Goal: Task Accomplishment & Management: Complete application form

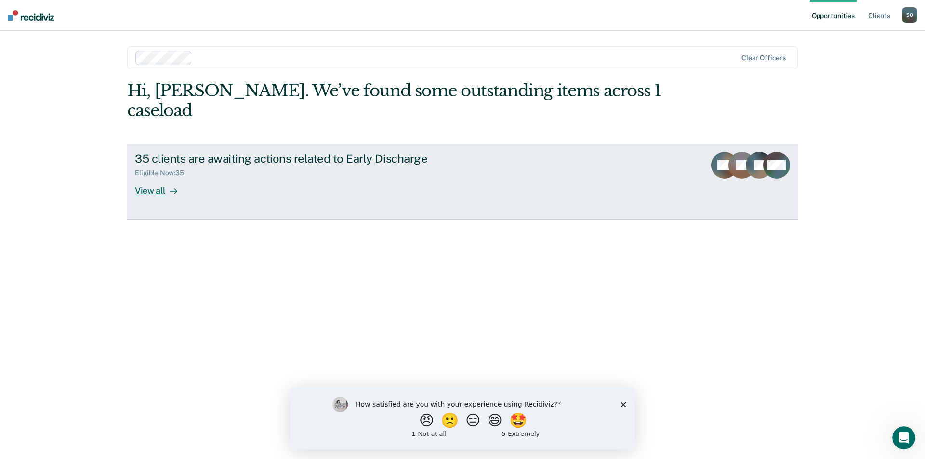
click at [143, 177] on div "View all" at bounding box center [162, 186] width 54 height 19
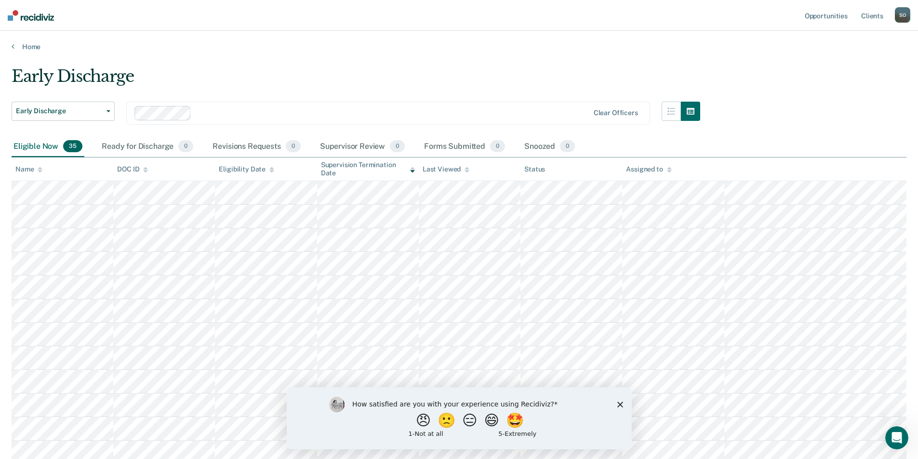
click at [620, 404] on polygon "Close survey" at bounding box center [620, 404] width 6 height 6
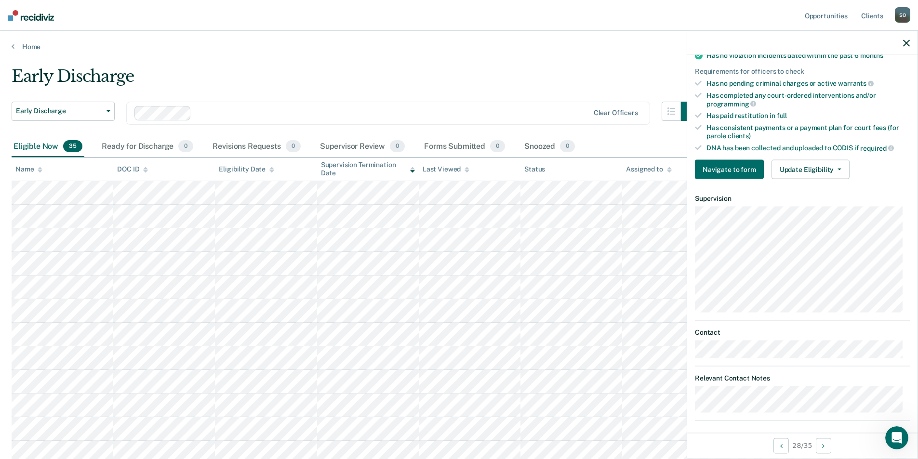
scroll to position [295, 0]
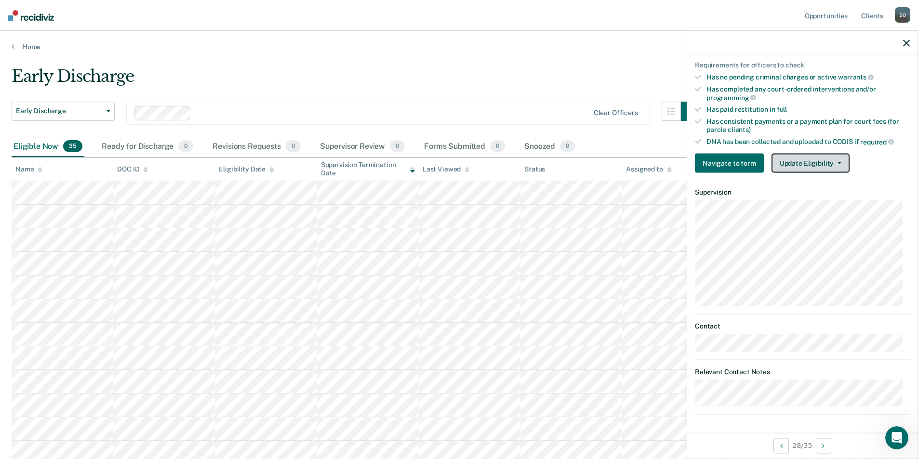
click at [798, 162] on button "Update Eligibility" at bounding box center [810, 163] width 78 height 19
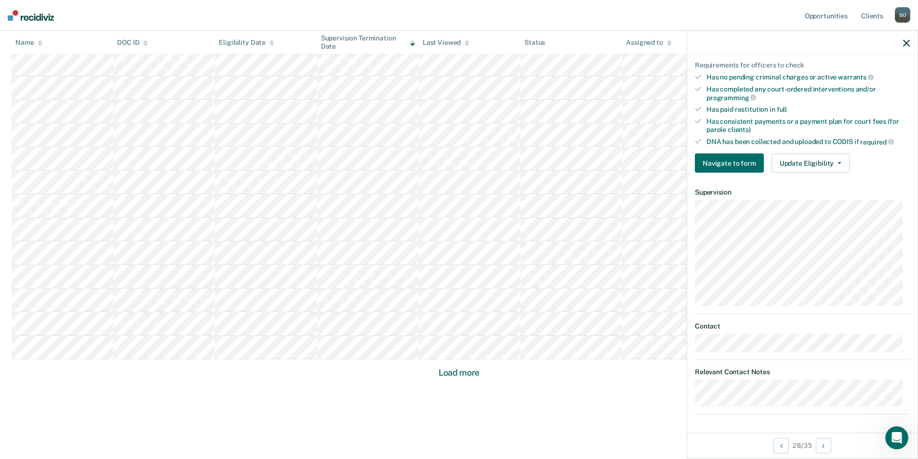
scroll to position [534, 0]
click at [721, 166] on button "Navigate to form" at bounding box center [729, 163] width 69 height 19
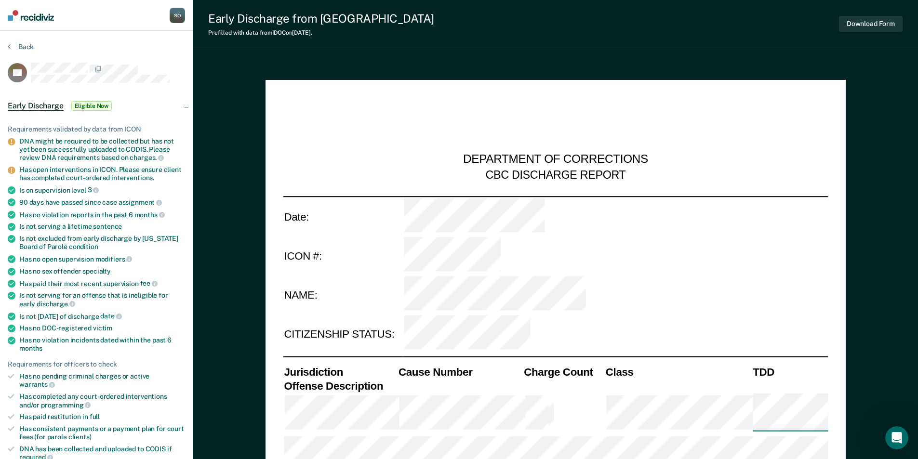
type textarea "x"
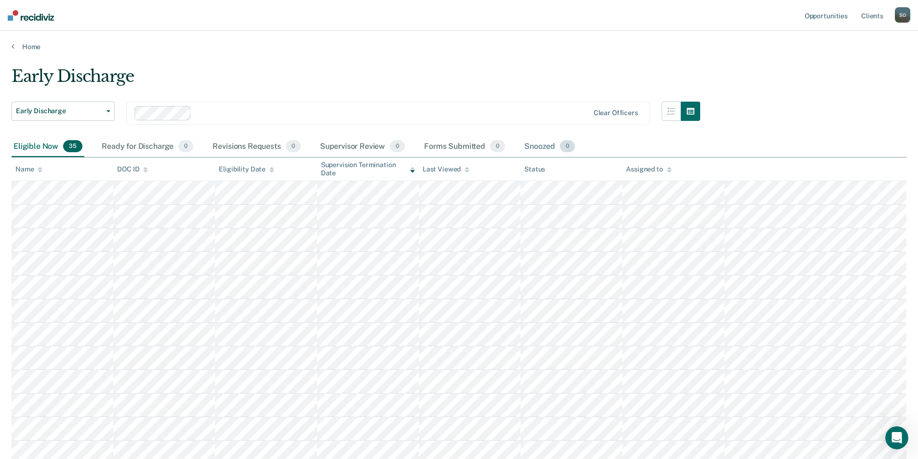
click at [538, 144] on div "Snoozed 0" at bounding box center [549, 146] width 54 height 21
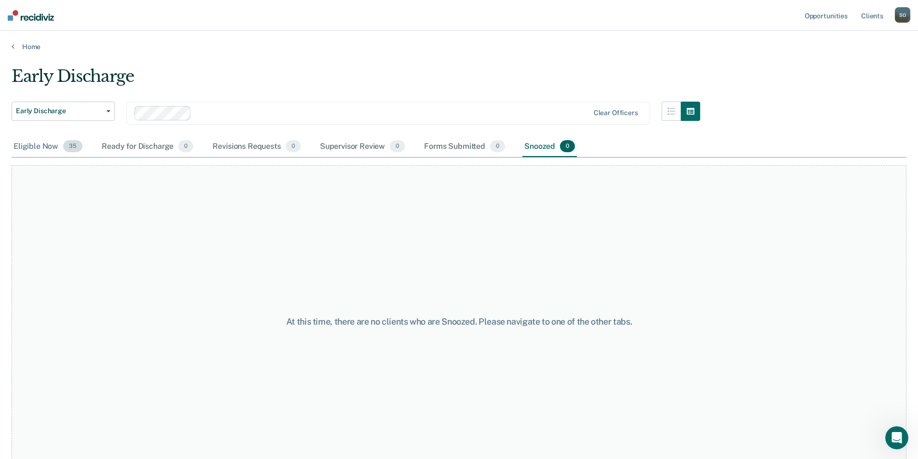
click at [31, 145] on div "Eligible Now 35" at bounding box center [48, 146] width 73 height 21
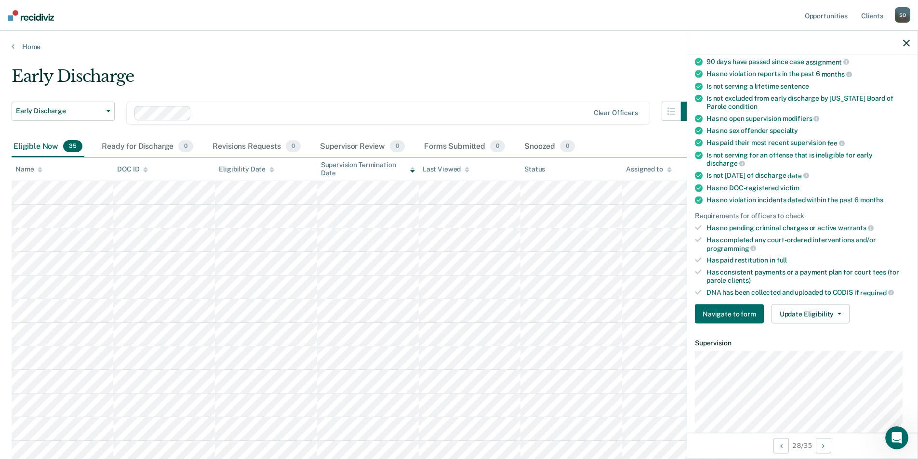
scroll to position [241, 0]
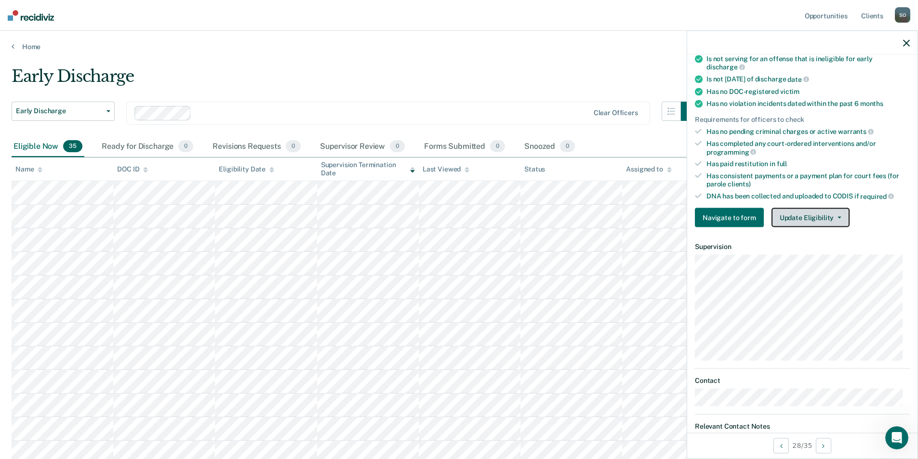
click at [813, 211] on button "Update Eligibility" at bounding box center [810, 217] width 78 height 19
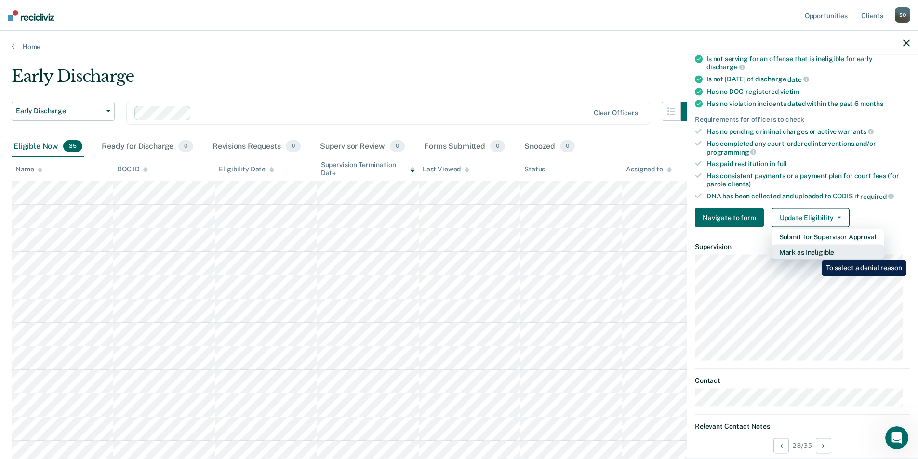
click at [815, 253] on button "Mark as Ineligible" at bounding box center [827, 252] width 113 height 15
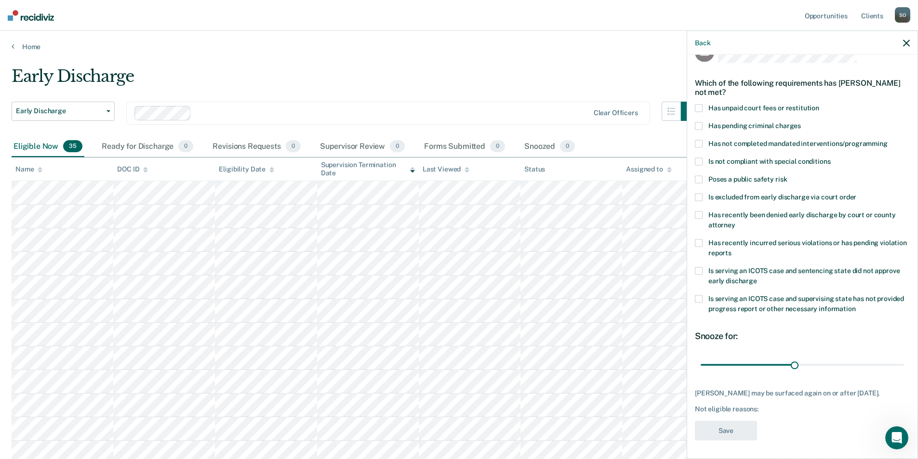
click at [702, 109] on label "Has unpaid court fees or restitution" at bounding box center [802, 109] width 215 height 10
click at [819, 104] on input "Has unpaid court fees or restitution" at bounding box center [819, 104] width 0 height 0
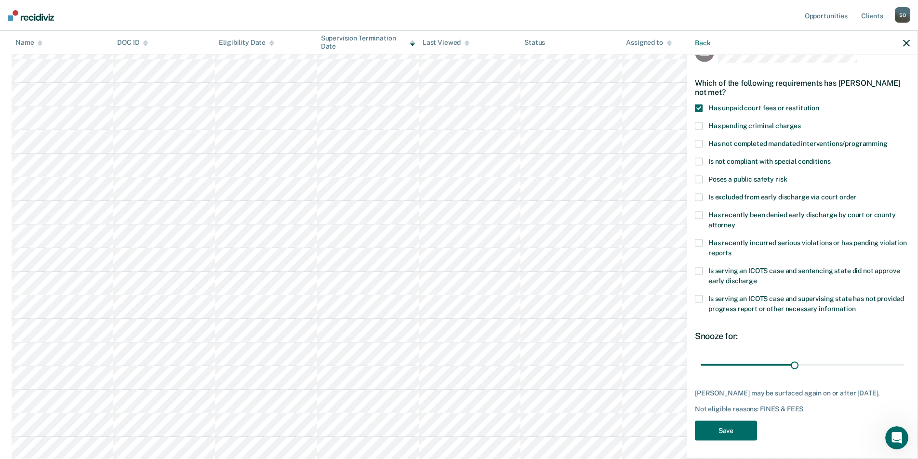
scroll to position [289, 0]
click at [724, 424] on button "Save" at bounding box center [726, 431] width 62 height 20
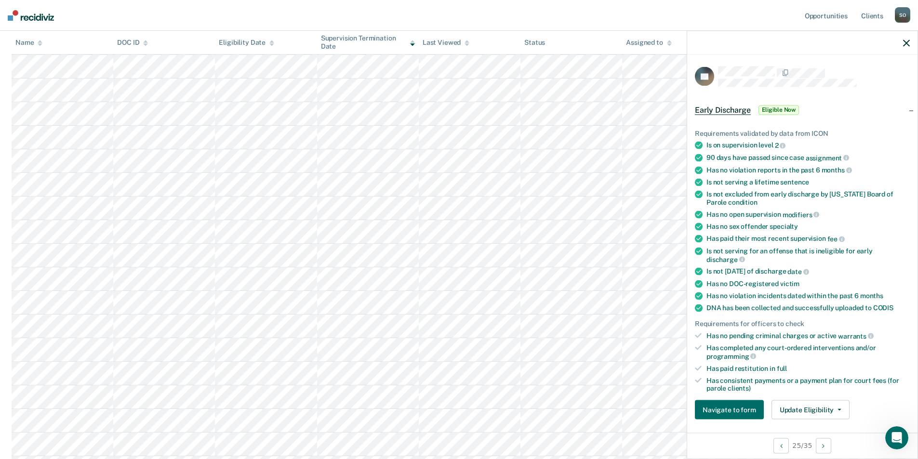
scroll to position [0, 0]
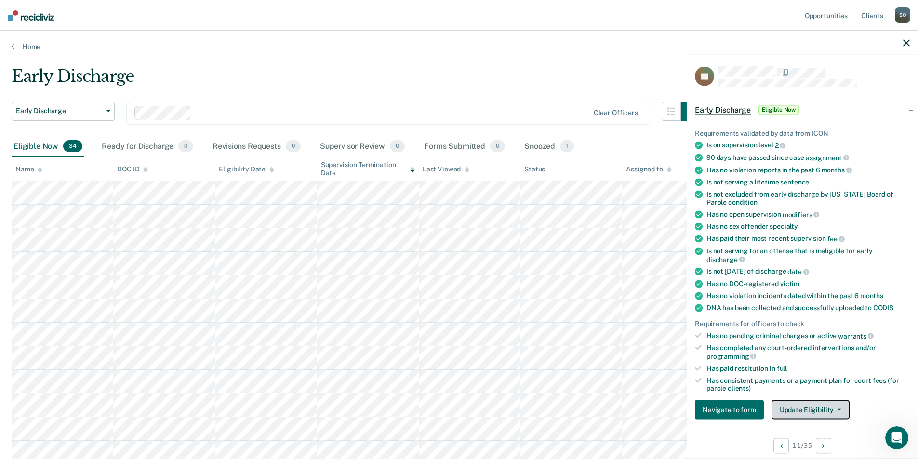
click at [819, 409] on button "Update Eligibility" at bounding box center [810, 409] width 78 height 19
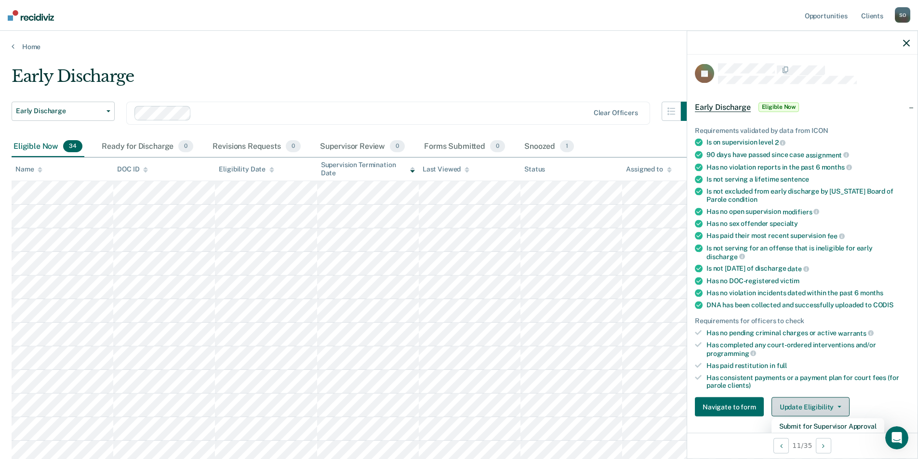
click at [814, 399] on button "Update Eligibility" at bounding box center [810, 406] width 78 height 19
click at [837, 402] on button "Update Eligibility" at bounding box center [810, 406] width 78 height 19
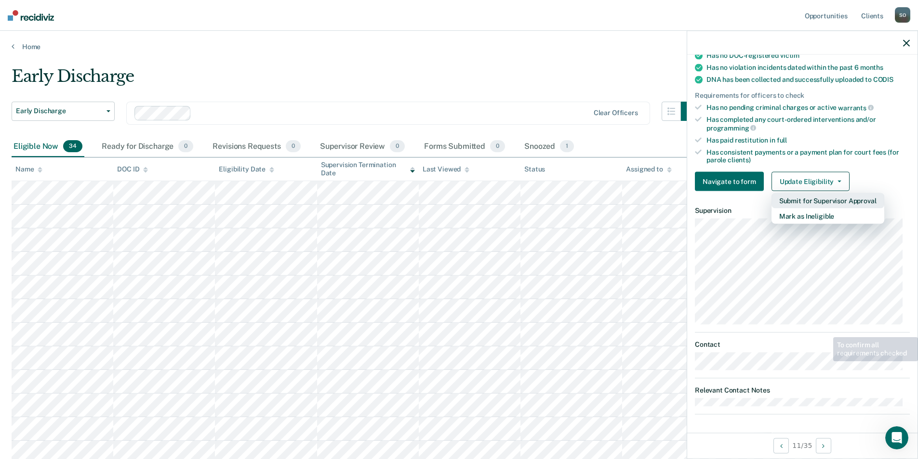
scroll to position [48, 0]
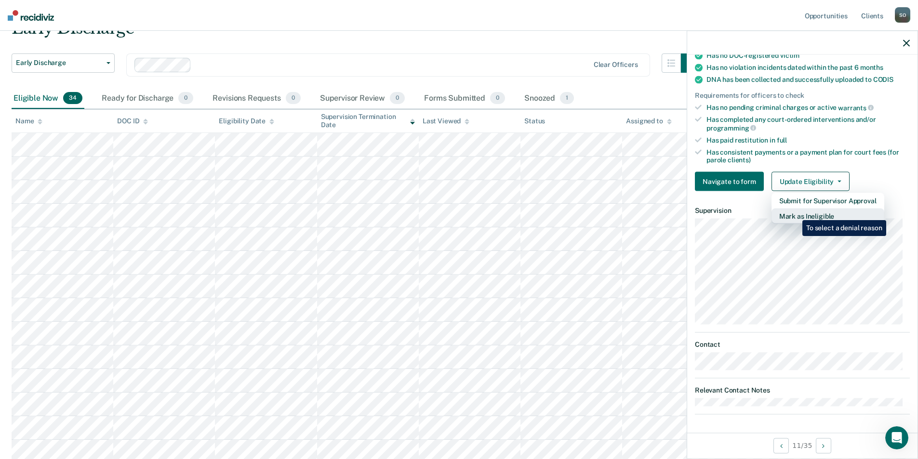
click at [795, 213] on button "Mark as Ineligible" at bounding box center [827, 216] width 113 height 15
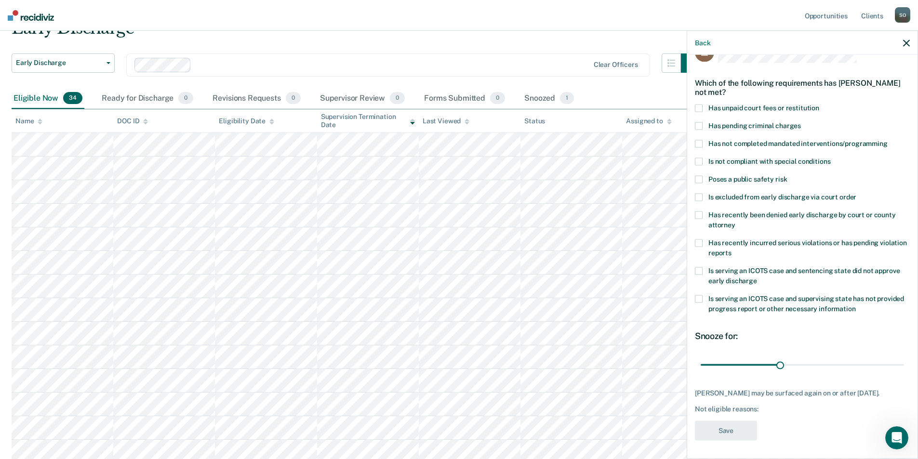
click at [698, 107] on span at bounding box center [699, 108] width 8 height 8
click at [819, 104] on input "Has unpaid court fees or restitution" at bounding box center [819, 104] width 0 height 0
click at [723, 428] on button "Save" at bounding box center [726, 431] width 62 height 20
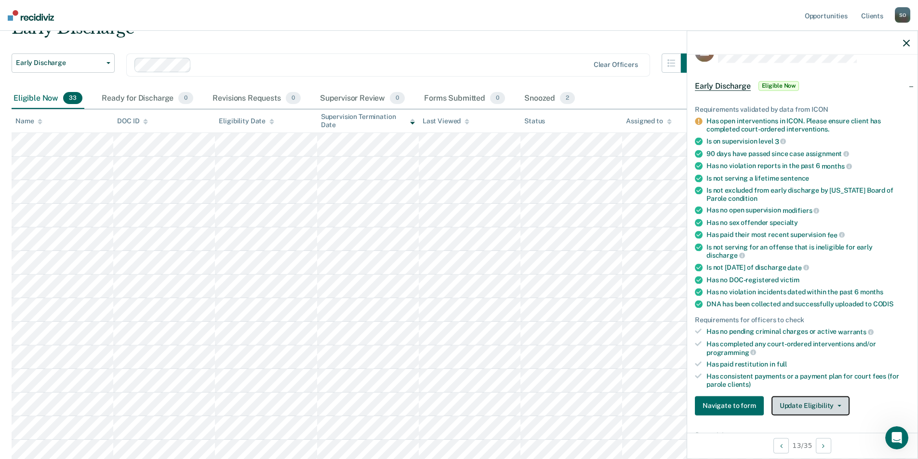
click at [825, 401] on button "Update Eligibility" at bounding box center [810, 405] width 78 height 19
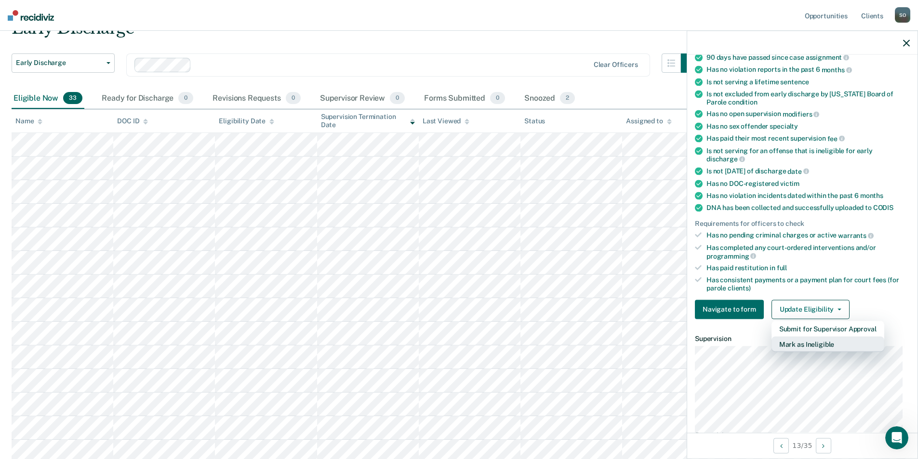
scroll to position [217, 0]
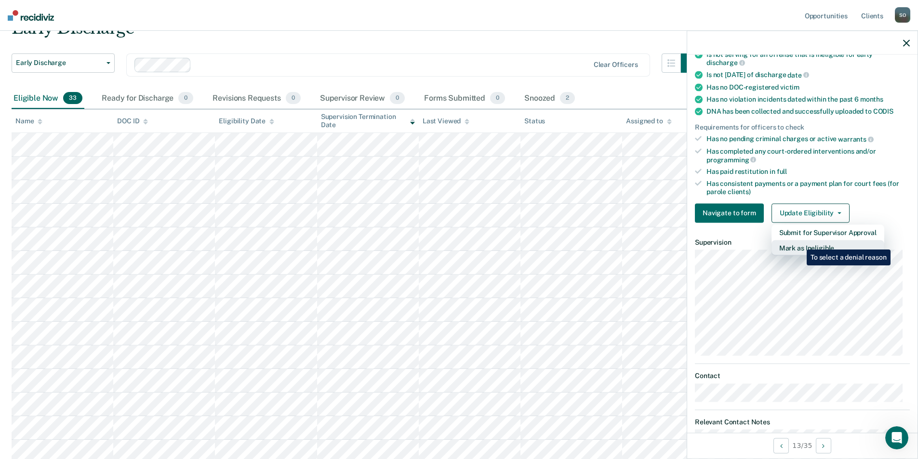
click at [799, 242] on button "Mark as Ineligible" at bounding box center [827, 247] width 113 height 15
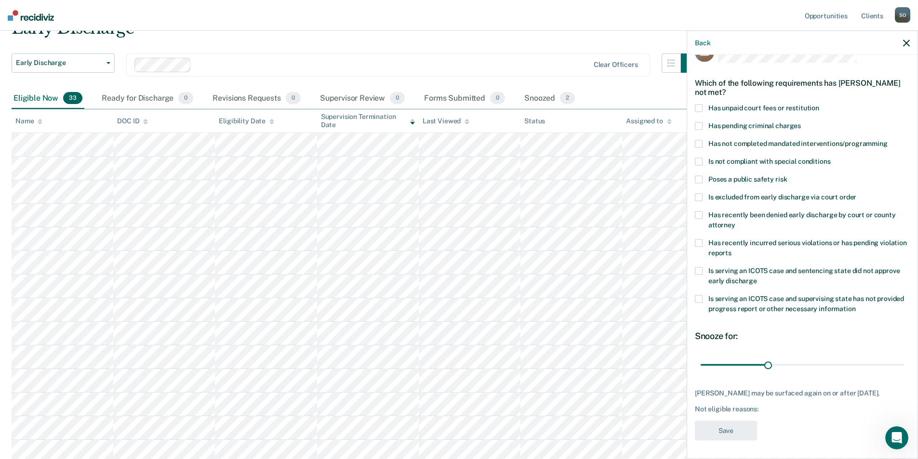
click at [700, 107] on span at bounding box center [699, 108] width 8 height 8
click at [819, 104] on input "Has unpaid court fees or restitution" at bounding box center [819, 104] width 0 height 0
click at [725, 429] on button "Save" at bounding box center [726, 431] width 62 height 20
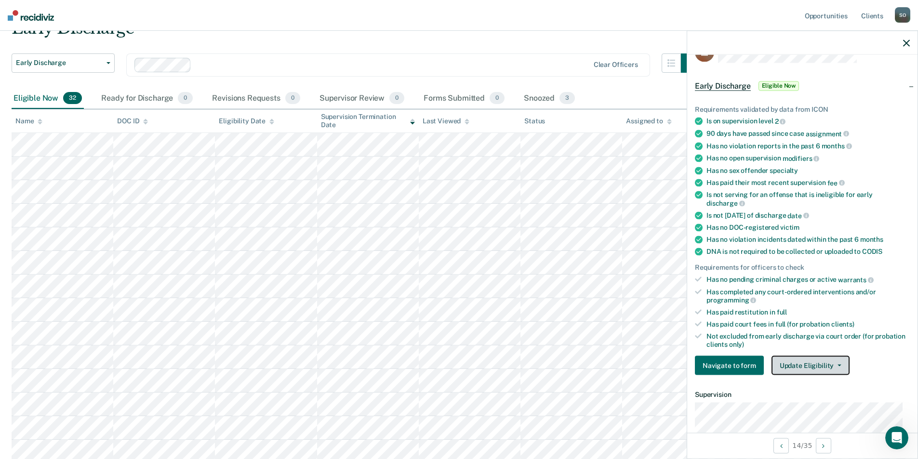
click at [824, 365] on button "Update Eligibility" at bounding box center [810, 365] width 78 height 19
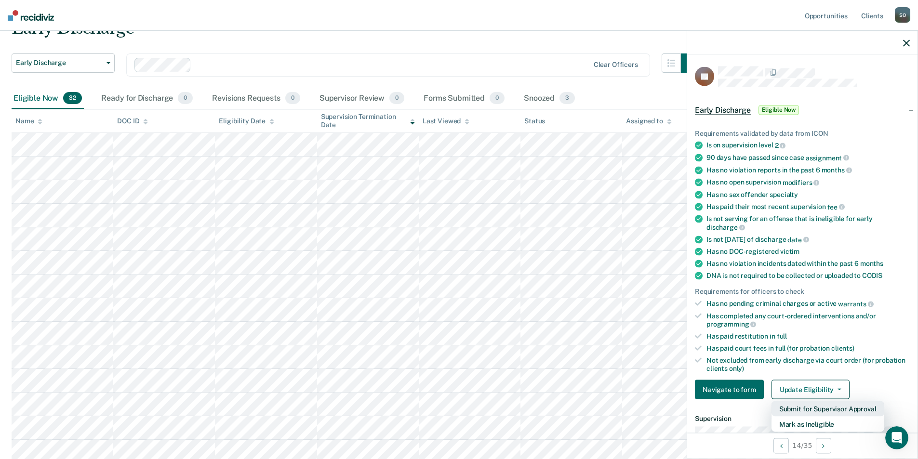
scroll to position [0, 0]
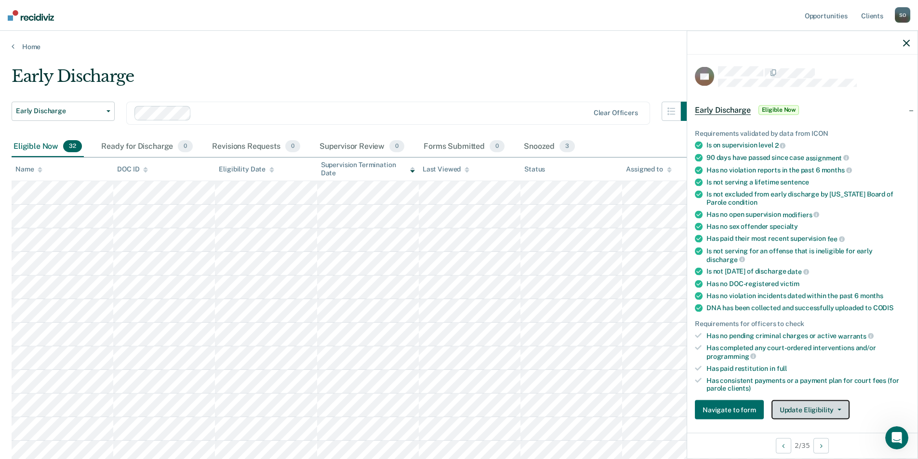
click at [819, 402] on button "Update Eligibility" at bounding box center [810, 409] width 78 height 19
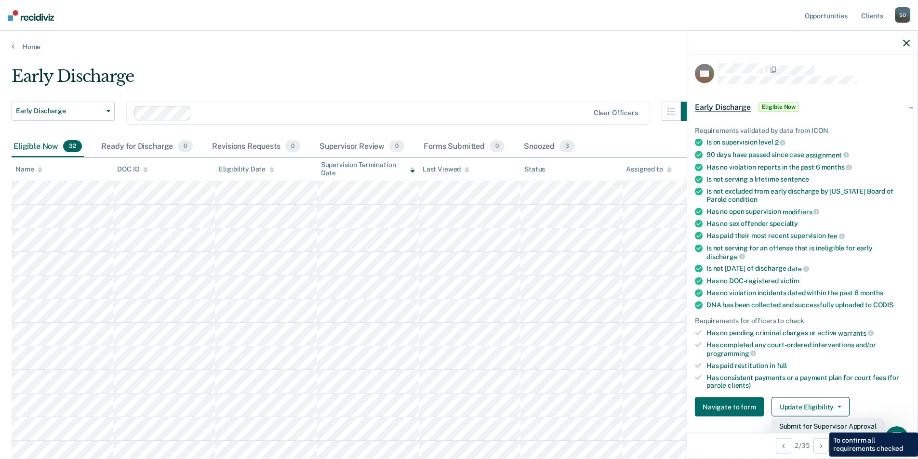
click at [822, 425] on button "Submit for Supervisor Approval" at bounding box center [827, 426] width 113 height 15
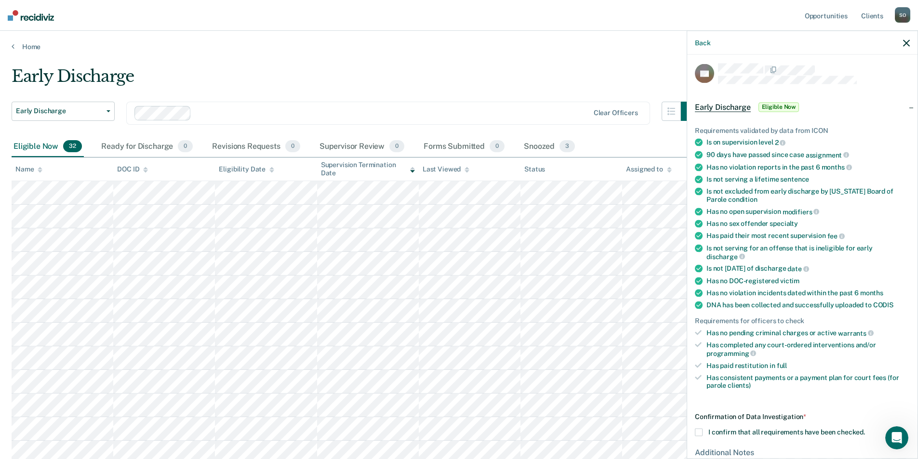
scroll to position [105, 0]
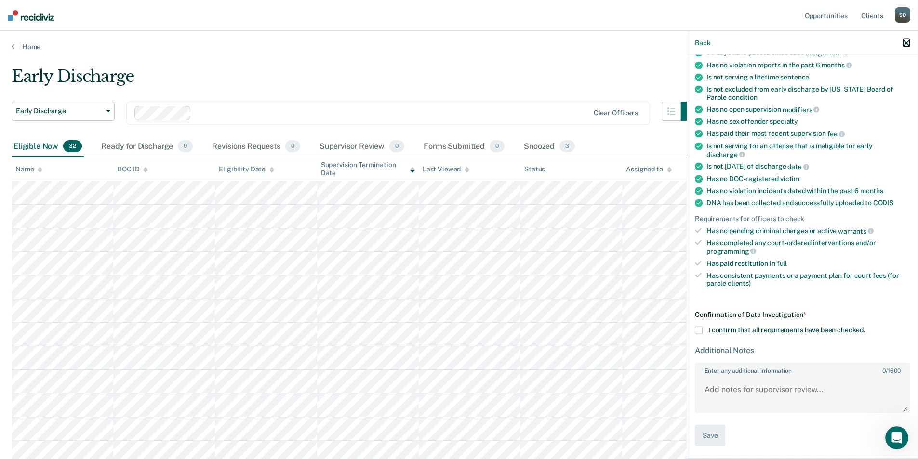
click at [907, 41] on icon "button" at bounding box center [906, 43] width 7 height 7
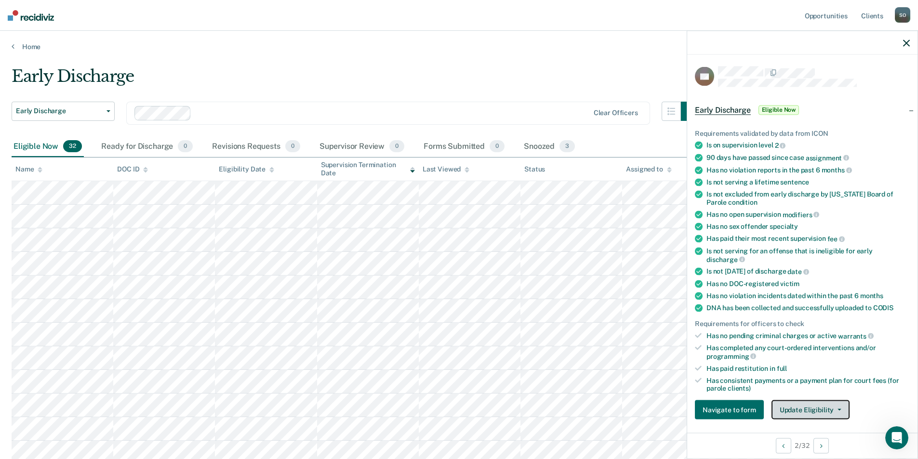
click at [802, 411] on button "Update Eligibility" at bounding box center [810, 409] width 78 height 19
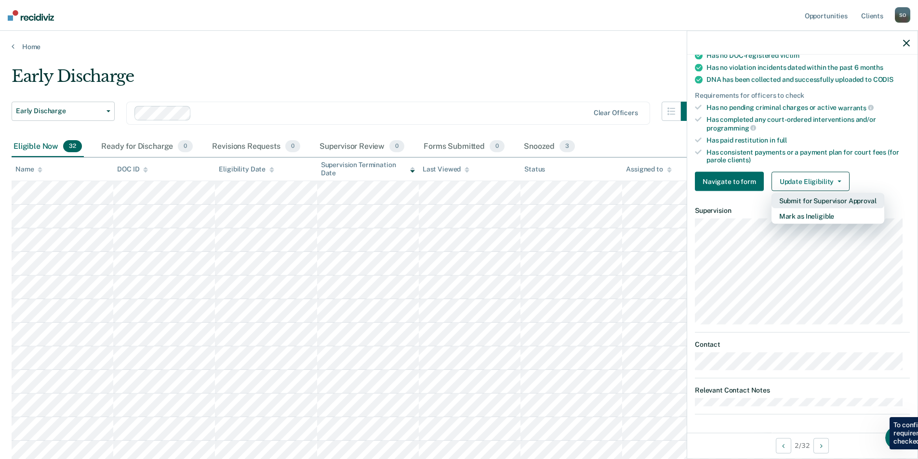
scroll to position [48, 0]
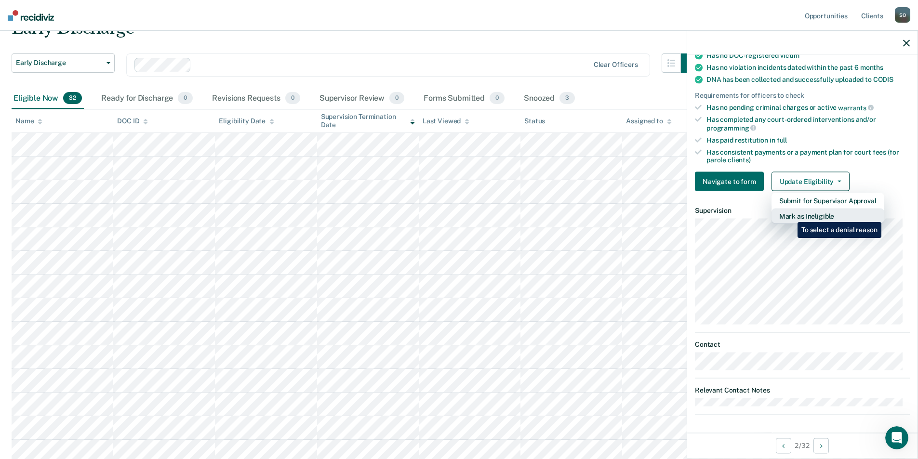
click at [790, 215] on button "Mark as Ineligible" at bounding box center [827, 216] width 113 height 15
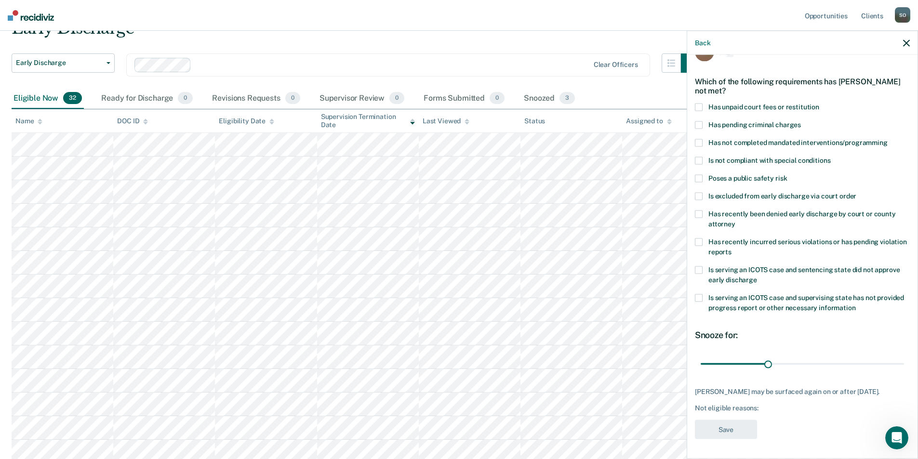
scroll to position [24, 0]
click at [700, 106] on span at bounding box center [699, 108] width 8 height 8
click at [819, 104] on input "Has unpaid court fees or restitution" at bounding box center [819, 104] width 0 height 0
click at [734, 425] on button "Save" at bounding box center [726, 431] width 62 height 20
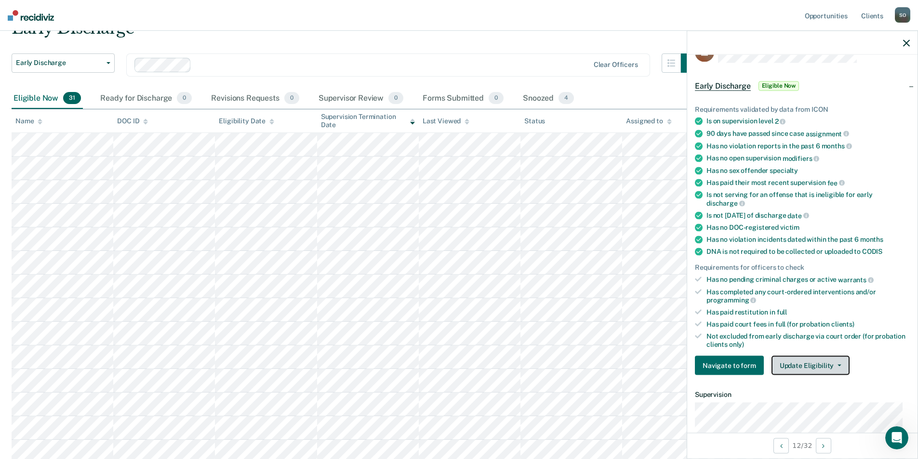
click at [822, 366] on button "Update Eligibility" at bounding box center [810, 365] width 78 height 19
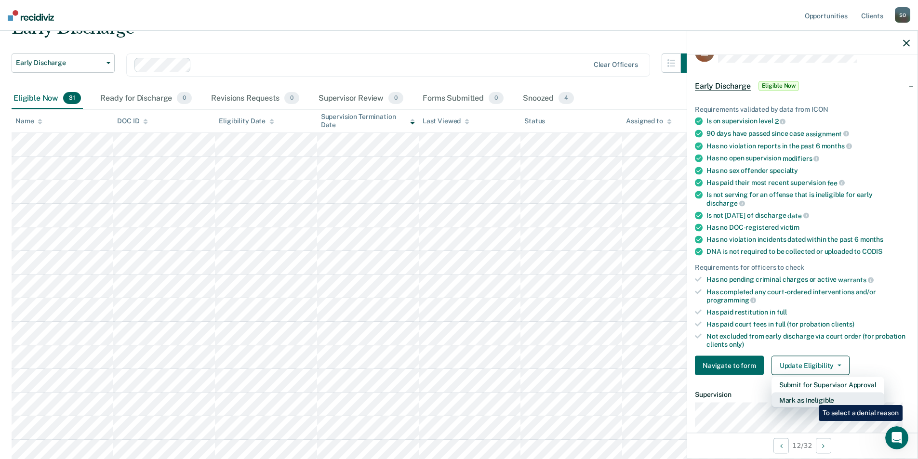
click at [811, 398] on button "Mark as Ineligible" at bounding box center [827, 400] width 113 height 15
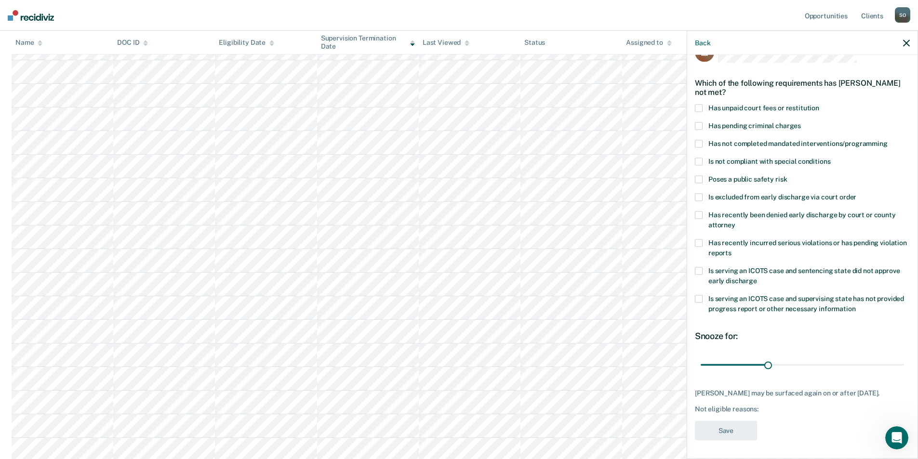
scroll to position [0, 0]
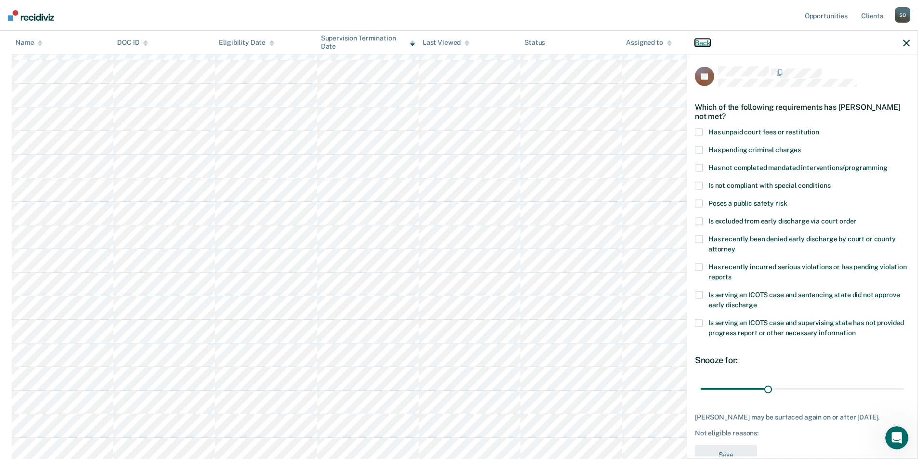
click at [699, 42] on button "Back" at bounding box center [702, 43] width 15 height 8
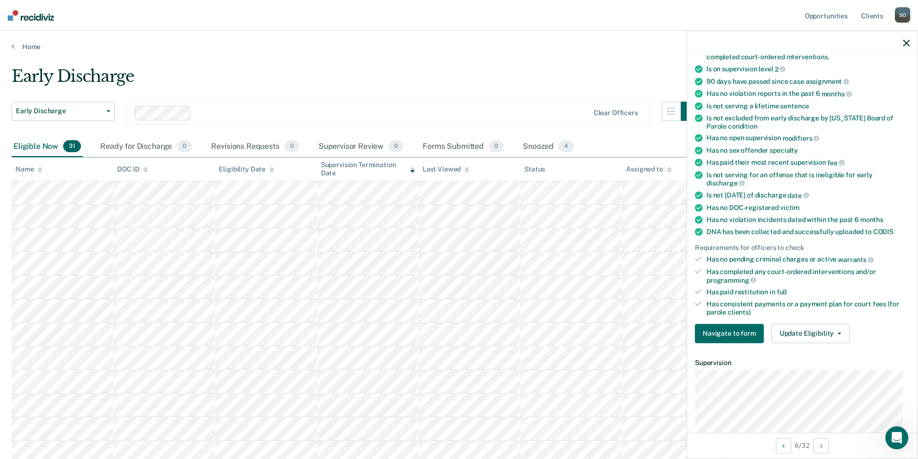
scroll to position [145, 0]
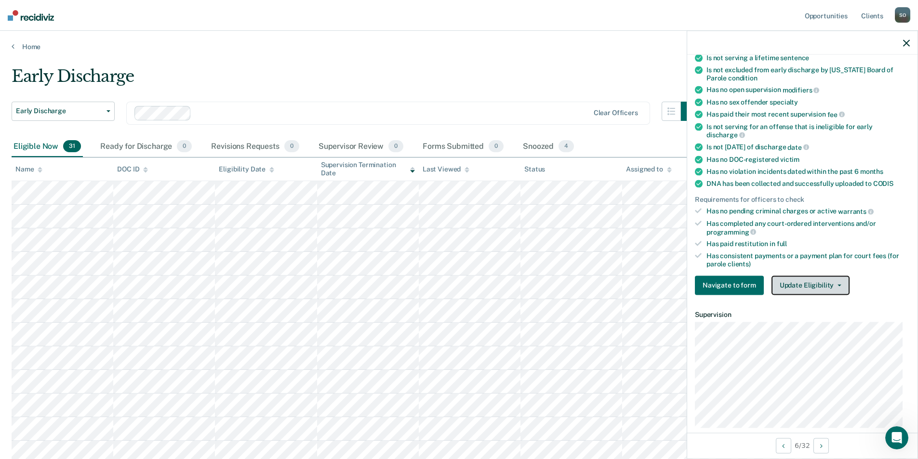
click at [823, 283] on button "Update Eligibility" at bounding box center [810, 285] width 78 height 19
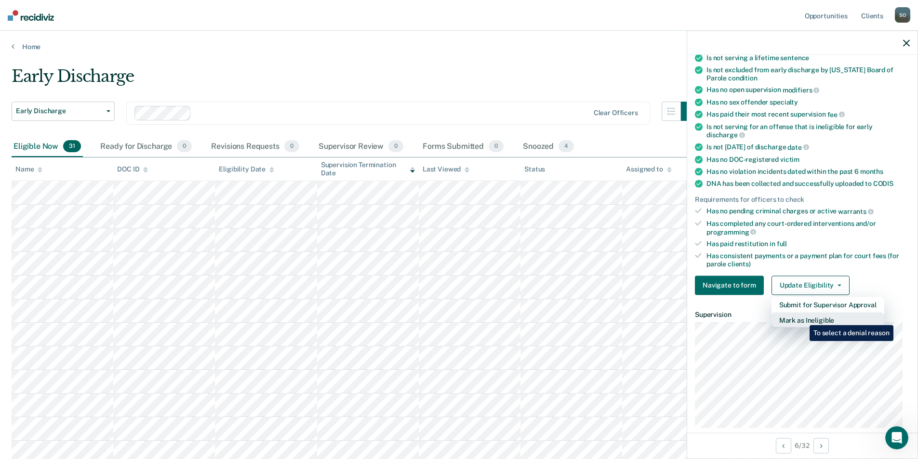
click at [802, 318] on button "Mark as Ineligible" at bounding box center [827, 319] width 113 height 15
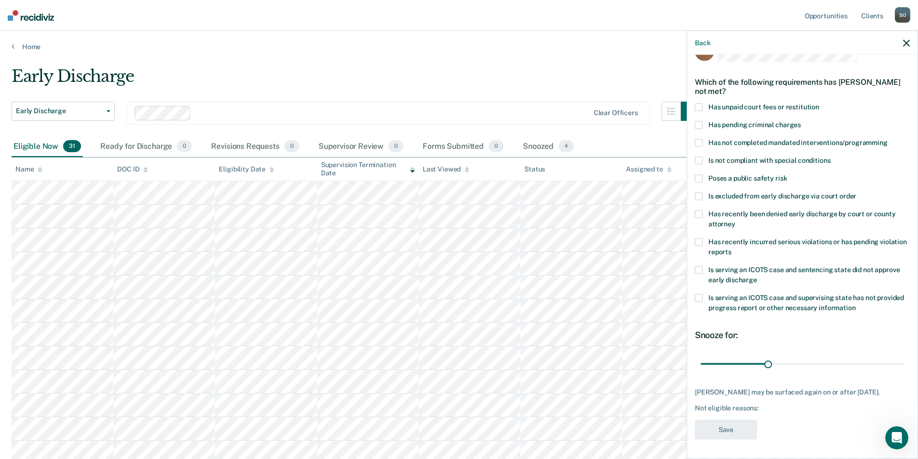
scroll to position [24, 0]
click at [698, 108] on span at bounding box center [699, 108] width 8 height 8
click at [819, 104] on input "Has unpaid court fees or restitution" at bounding box center [819, 104] width 0 height 0
drag, startPoint x: 738, startPoint y: 366, endPoint x: 769, endPoint y: 371, distance: 32.2
type input "60"
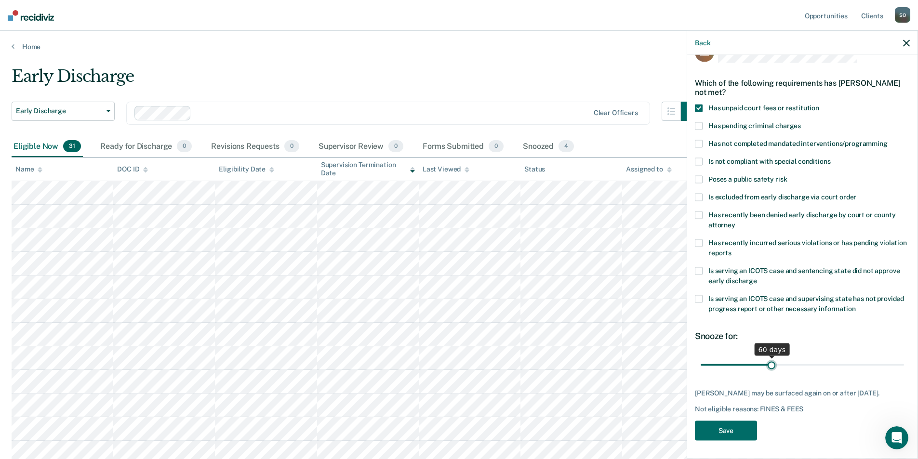
click at [769, 371] on input "range" at bounding box center [801, 364] width 203 height 17
click at [728, 436] on button "Save" at bounding box center [726, 431] width 62 height 20
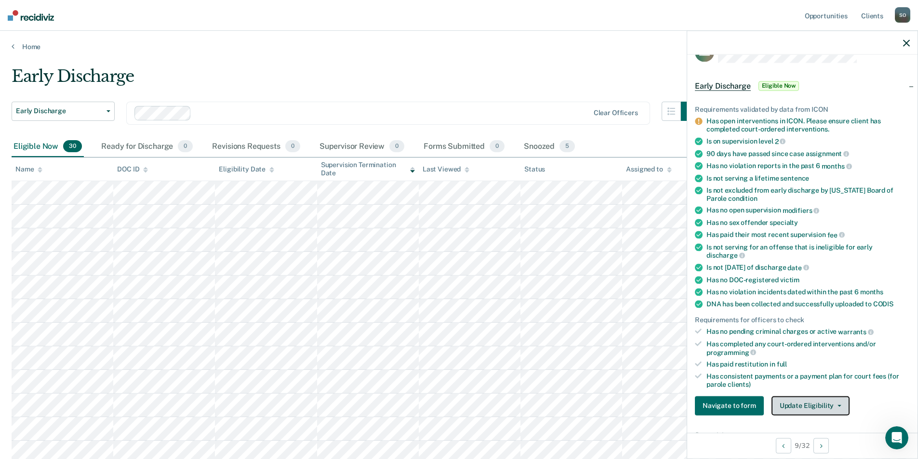
click at [780, 407] on button "Update Eligibility" at bounding box center [810, 405] width 78 height 19
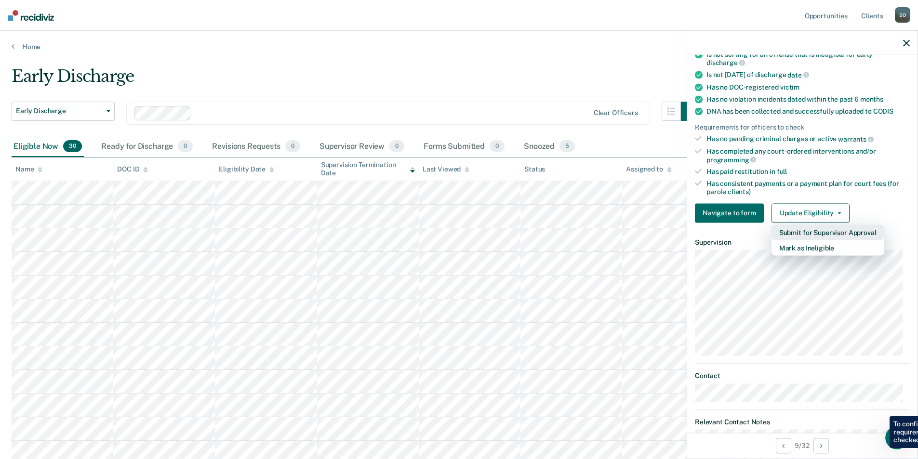
scroll to position [265, 0]
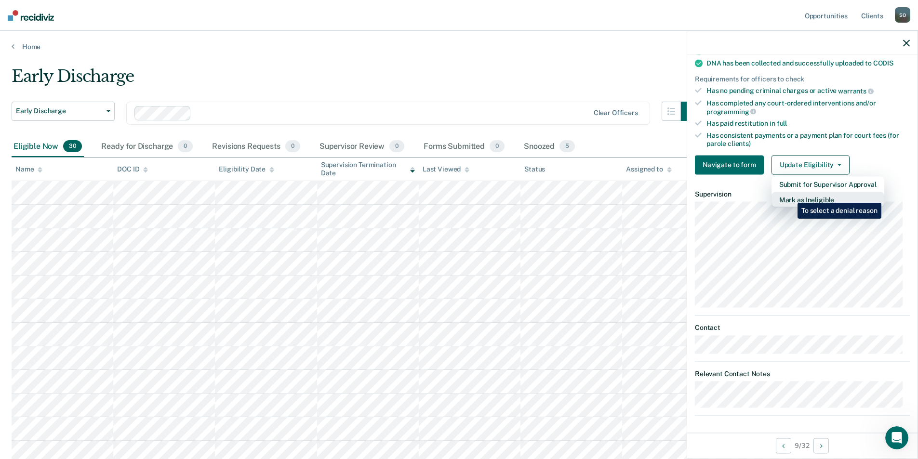
click at [790, 196] on button "Mark as Ineligible" at bounding box center [827, 199] width 113 height 15
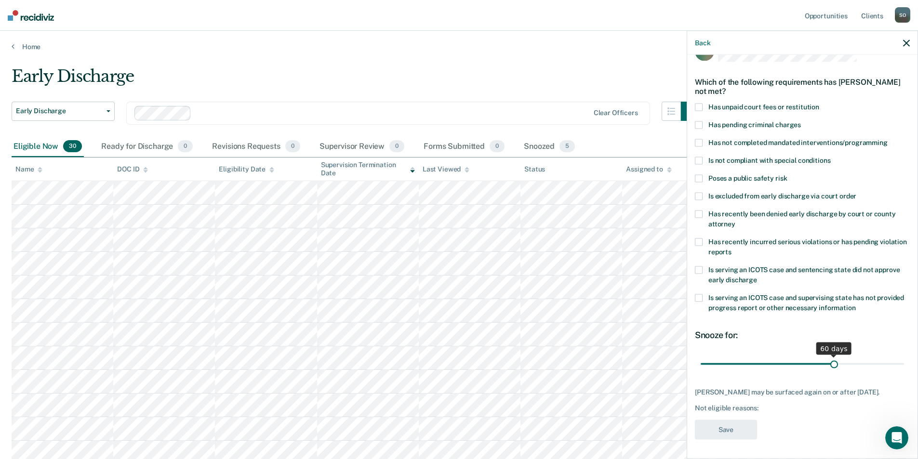
drag, startPoint x: 767, startPoint y: 356, endPoint x: 830, endPoint y: 360, distance: 62.7
type input "60"
click at [830, 360] on input "range" at bounding box center [801, 364] width 203 height 17
click at [700, 103] on span at bounding box center [699, 107] width 8 height 8
click at [819, 103] on input "Has unpaid court fees or restitution" at bounding box center [819, 103] width 0 height 0
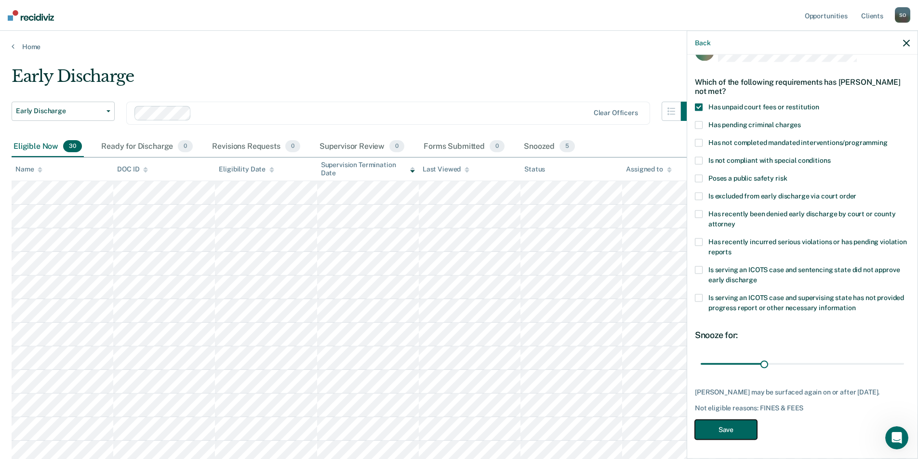
click at [723, 422] on button "Save" at bounding box center [726, 430] width 62 height 20
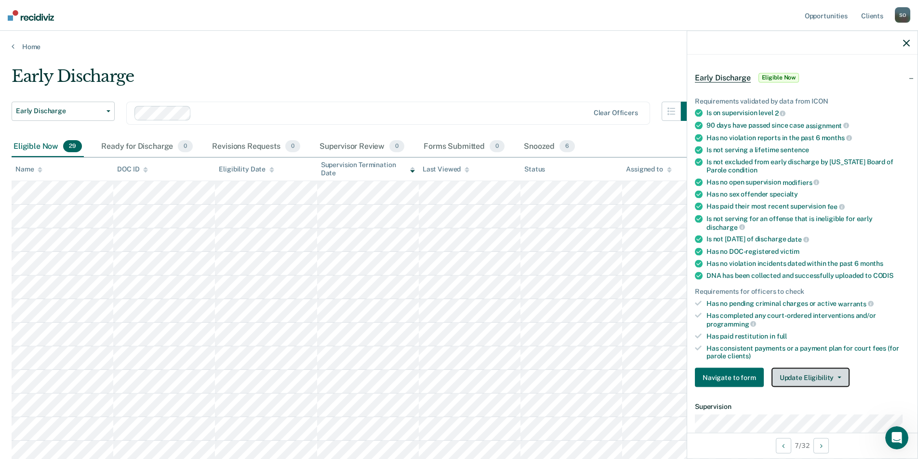
click at [826, 374] on button "Update Eligibility" at bounding box center [810, 377] width 78 height 19
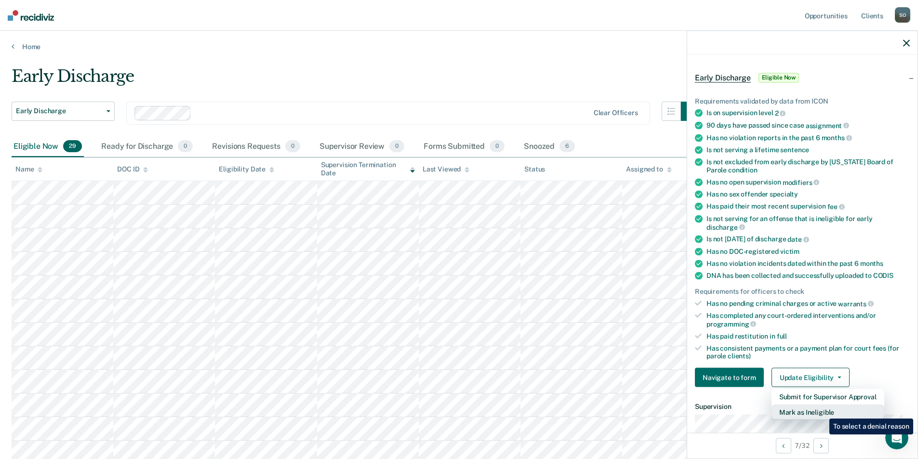
click at [822, 411] on button "Mark as Ineligible" at bounding box center [827, 412] width 113 height 15
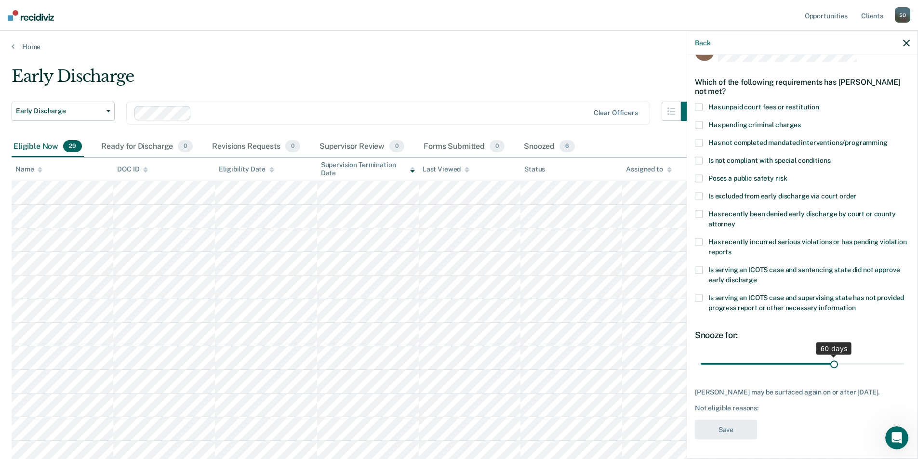
drag, startPoint x: 764, startPoint y: 357, endPoint x: 829, endPoint y: 366, distance: 65.2
type input "60"
click at [829, 366] on input "range" at bounding box center [801, 364] width 203 height 17
click at [698, 103] on span at bounding box center [699, 107] width 8 height 8
click at [819, 103] on input "Has unpaid court fees or restitution" at bounding box center [819, 103] width 0 height 0
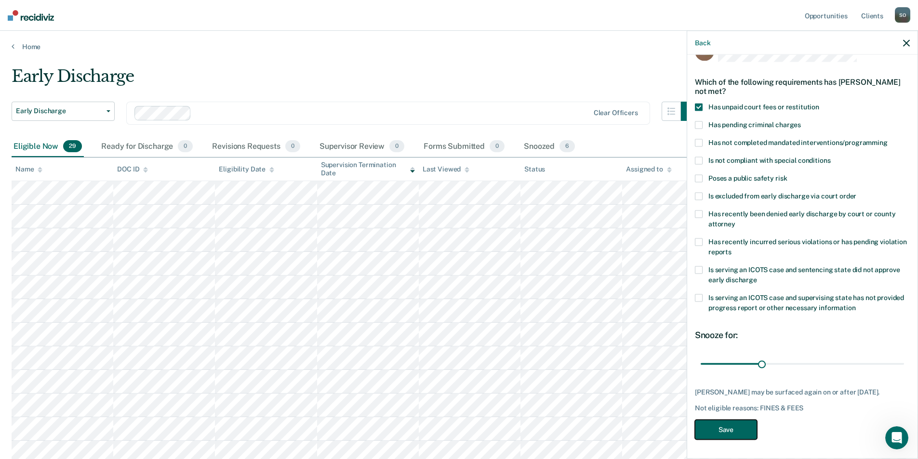
click at [714, 431] on button "Save" at bounding box center [726, 430] width 62 height 20
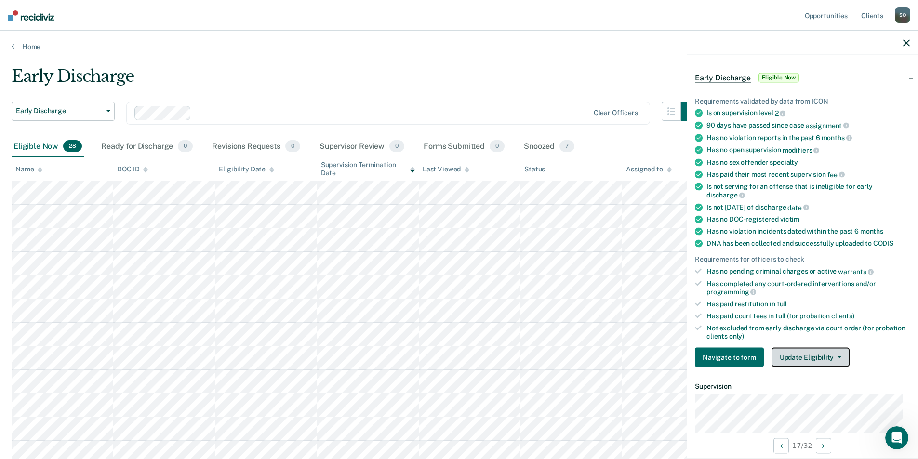
click at [812, 355] on button "Update Eligibility" at bounding box center [810, 357] width 78 height 19
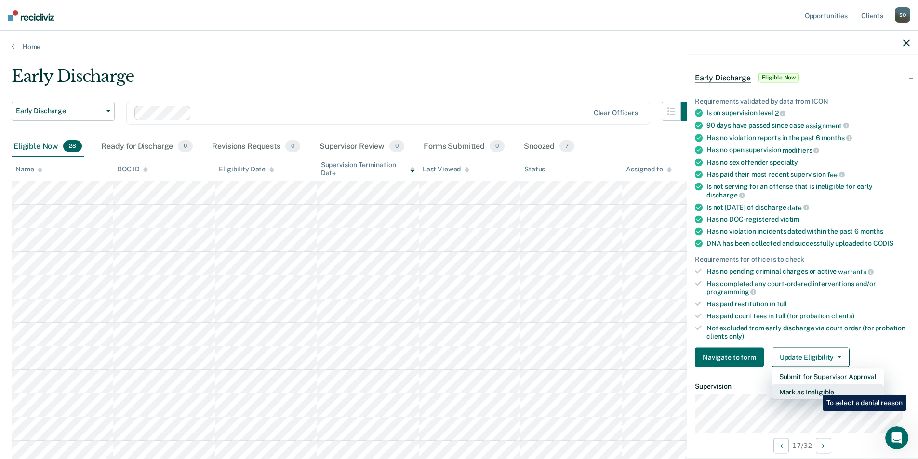
click at [815, 388] on button "Mark as Ineligible" at bounding box center [827, 391] width 113 height 15
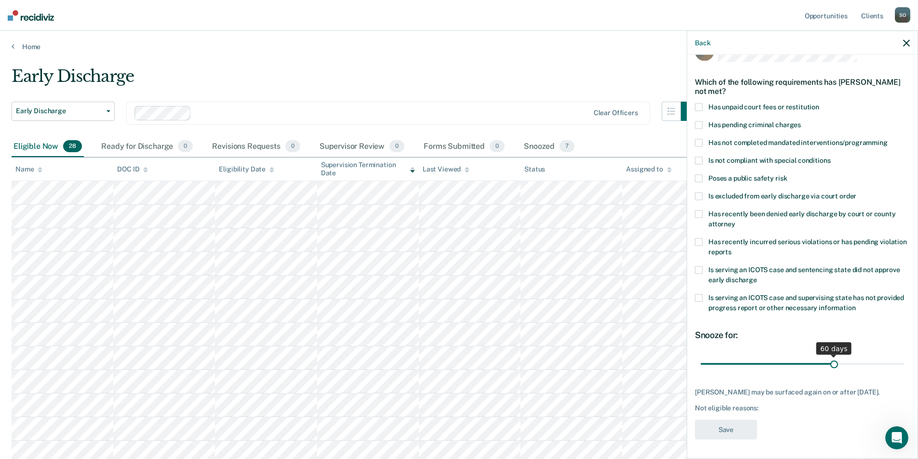
drag, startPoint x: 767, startPoint y: 355, endPoint x: 830, endPoint y: 367, distance: 64.2
type input "60"
click at [830, 367] on input "range" at bounding box center [801, 364] width 203 height 17
click at [697, 103] on span at bounding box center [699, 107] width 8 height 8
click at [819, 103] on input "Has unpaid court fees or restitution" at bounding box center [819, 103] width 0 height 0
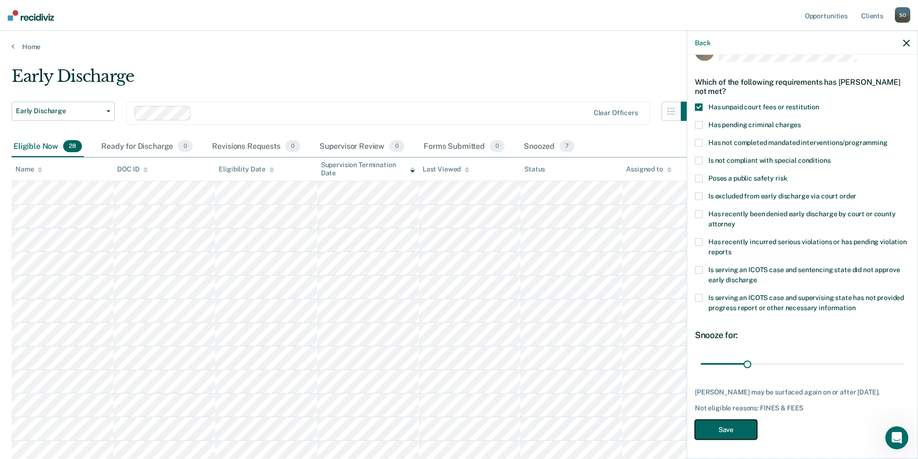
click at [725, 424] on button "Save" at bounding box center [726, 430] width 62 height 20
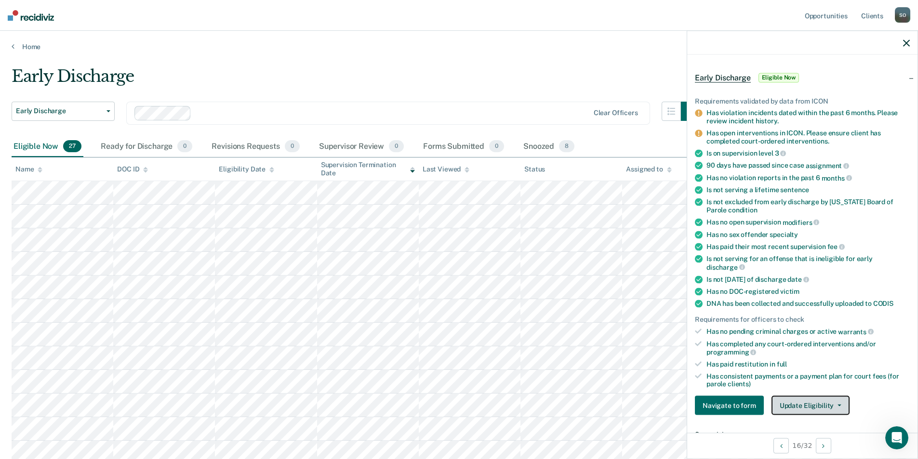
click at [798, 402] on button "Update Eligibility" at bounding box center [810, 405] width 78 height 19
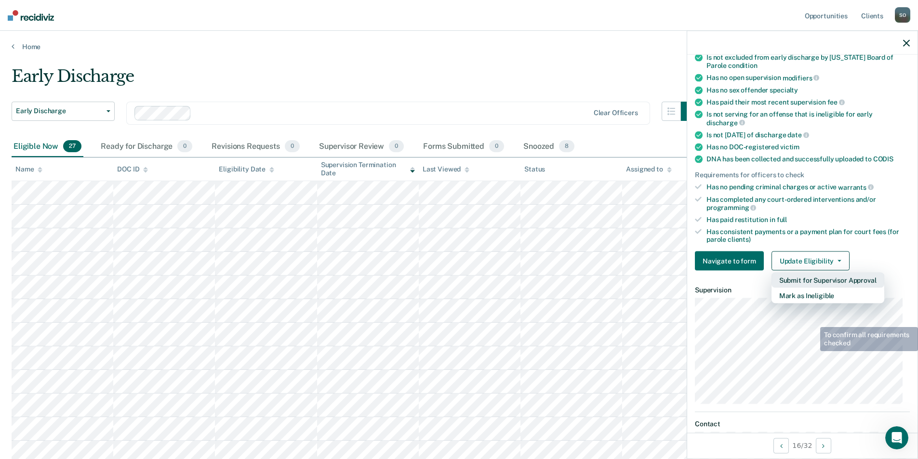
scroll to position [225, 0]
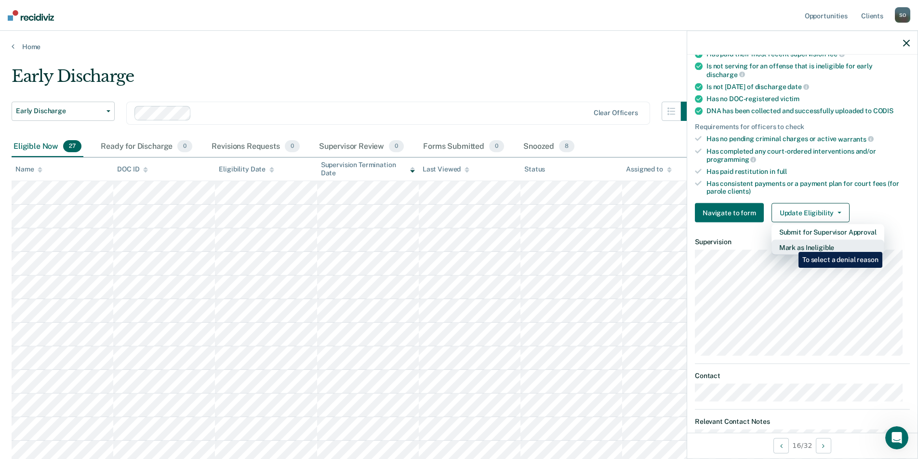
click at [796, 241] on button "Mark as Ineligible" at bounding box center [827, 247] width 113 height 15
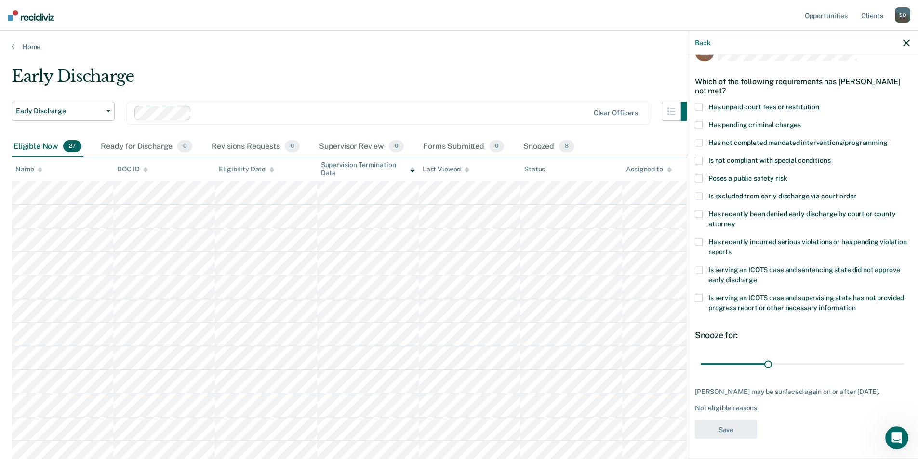
scroll to position [24, 0]
drag, startPoint x: 766, startPoint y: 364, endPoint x: 829, endPoint y: 373, distance: 63.8
type input "60"
click at [829, 373] on input "range" at bounding box center [801, 364] width 203 height 17
click at [700, 109] on span at bounding box center [699, 108] width 8 height 8
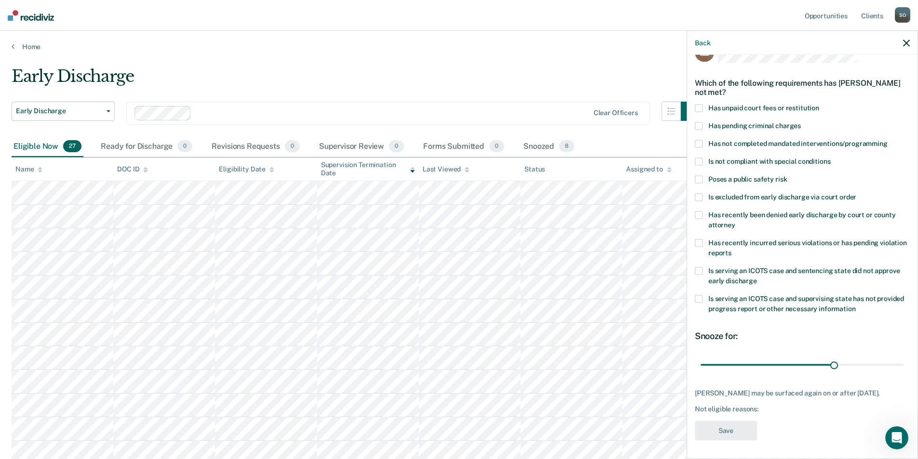
click at [819, 104] on input "Has unpaid court fees or restitution" at bounding box center [819, 104] width 0 height 0
click at [719, 440] on button "Save" at bounding box center [726, 431] width 62 height 20
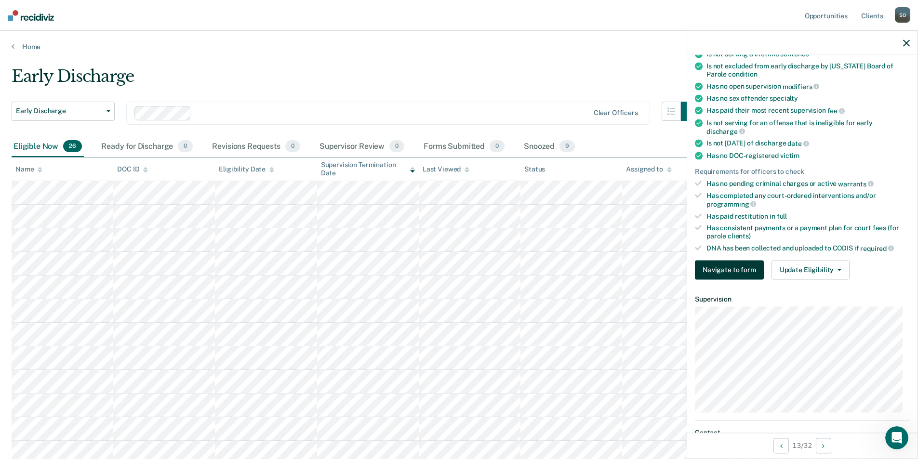
scroll to position [169, 0]
click at [796, 270] on button "Update Eligibility" at bounding box center [810, 269] width 78 height 19
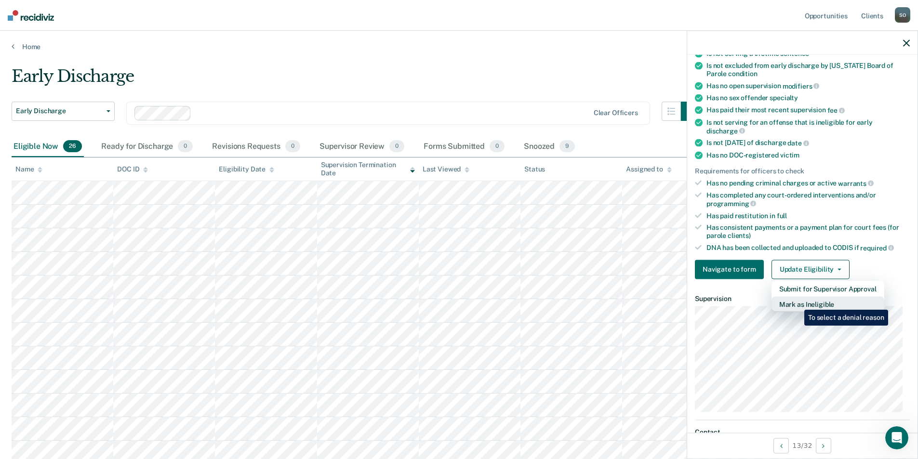
click at [797, 303] on button "Mark as Ineligible" at bounding box center [827, 303] width 113 height 15
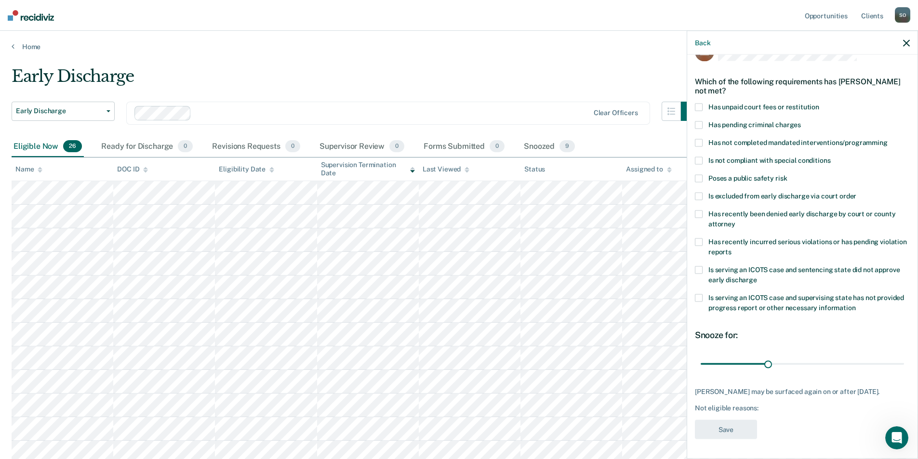
scroll to position [24, 0]
click at [696, 106] on span at bounding box center [699, 108] width 8 height 8
click at [819, 104] on input "Has unpaid court fees or restitution" at bounding box center [819, 104] width 0 height 0
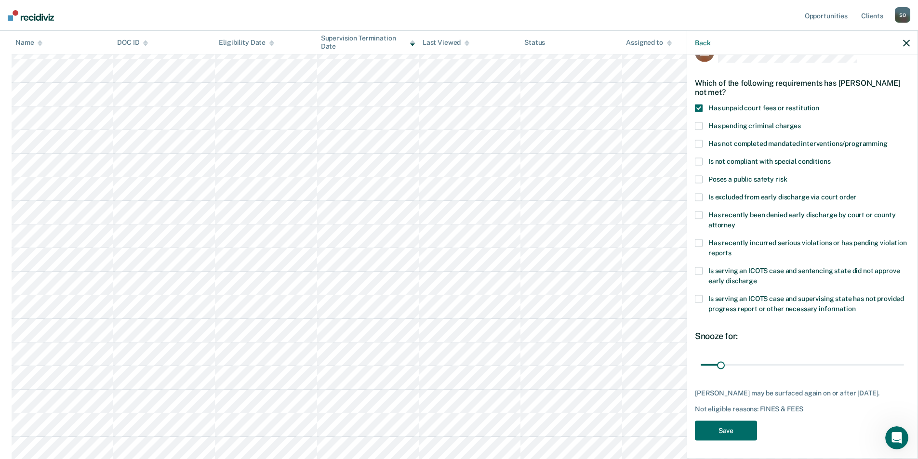
scroll to position [241, 0]
click at [729, 426] on button "Save" at bounding box center [726, 431] width 62 height 20
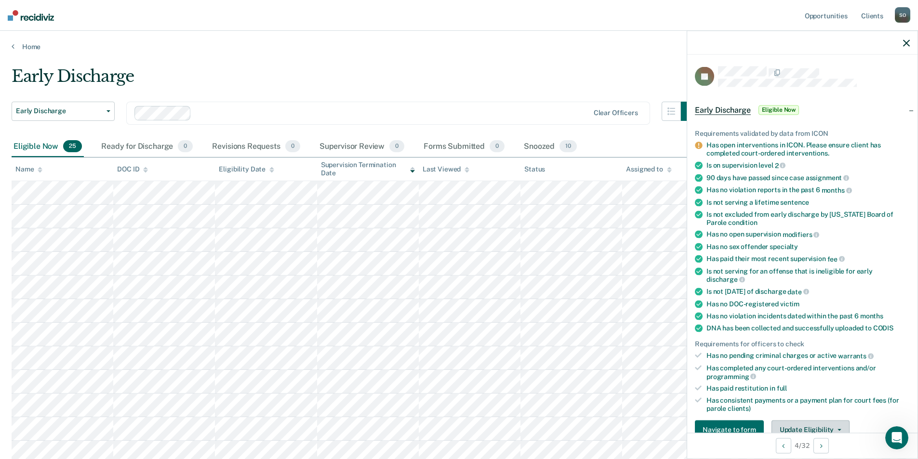
scroll to position [96, 0]
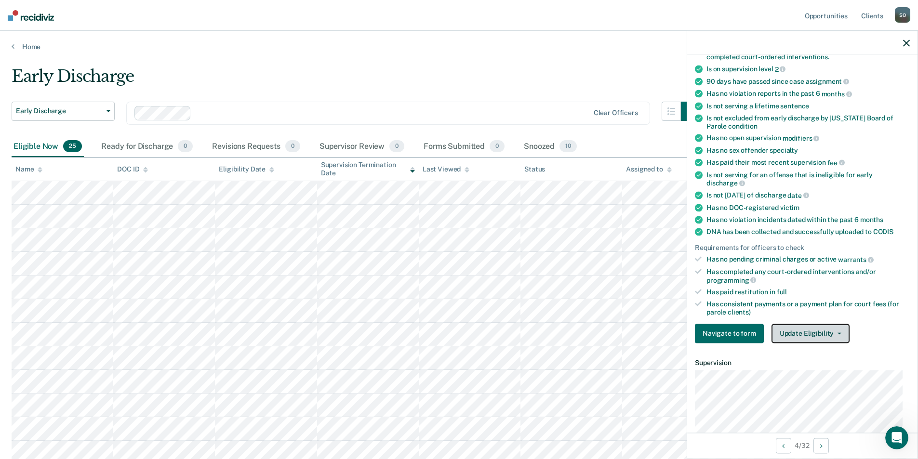
click at [814, 334] on button "Update Eligibility" at bounding box center [810, 333] width 78 height 19
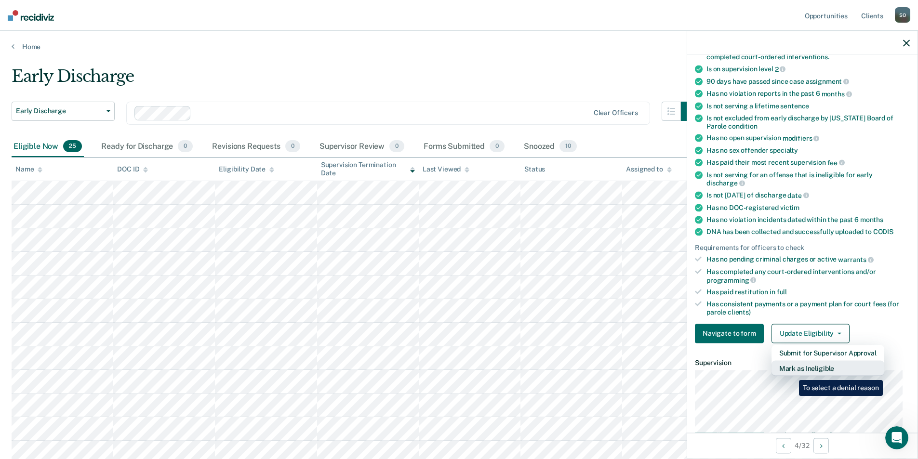
click at [792, 373] on button "Mark as Ineligible" at bounding box center [827, 367] width 113 height 15
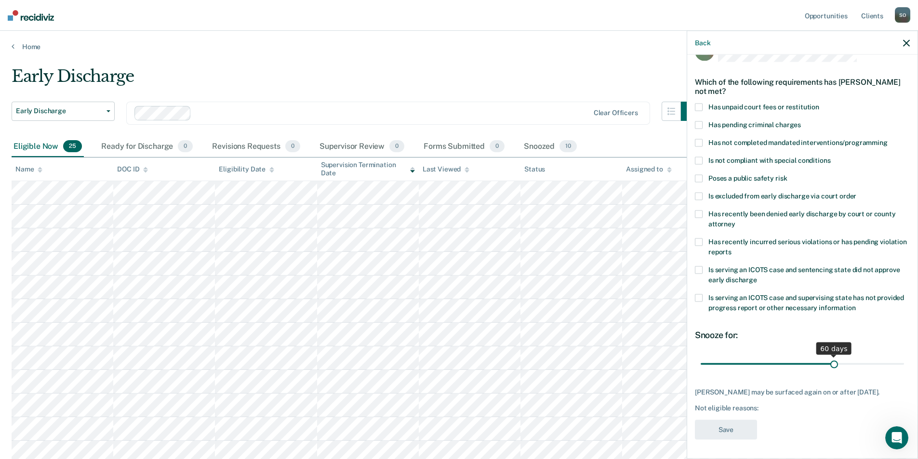
drag, startPoint x: 764, startPoint y: 357, endPoint x: 829, endPoint y: 359, distance: 65.1
type input "60"
click at [829, 359] on input "range" at bounding box center [801, 364] width 203 height 17
click at [700, 103] on span at bounding box center [699, 107] width 8 height 8
click at [819, 103] on input "Has unpaid court fees or restitution" at bounding box center [819, 103] width 0 height 0
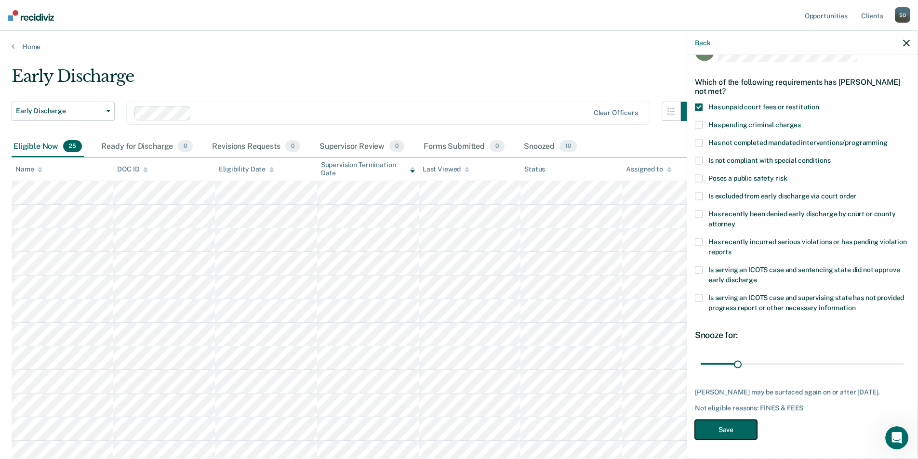
click at [716, 431] on button "Save" at bounding box center [726, 430] width 62 height 20
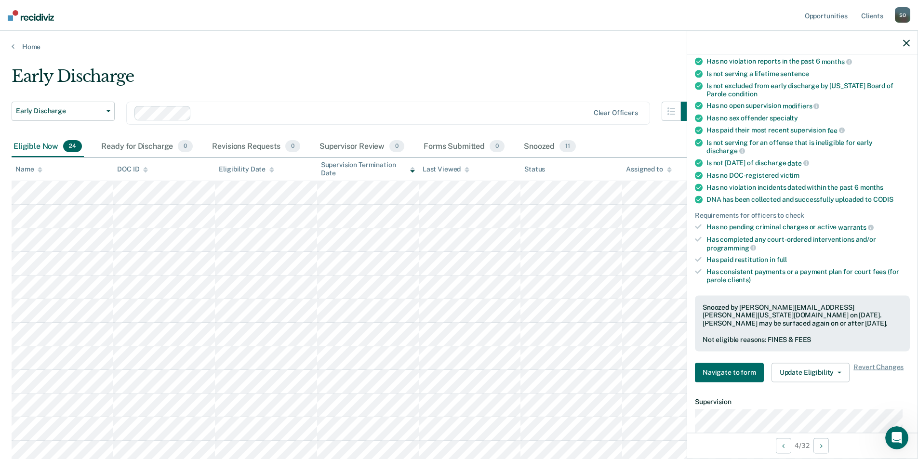
scroll to position [177, 0]
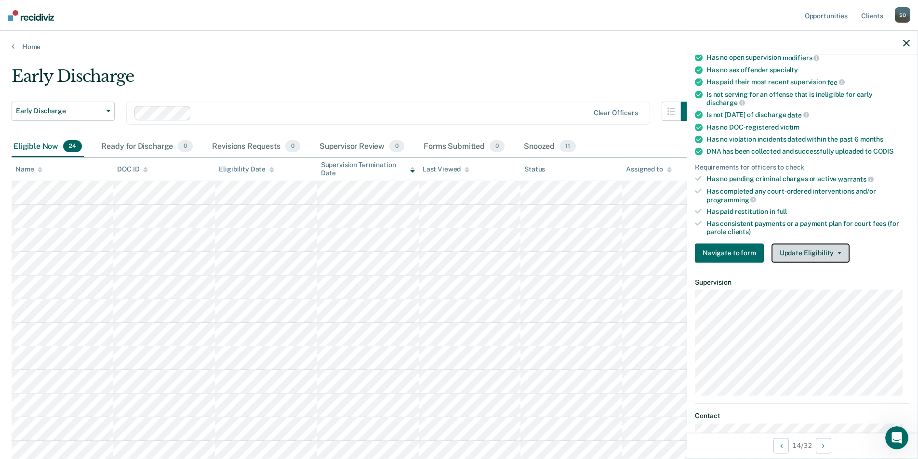
click at [799, 244] on button "Update Eligibility" at bounding box center [810, 252] width 78 height 19
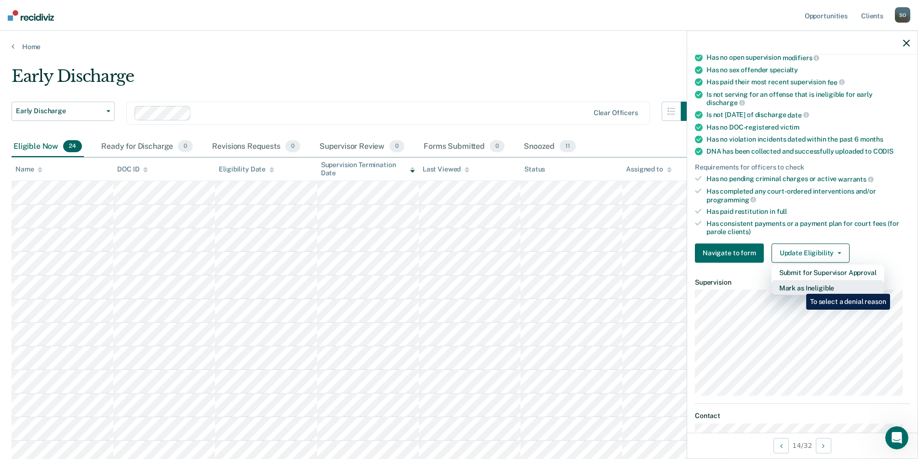
click at [799, 287] on button "Mark as Ineligible" at bounding box center [827, 287] width 113 height 15
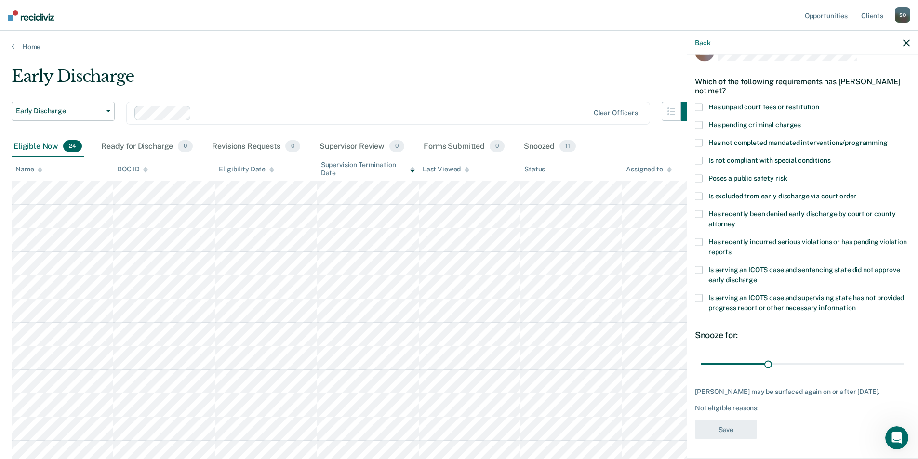
scroll to position [24, 0]
drag, startPoint x: 764, startPoint y: 367, endPoint x: 832, endPoint y: 361, distance: 68.2
type input "61"
click at [832, 361] on input "range" at bounding box center [801, 364] width 203 height 17
click at [696, 108] on span at bounding box center [699, 108] width 8 height 8
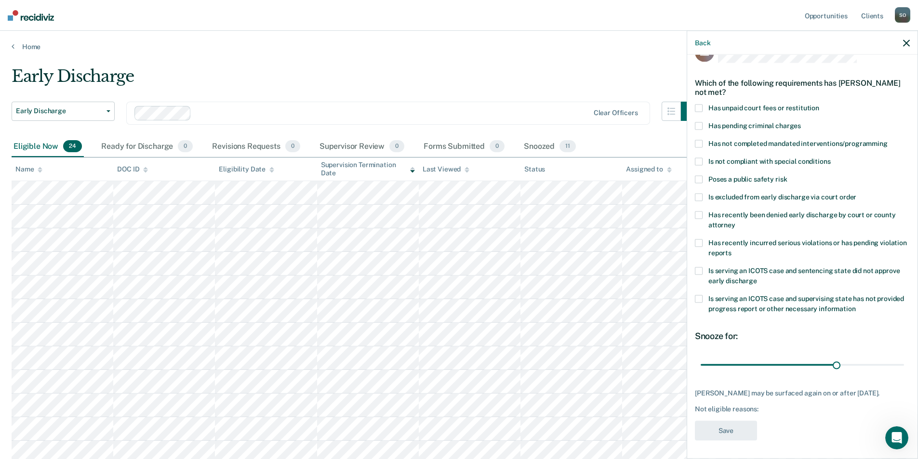
click at [819, 104] on input "Has unpaid court fees or restitution" at bounding box center [819, 104] width 0 height 0
click at [721, 435] on button "Save" at bounding box center [726, 431] width 62 height 20
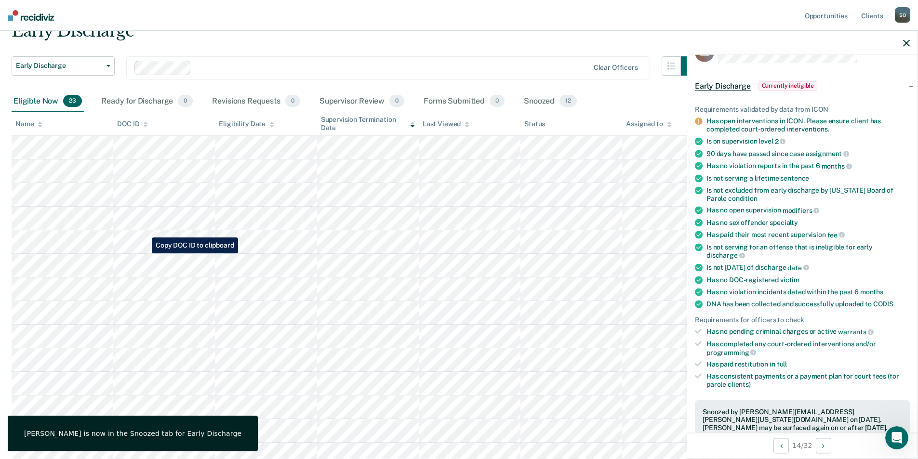
scroll to position [0, 0]
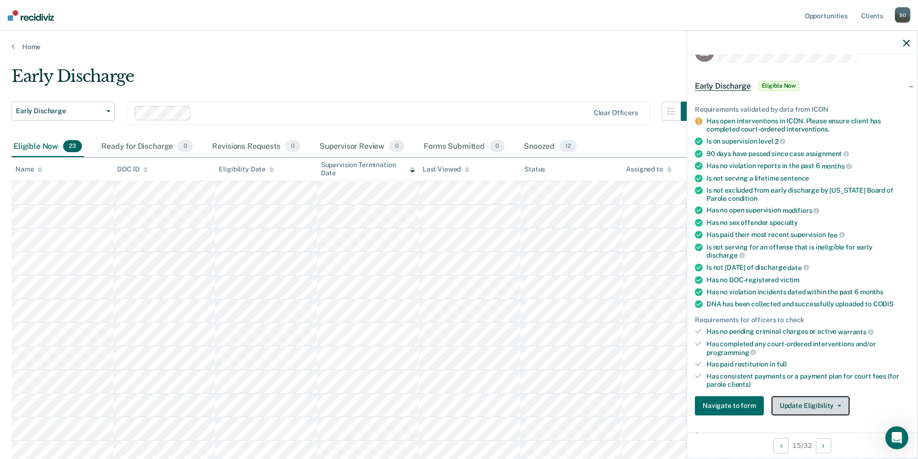
click at [817, 409] on button "Update Eligibility" at bounding box center [810, 405] width 78 height 19
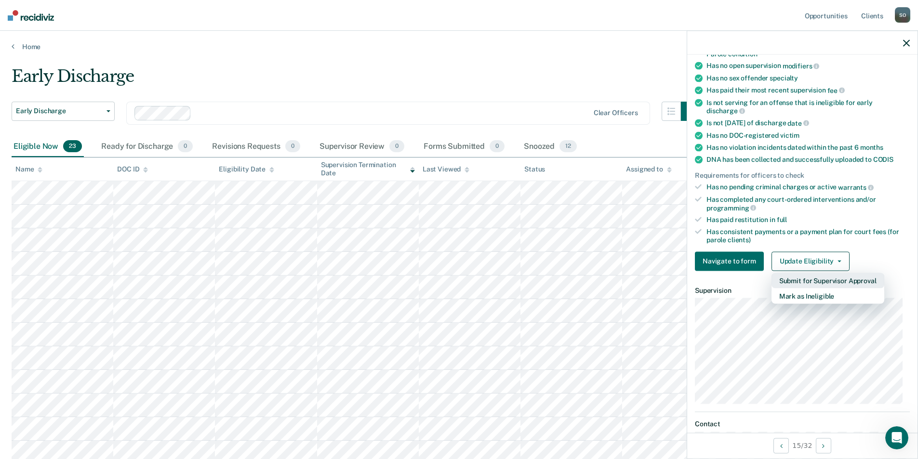
scroll to position [217, 0]
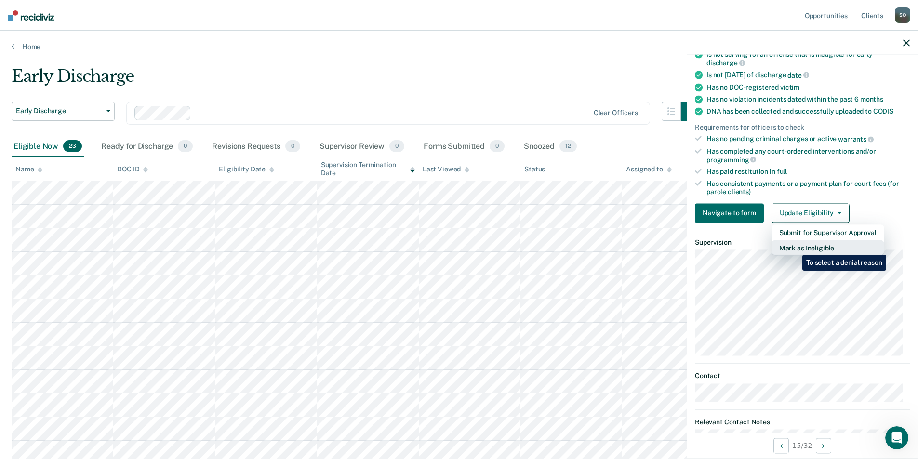
click at [795, 248] on button "Mark as Ineligible" at bounding box center [827, 247] width 113 height 15
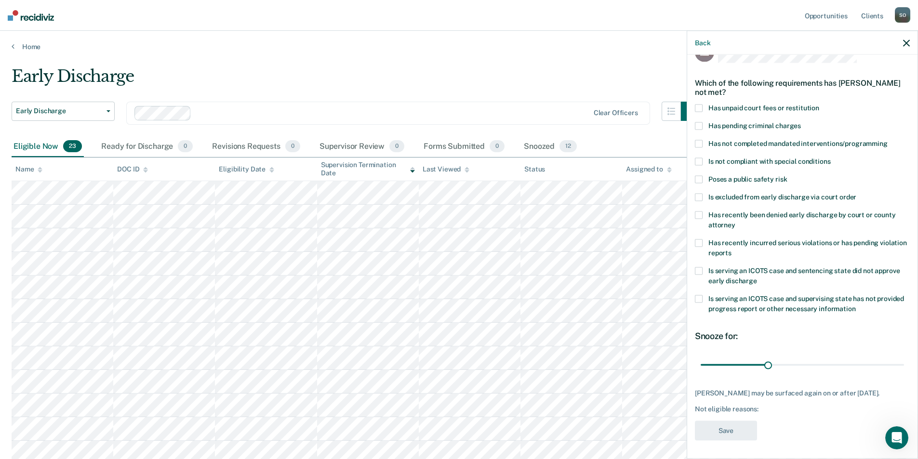
click at [699, 108] on span at bounding box center [699, 108] width 8 height 8
click at [819, 104] on input "Has unpaid court fees or restitution" at bounding box center [819, 104] width 0 height 0
drag, startPoint x: 721, startPoint y: 365, endPoint x: 735, endPoint y: 370, distance: 14.9
type input "60"
click at [735, 370] on input "range" at bounding box center [801, 364] width 203 height 17
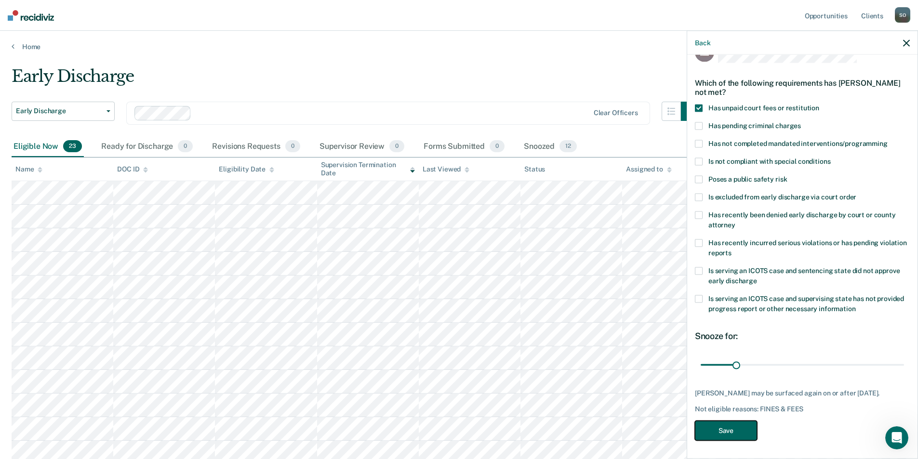
click at [721, 427] on button "Save" at bounding box center [726, 431] width 62 height 20
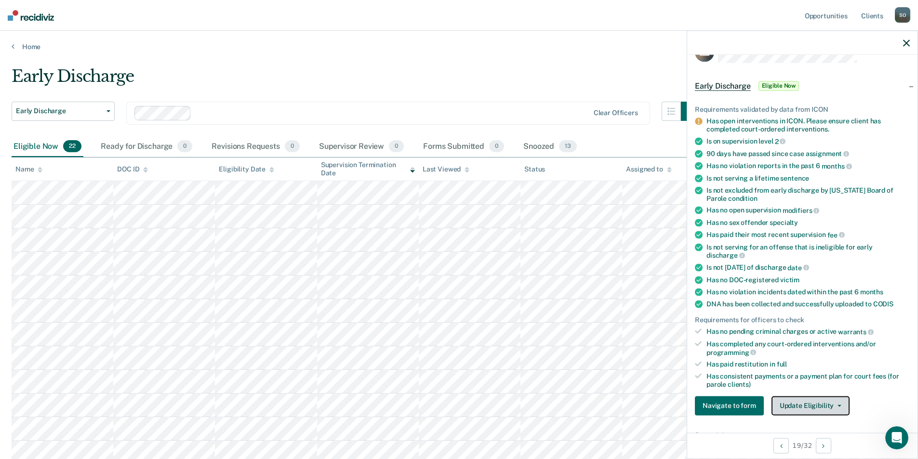
click at [821, 408] on button "Update Eligibility" at bounding box center [810, 405] width 78 height 19
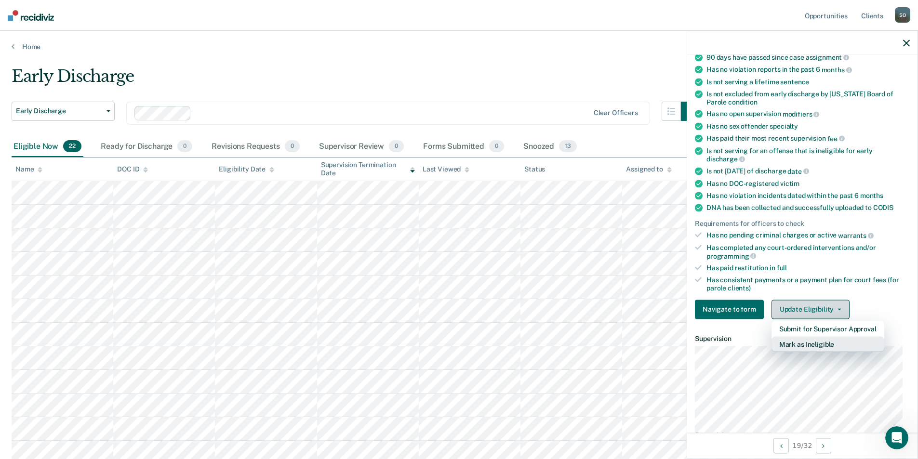
scroll to position [169, 0]
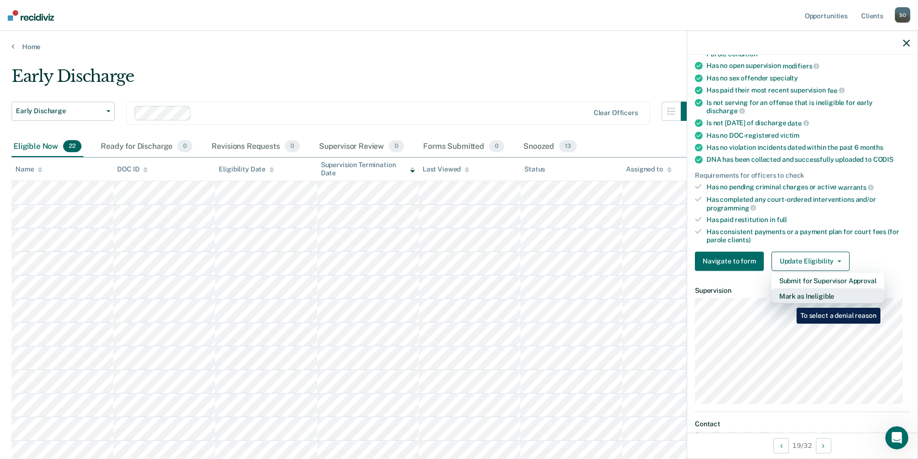
click at [789, 301] on button "Mark as Ineligible" at bounding box center [827, 295] width 113 height 15
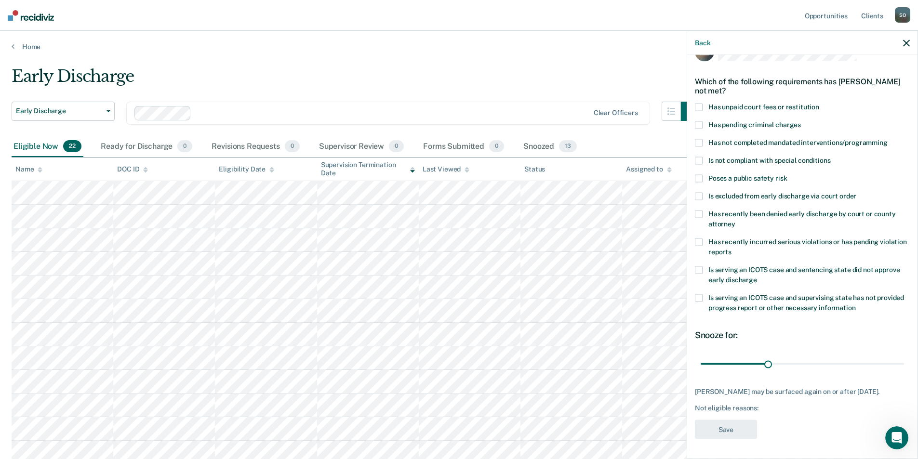
scroll to position [24, 0]
drag, startPoint x: 764, startPoint y: 363, endPoint x: 831, endPoint y: 373, distance: 67.2
type input "61"
click at [831, 373] on input "range" at bounding box center [801, 364] width 203 height 17
click at [697, 108] on span at bounding box center [699, 108] width 8 height 8
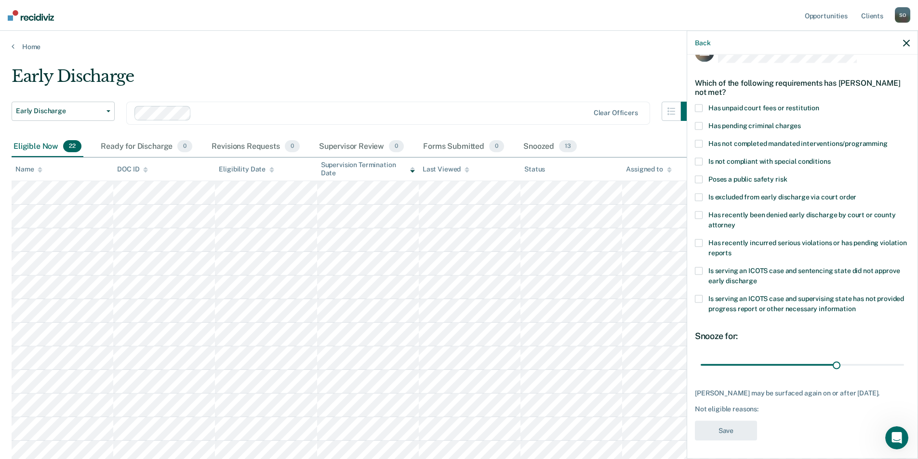
click at [819, 104] on input "Has unpaid court fees or restitution" at bounding box center [819, 104] width 0 height 0
click at [723, 434] on button "Save" at bounding box center [726, 431] width 62 height 20
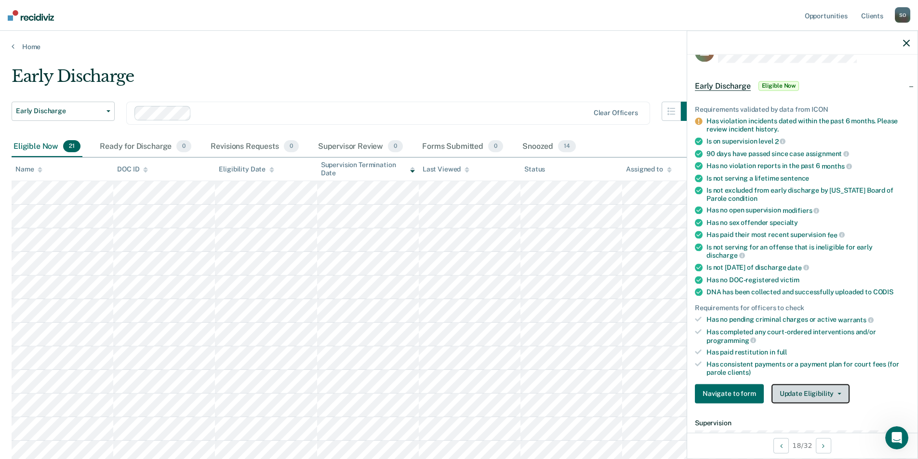
click at [803, 388] on button "Update Eligibility" at bounding box center [810, 393] width 78 height 19
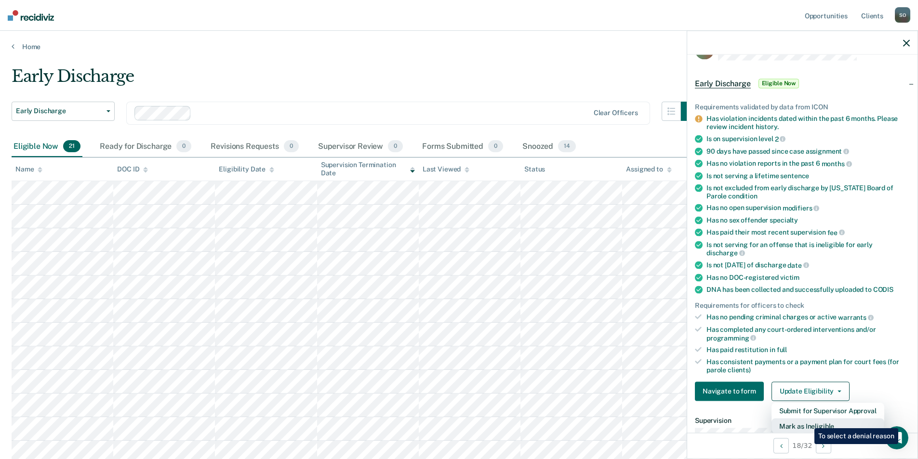
click at [807, 421] on button "Mark as Ineligible" at bounding box center [827, 425] width 113 height 15
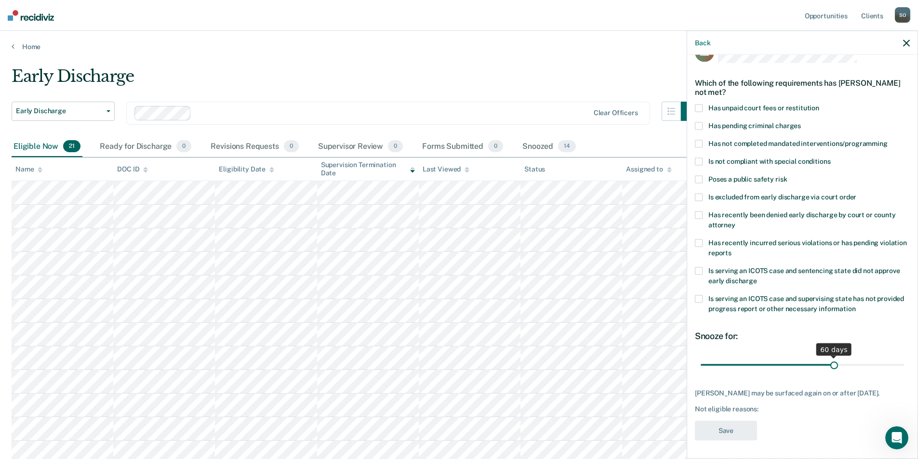
drag, startPoint x: 764, startPoint y: 363, endPoint x: 829, endPoint y: 372, distance: 65.1
type input "60"
click at [829, 372] on input "range" at bounding box center [801, 364] width 203 height 17
click at [697, 110] on span at bounding box center [699, 108] width 8 height 8
click at [819, 104] on input "Has unpaid court fees or restitution" at bounding box center [819, 104] width 0 height 0
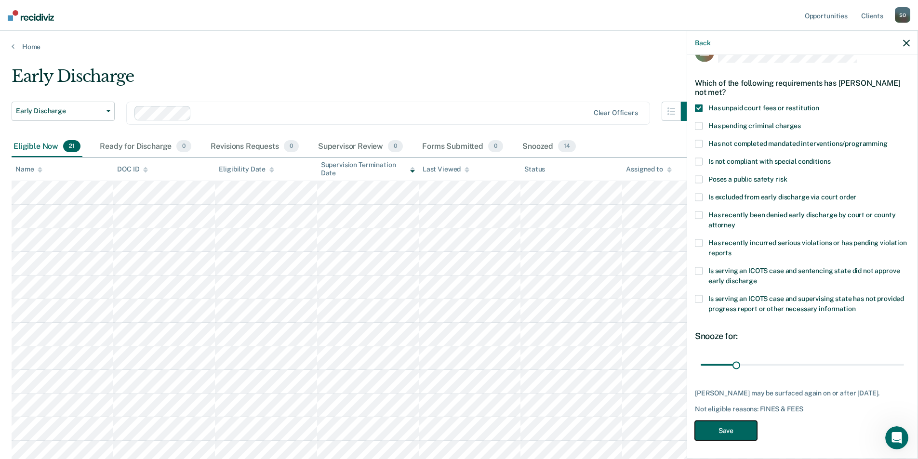
click at [712, 436] on button "Save" at bounding box center [726, 431] width 62 height 20
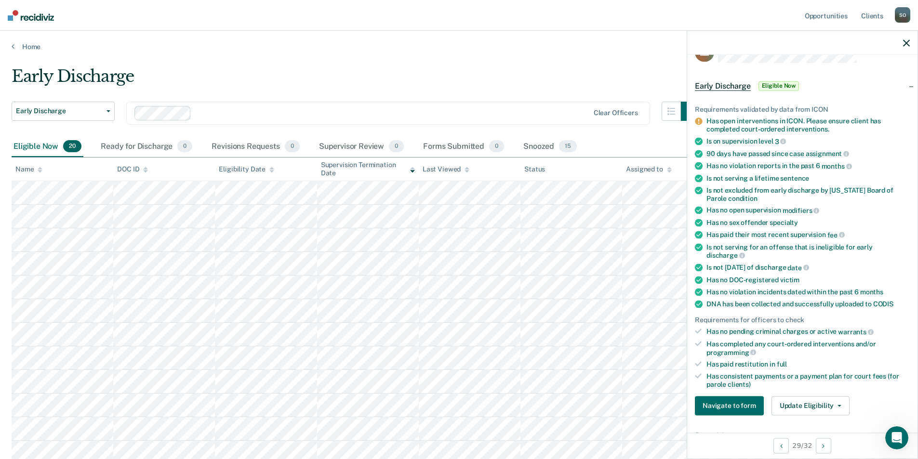
scroll to position [120, 0]
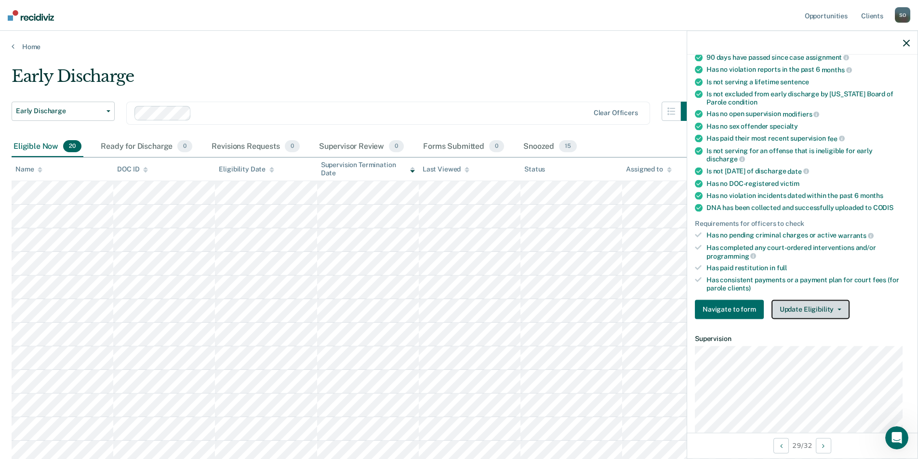
click at [805, 308] on button "Update Eligibility" at bounding box center [810, 309] width 78 height 19
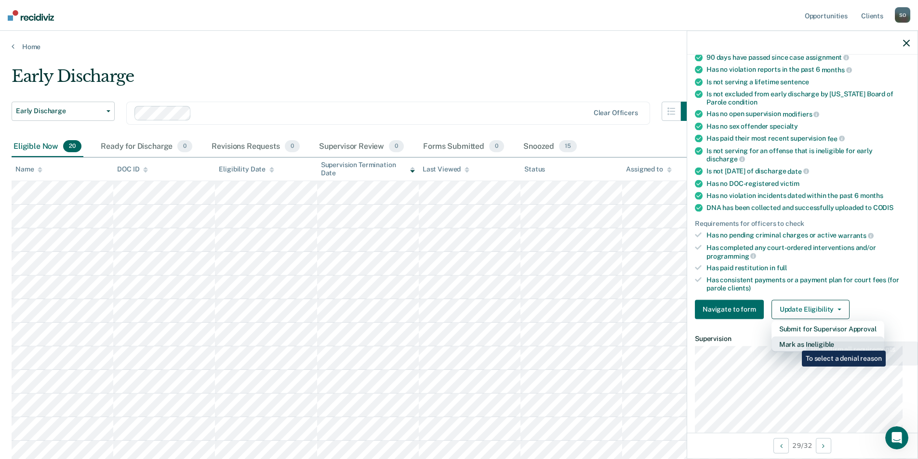
click at [794, 344] on button "Mark as Ineligible" at bounding box center [827, 343] width 113 height 15
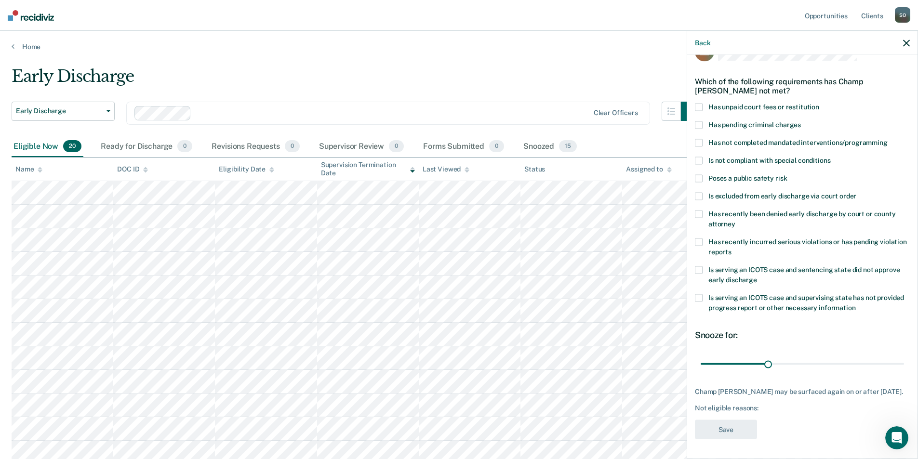
scroll to position [32, 0]
click at [701, 103] on span at bounding box center [699, 107] width 8 height 8
click at [819, 103] on input "Has unpaid court fees or restitution" at bounding box center [819, 103] width 0 height 0
drag, startPoint x: 722, startPoint y: 359, endPoint x: 735, endPoint y: 363, distance: 13.7
type input "60"
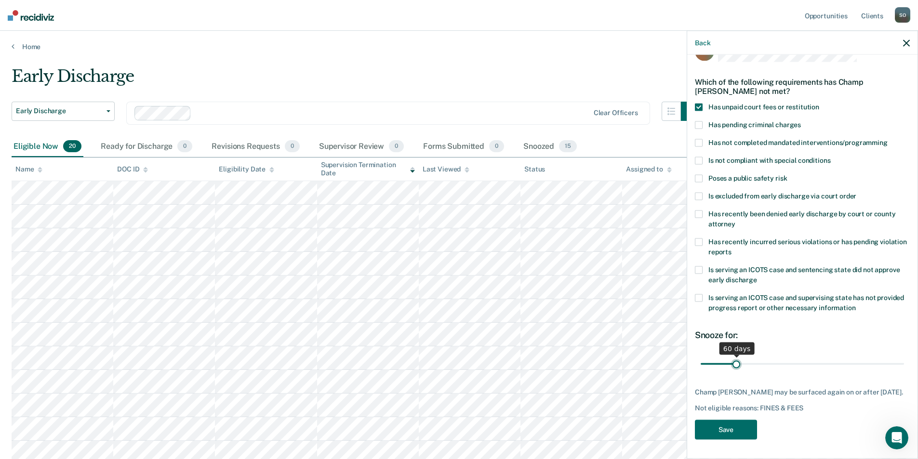
click at [735, 363] on input "range" at bounding box center [801, 364] width 203 height 17
click at [716, 427] on button "Save" at bounding box center [726, 430] width 62 height 20
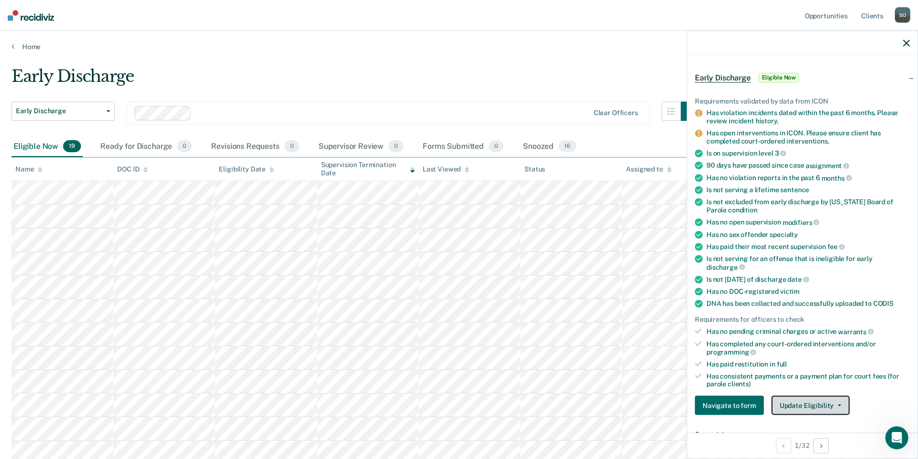
click at [814, 404] on button "Update Eligibility" at bounding box center [810, 405] width 78 height 19
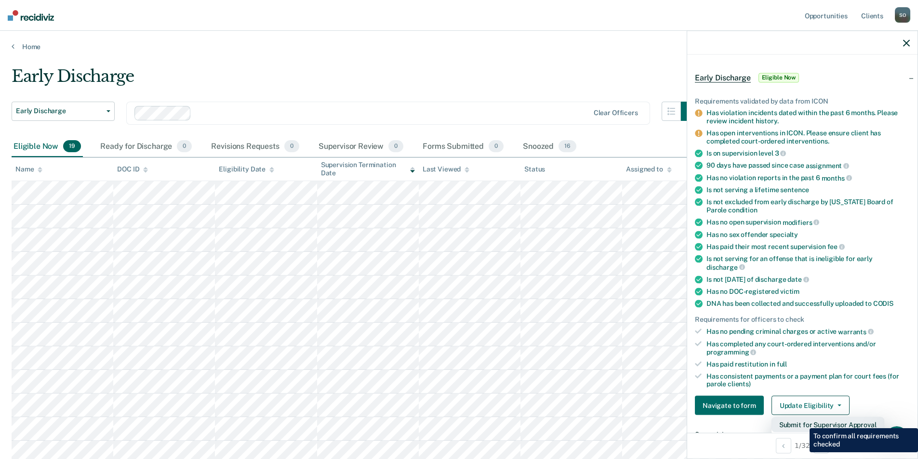
click at [802, 421] on button "Submit for Supervisor Approval" at bounding box center [827, 424] width 113 height 15
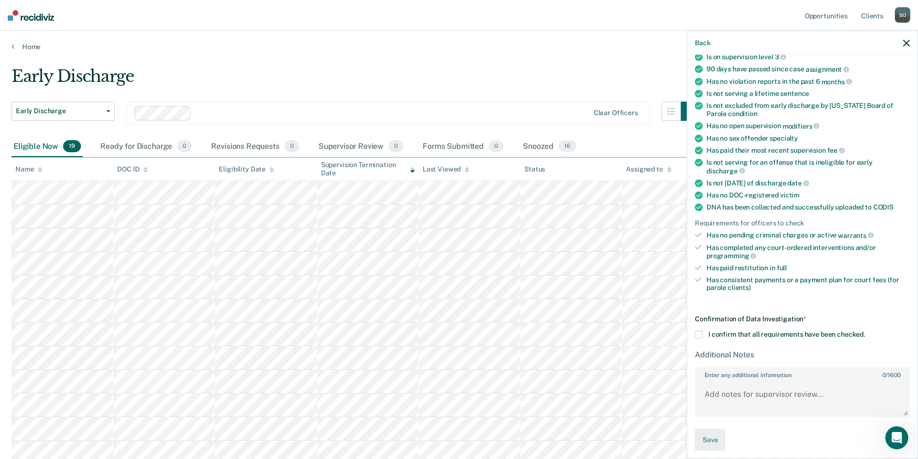
scroll to position [133, 0]
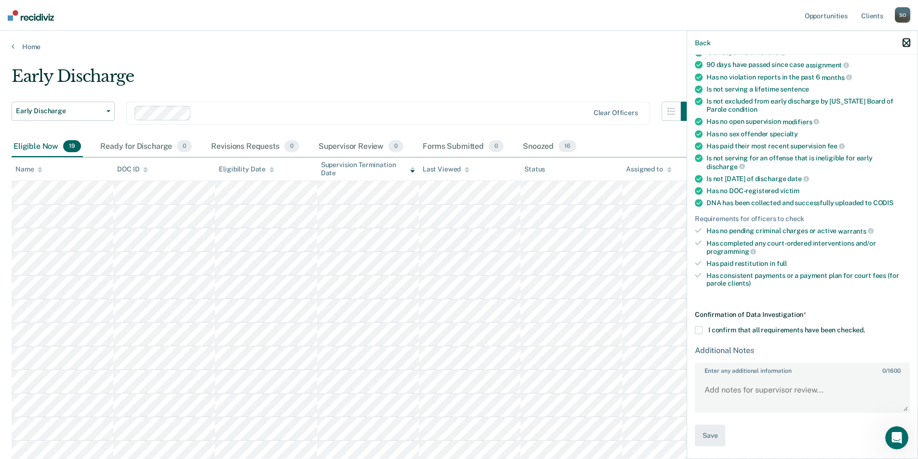
click at [906, 41] on icon "button" at bounding box center [906, 43] width 7 height 7
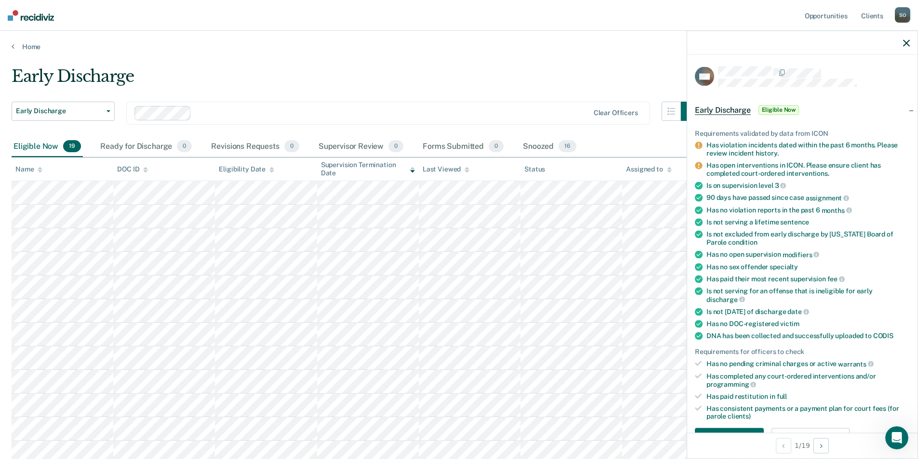
scroll to position [96, 0]
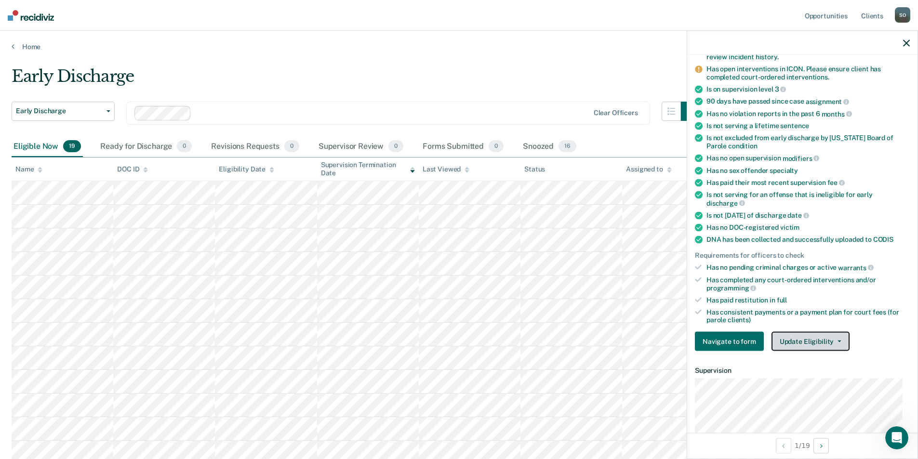
click at [799, 339] on button "Update Eligibility" at bounding box center [810, 341] width 78 height 19
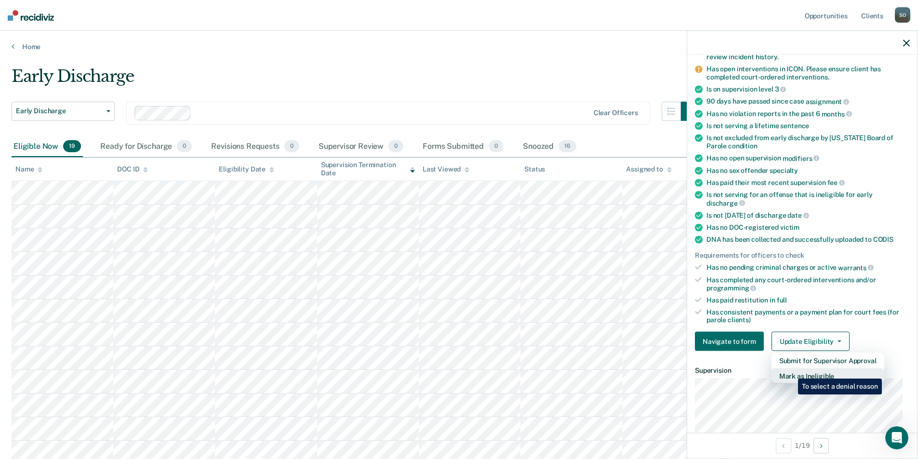
click at [791, 371] on button "Mark as Ineligible" at bounding box center [827, 376] width 113 height 15
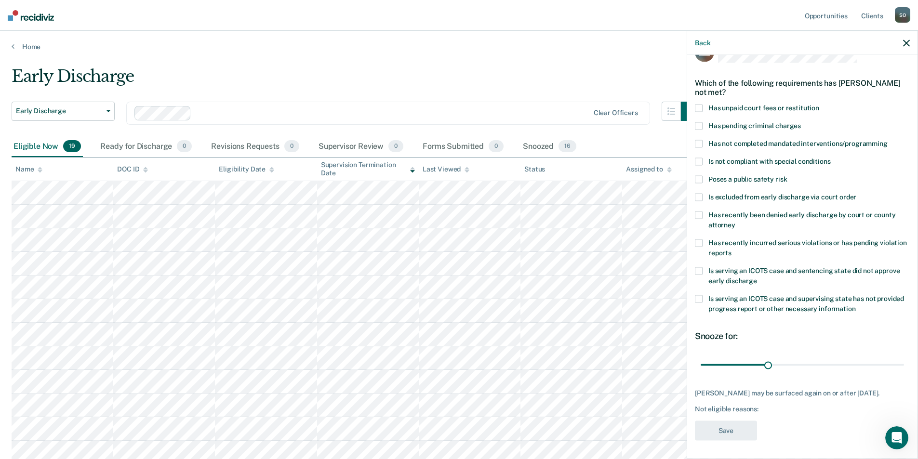
click at [695, 107] on span at bounding box center [699, 108] width 8 height 8
click at [819, 104] on input "Has unpaid court fees or restitution" at bounding box center [819, 104] width 0 height 0
drag, startPoint x: 719, startPoint y: 365, endPoint x: 735, endPoint y: 366, distance: 15.4
type input "60"
click at [735, 366] on input "range" at bounding box center [801, 364] width 203 height 17
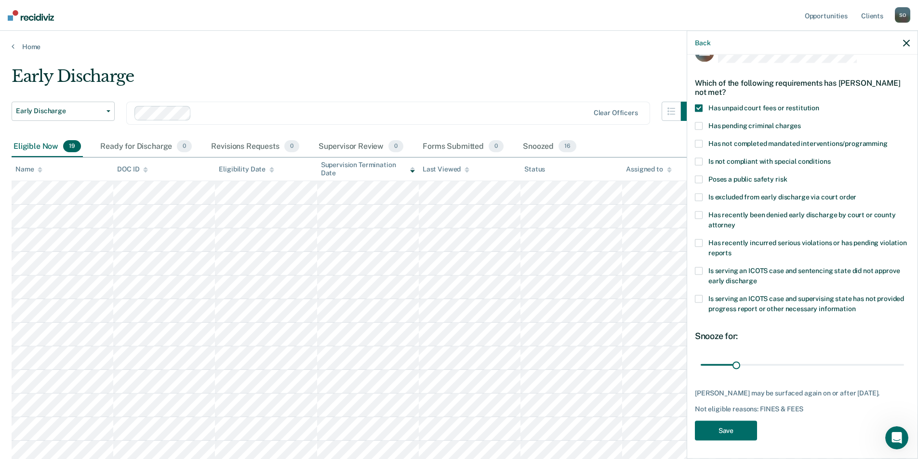
click at [697, 243] on span at bounding box center [699, 243] width 8 height 8
click at [731, 249] on input "Has recently incurred serious violations or has pending violation reports" at bounding box center [731, 249] width 0 height 0
click at [696, 243] on span at bounding box center [699, 243] width 8 height 8
click at [731, 249] on input "Has recently incurred serious violations or has pending violation reports" at bounding box center [731, 249] width 0 height 0
click at [721, 440] on button "Save" at bounding box center [726, 431] width 62 height 20
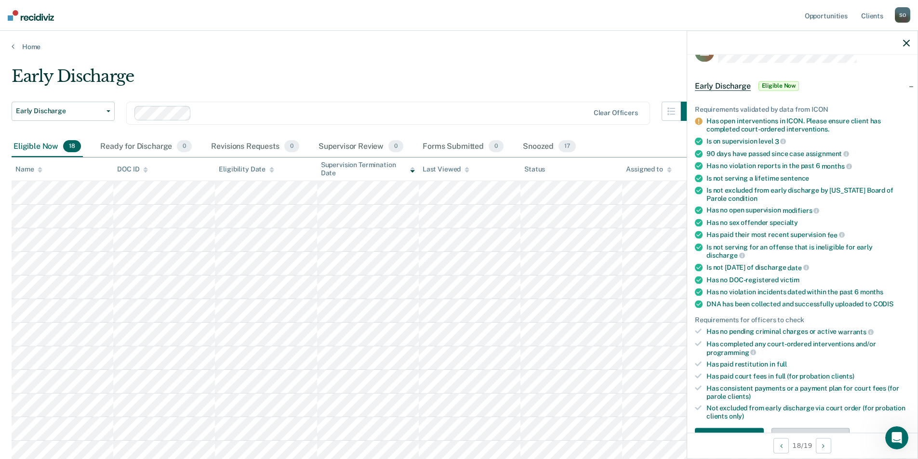
scroll to position [120, 0]
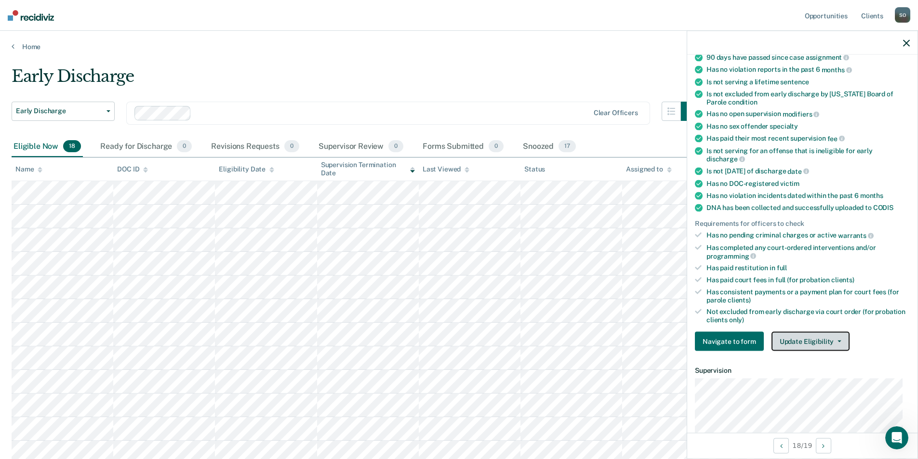
click at [821, 339] on button "Update Eligibility" at bounding box center [810, 341] width 78 height 19
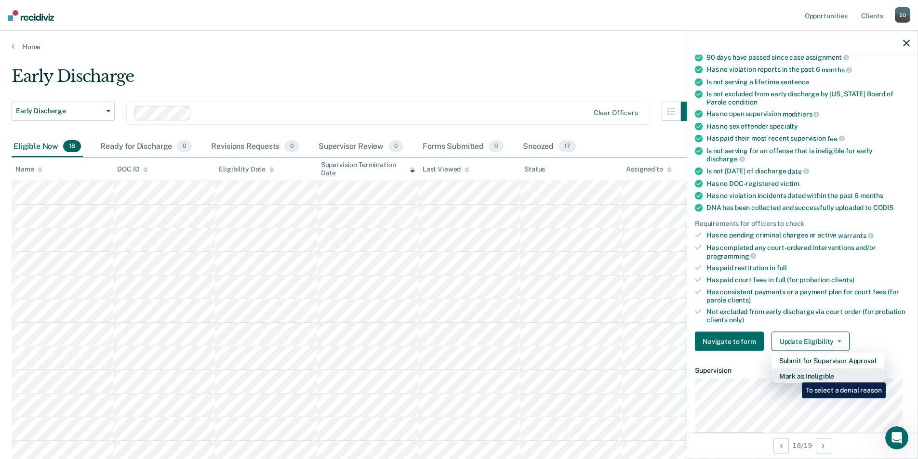
click at [794, 375] on button "Mark as Ineligible" at bounding box center [827, 376] width 113 height 15
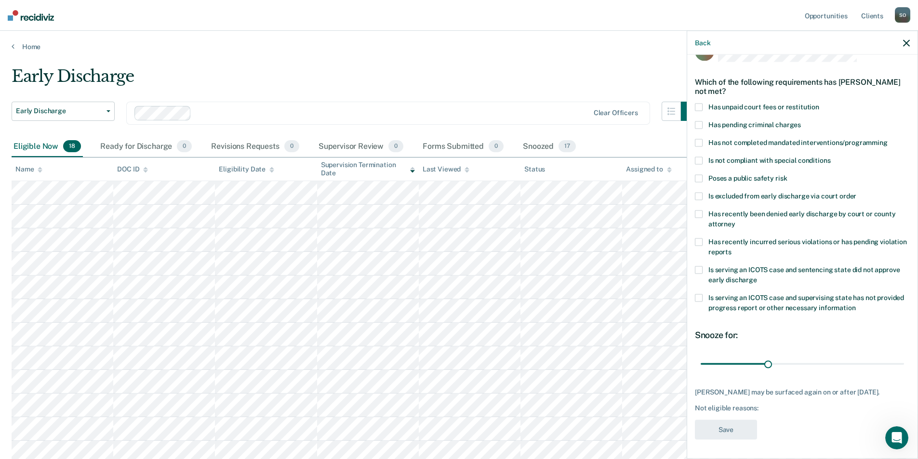
click at [699, 103] on span at bounding box center [699, 107] width 8 height 8
click at [819, 103] on input "Has unpaid court fees or restitution" at bounding box center [819, 103] width 0 height 0
drag, startPoint x: 718, startPoint y: 355, endPoint x: 735, endPoint y: 359, distance: 17.5
type input "60"
click at [735, 359] on input "range" at bounding box center [801, 364] width 203 height 17
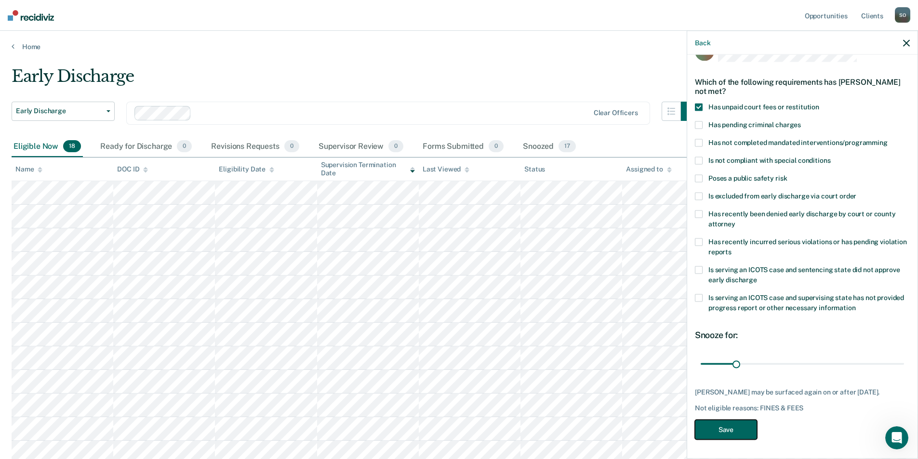
click at [729, 424] on button "Save" at bounding box center [726, 430] width 62 height 20
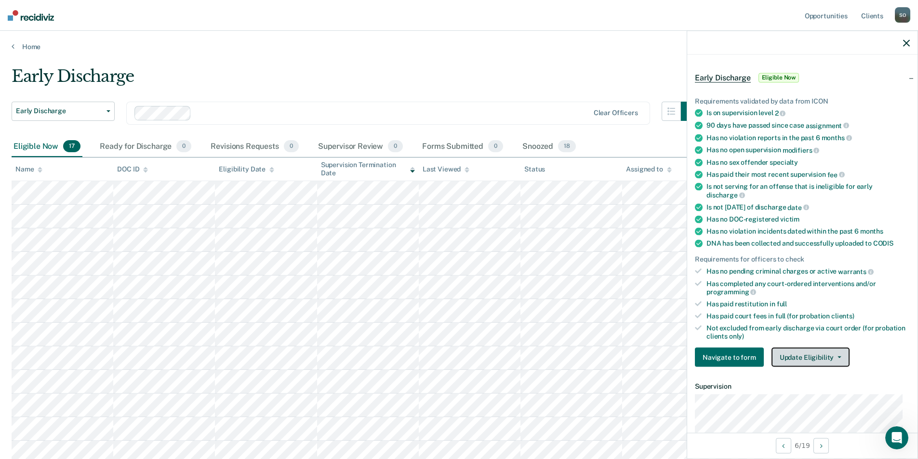
click at [819, 359] on button "Update Eligibility" at bounding box center [810, 357] width 78 height 19
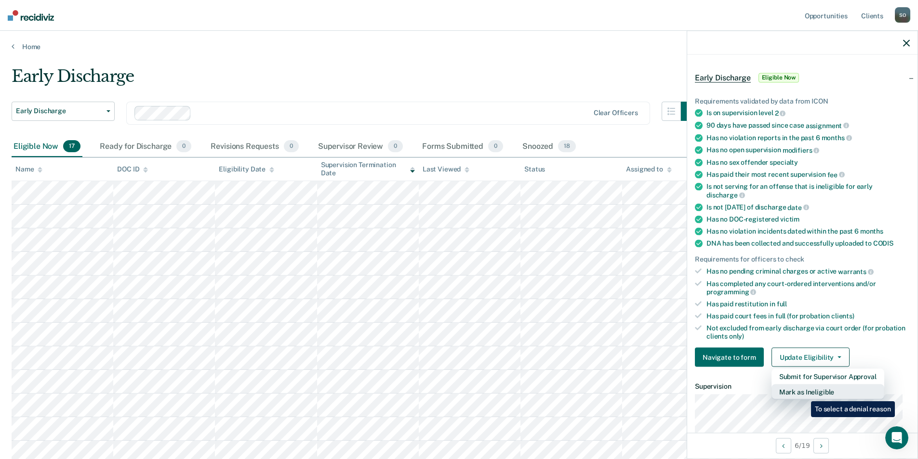
click at [804, 394] on button "Mark as Ineligible" at bounding box center [827, 391] width 113 height 15
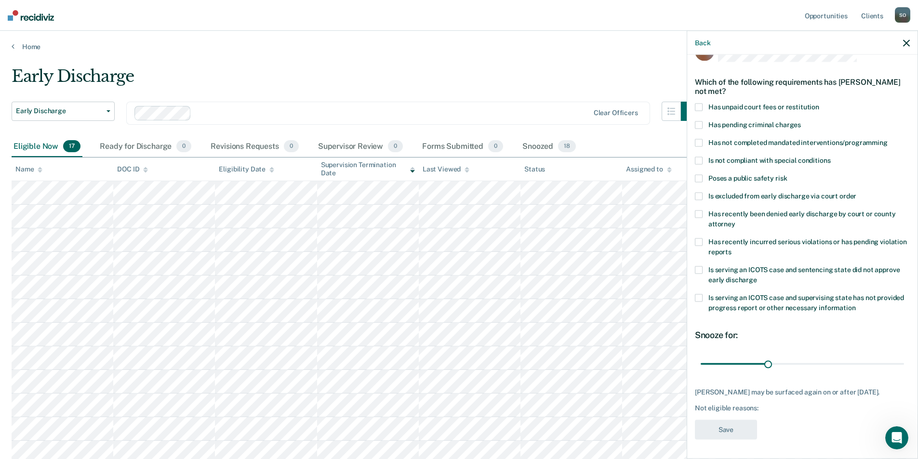
click at [698, 103] on span at bounding box center [699, 107] width 8 height 8
click at [819, 103] on input "Has unpaid court fees or restitution" at bounding box center [819, 103] width 0 height 0
drag, startPoint x: 720, startPoint y: 355, endPoint x: 735, endPoint y: 358, distance: 15.3
type input "60"
click at [735, 358] on input "range" at bounding box center [801, 364] width 203 height 17
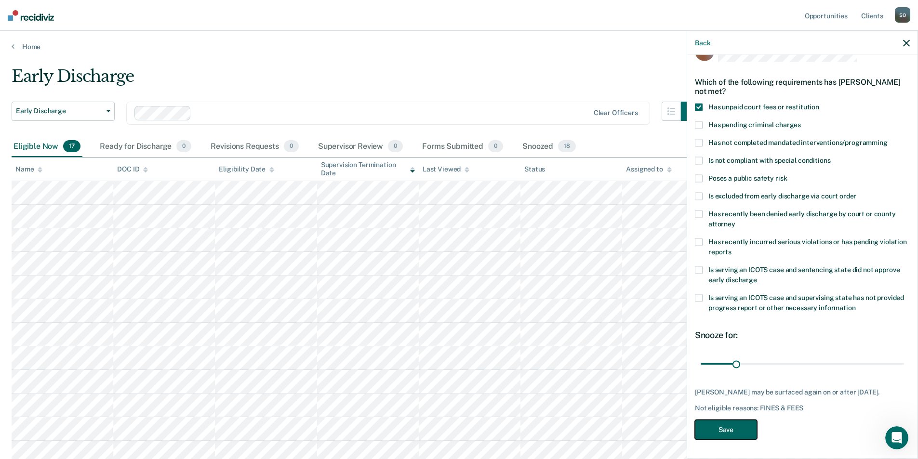
click at [721, 429] on button "Save" at bounding box center [726, 430] width 62 height 20
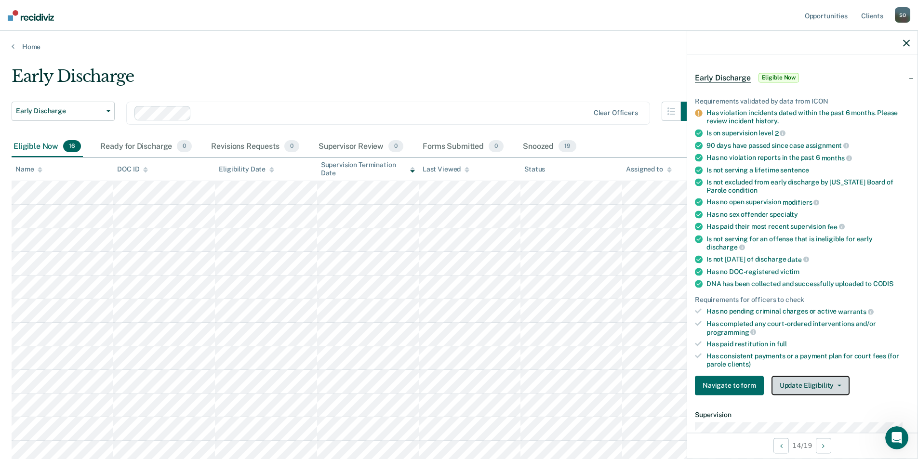
click at [797, 380] on button "Update Eligibility" at bounding box center [810, 385] width 78 height 19
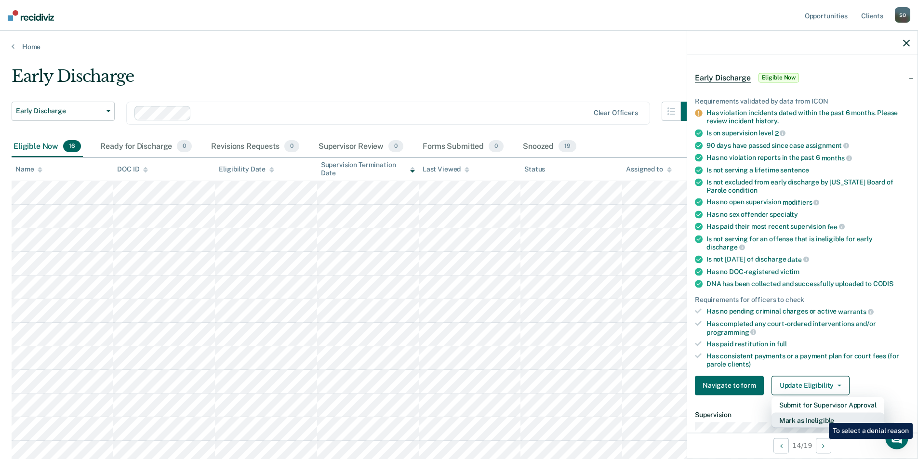
click at [821, 416] on button "Mark as Ineligible" at bounding box center [827, 419] width 113 height 15
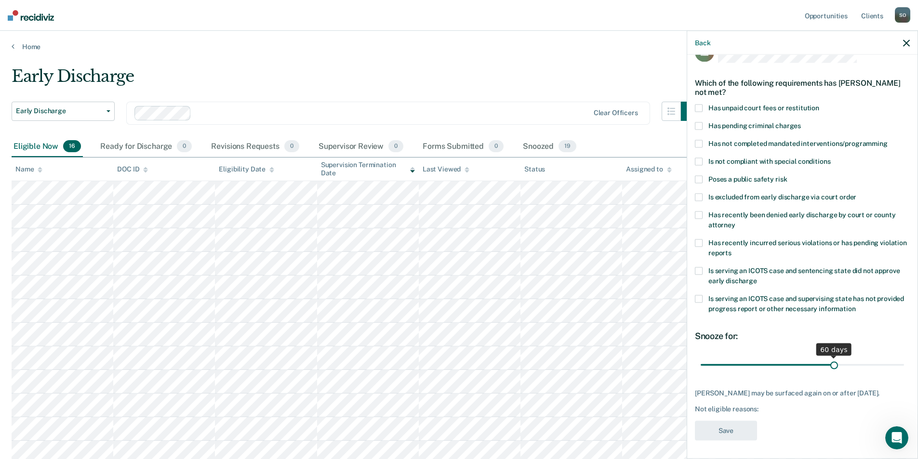
drag, startPoint x: 763, startPoint y: 365, endPoint x: 829, endPoint y: 370, distance: 66.7
type input "60"
click at [829, 370] on input "range" at bounding box center [801, 364] width 203 height 17
click at [701, 109] on span at bounding box center [699, 108] width 8 height 8
click at [819, 104] on input "Has unpaid court fees or restitution" at bounding box center [819, 104] width 0 height 0
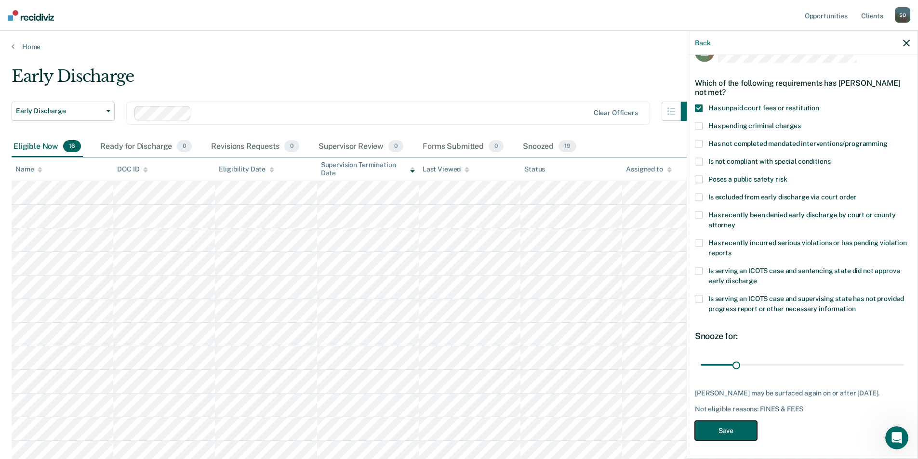
click at [733, 429] on button "Save" at bounding box center [726, 431] width 62 height 20
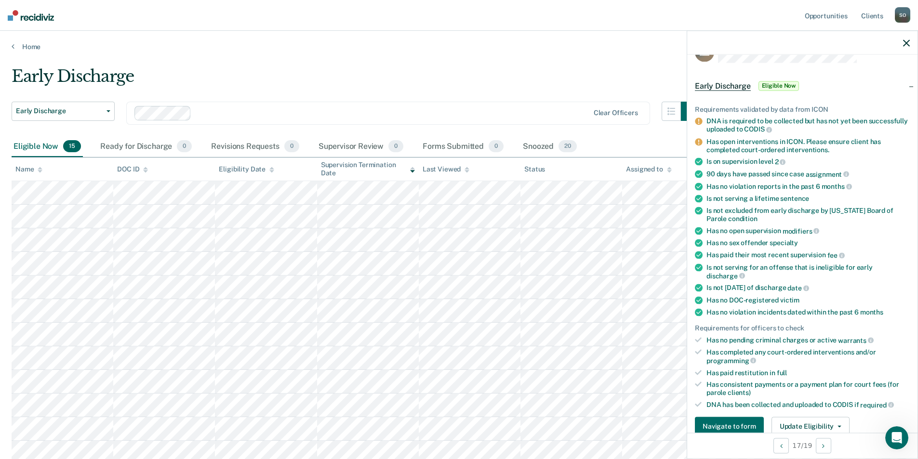
scroll to position [169, 0]
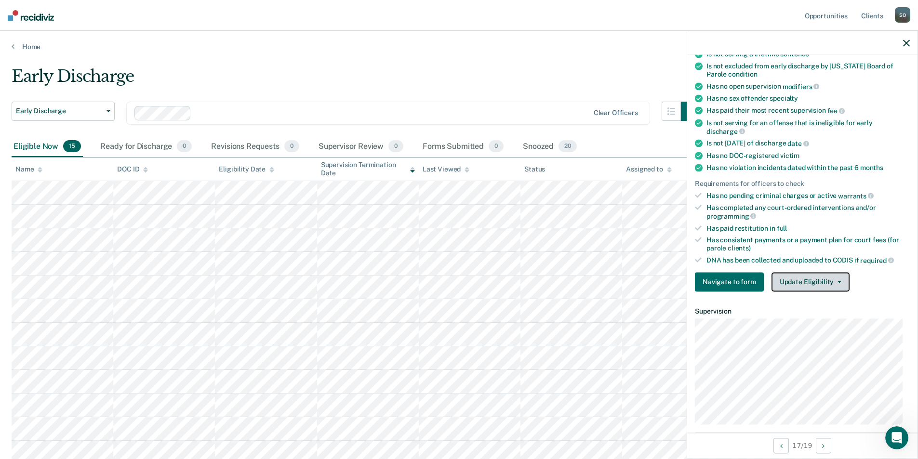
click at [796, 286] on button "Update Eligibility" at bounding box center [810, 281] width 78 height 19
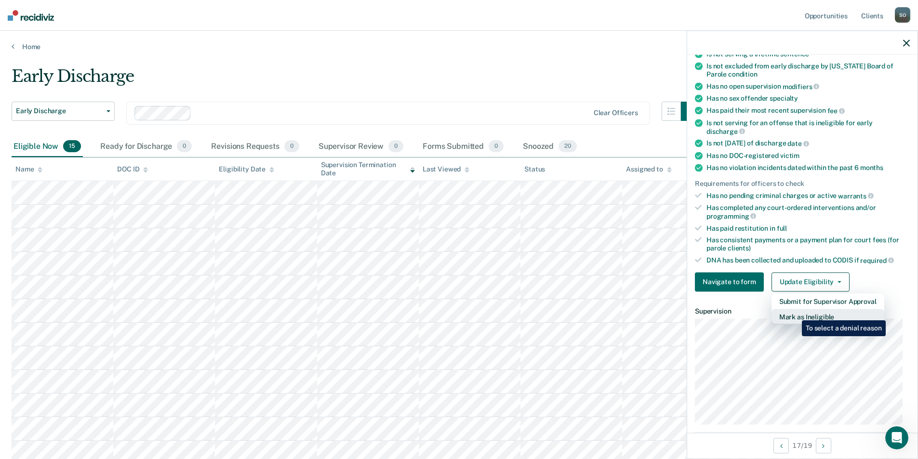
click at [794, 313] on button "Mark as Ineligible" at bounding box center [827, 316] width 113 height 15
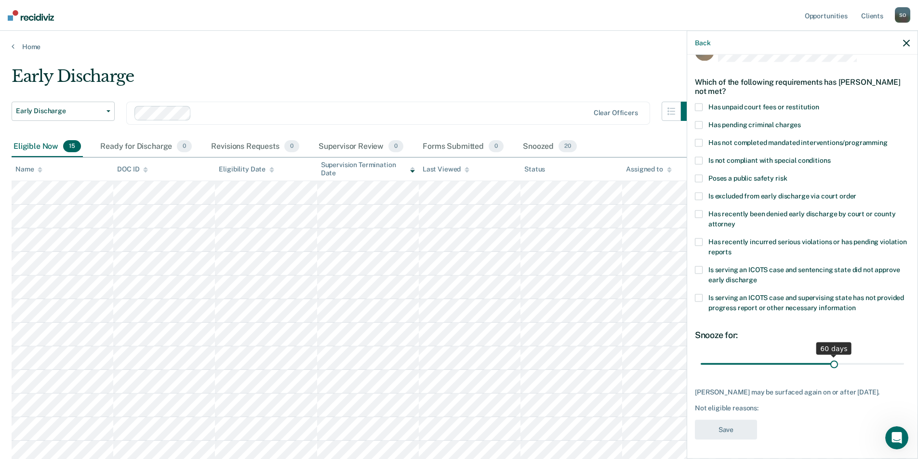
drag, startPoint x: 766, startPoint y: 356, endPoint x: 829, endPoint y: 363, distance: 63.5
type input "60"
click at [829, 363] on input "range" at bounding box center [801, 364] width 203 height 17
click at [698, 103] on span at bounding box center [699, 107] width 8 height 8
click at [819, 103] on input "Has unpaid court fees or restitution" at bounding box center [819, 103] width 0 height 0
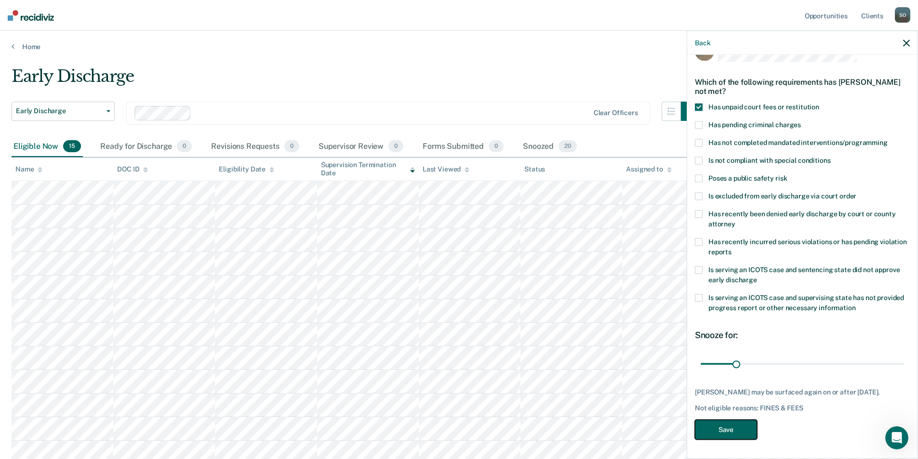
click at [725, 427] on button "Save" at bounding box center [726, 430] width 62 height 20
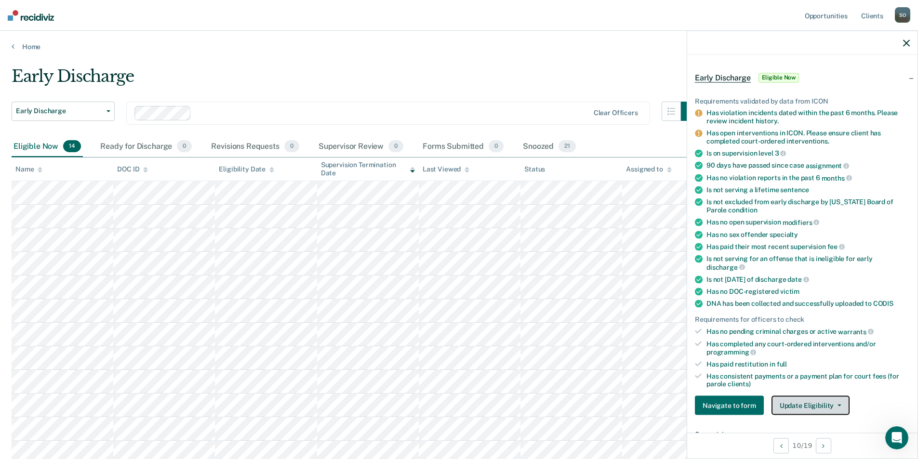
click at [812, 404] on button "Update Eligibility" at bounding box center [810, 405] width 78 height 19
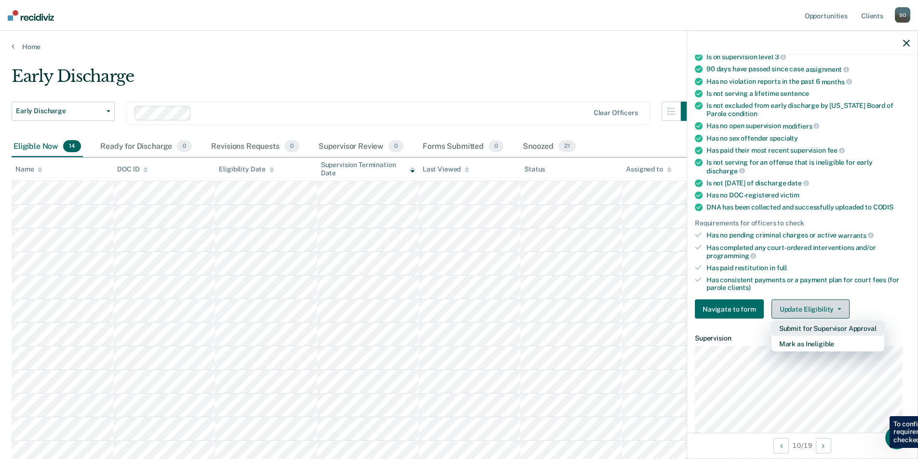
scroll to position [177, 0]
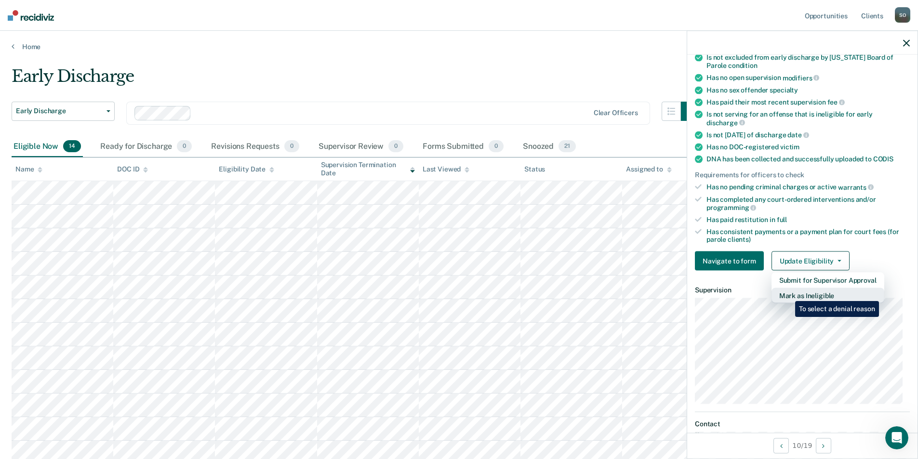
click at [788, 294] on button "Mark as Ineligible" at bounding box center [827, 295] width 113 height 15
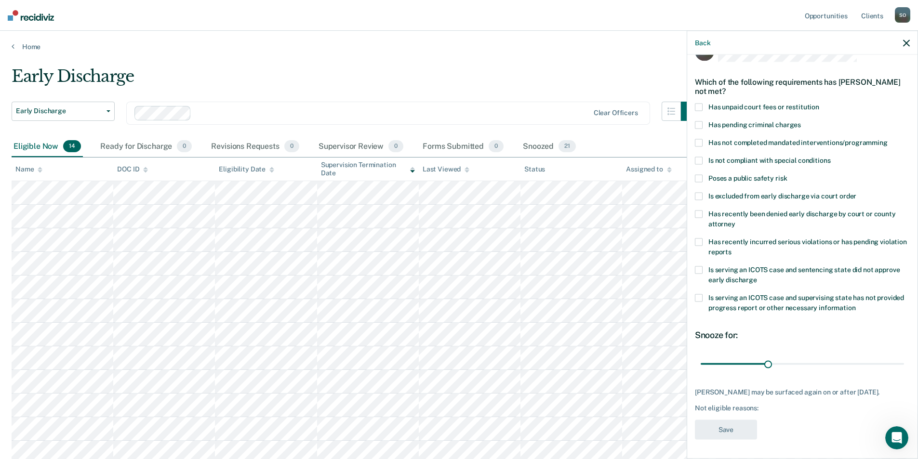
click at [700, 103] on span at bounding box center [699, 107] width 8 height 8
click at [819, 103] on input "Has unpaid court fees or restitution" at bounding box center [819, 103] width 0 height 0
drag, startPoint x: 718, startPoint y: 355, endPoint x: 735, endPoint y: 358, distance: 16.7
type input "60"
click at [735, 358] on input "range" at bounding box center [801, 364] width 203 height 17
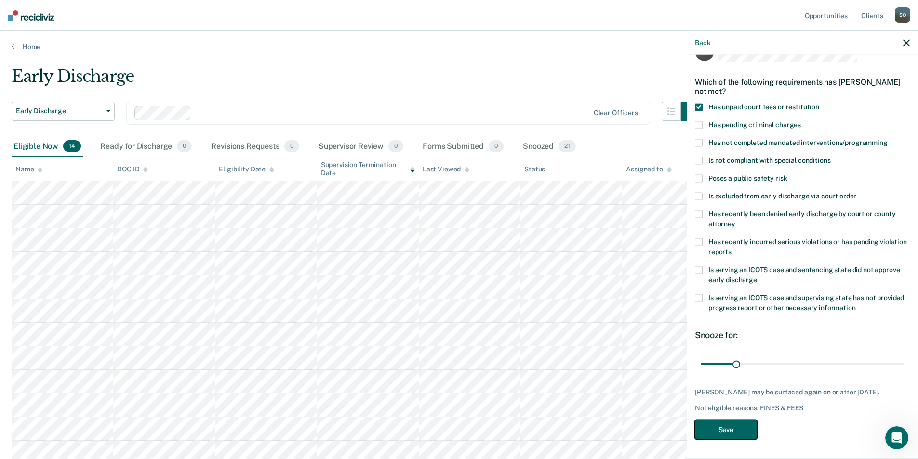
click at [729, 432] on button "Save" at bounding box center [726, 430] width 62 height 20
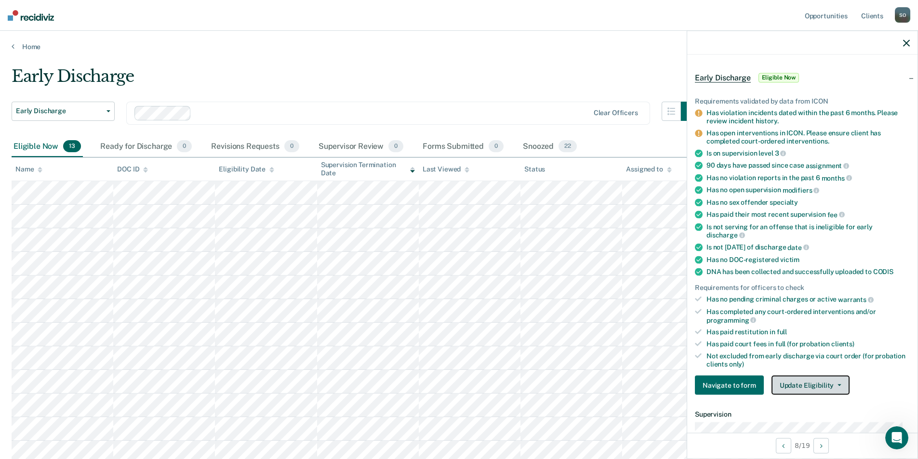
click at [832, 383] on button "Update Eligibility" at bounding box center [810, 385] width 78 height 19
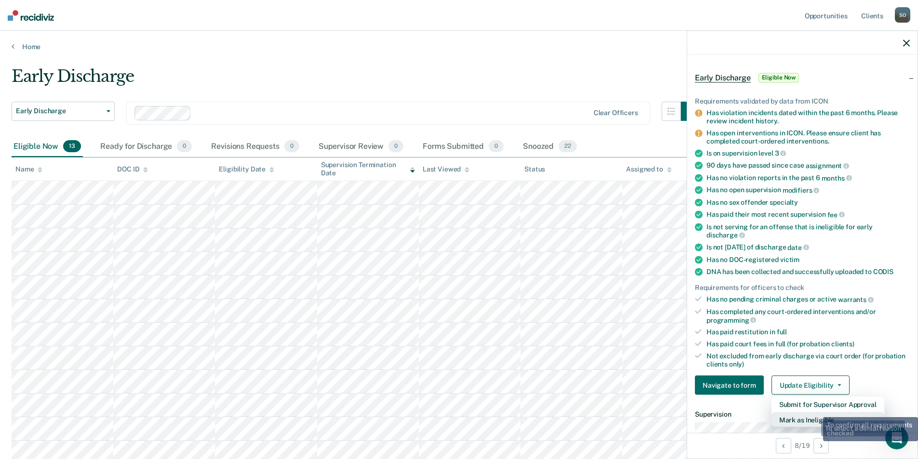
click at [812, 415] on button "Mark as Ineligible" at bounding box center [827, 419] width 113 height 15
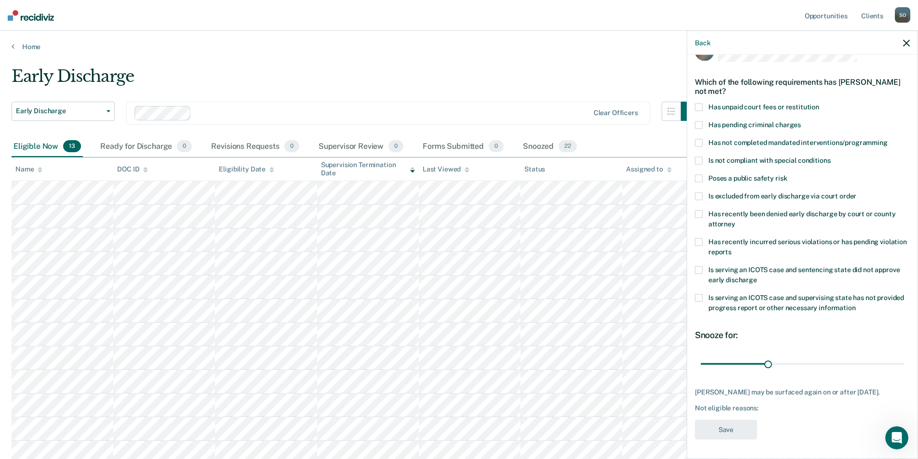
scroll to position [24, 0]
click at [697, 105] on span at bounding box center [699, 108] width 8 height 8
click at [819, 104] on input "Has unpaid court fees or restitution" at bounding box center [819, 104] width 0 height 0
drag, startPoint x: 719, startPoint y: 363, endPoint x: 735, endPoint y: 367, distance: 15.8
type input "60"
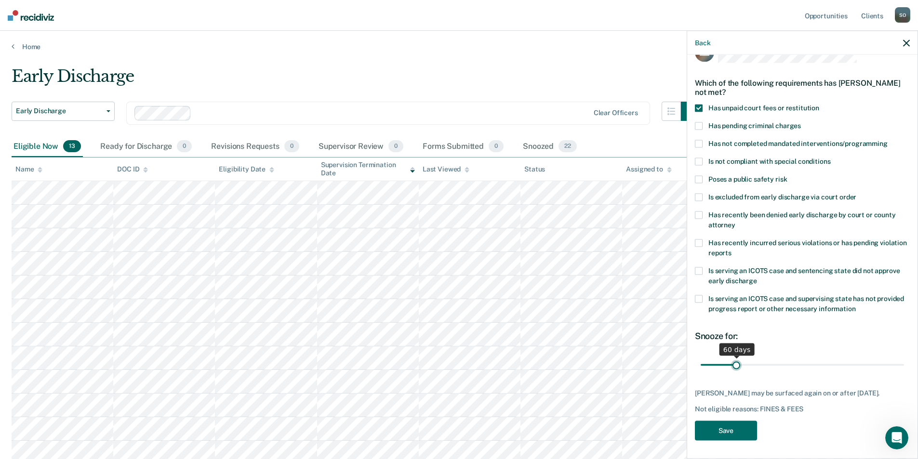
click at [735, 367] on input "range" at bounding box center [801, 364] width 203 height 17
click at [729, 440] on button "Save" at bounding box center [726, 431] width 62 height 20
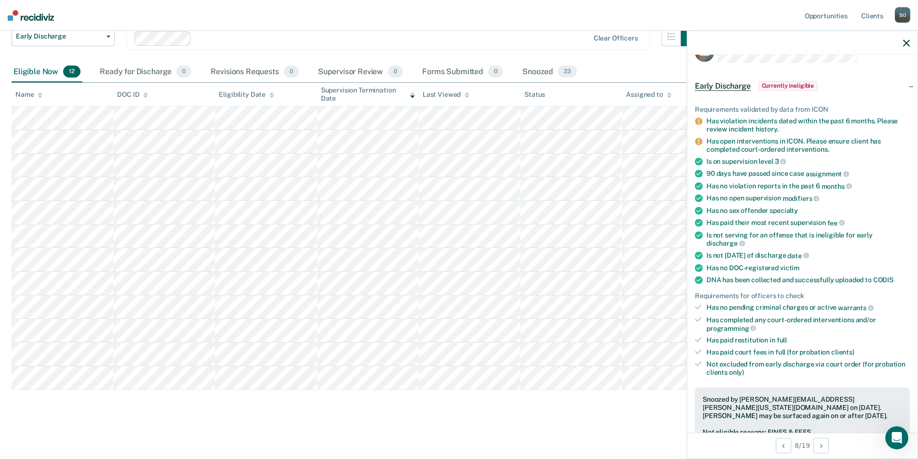
scroll to position [0, 0]
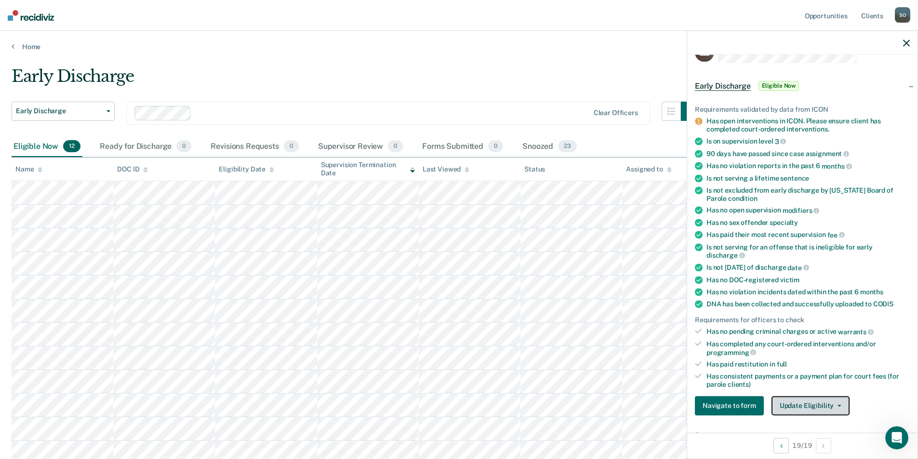
click at [801, 399] on button "Update Eligibility" at bounding box center [810, 405] width 78 height 19
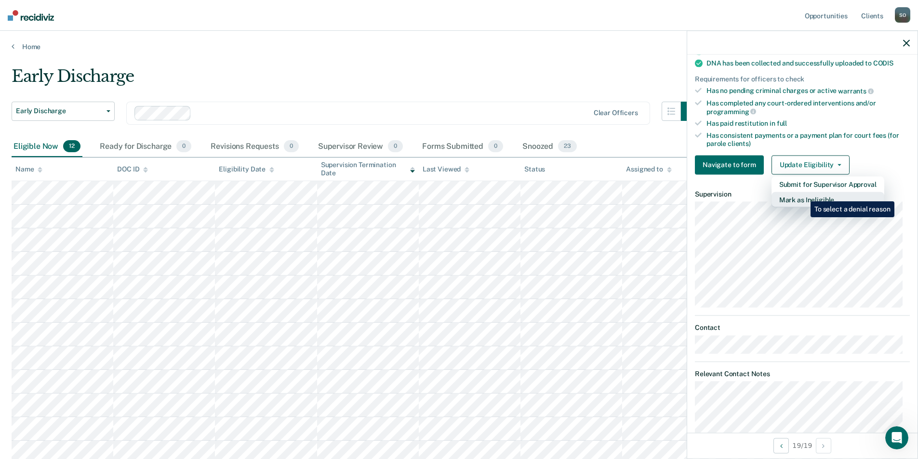
click at [803, 194] on button "Mark as Ineligible" at bounding box center [827, 199] width 113 height 15
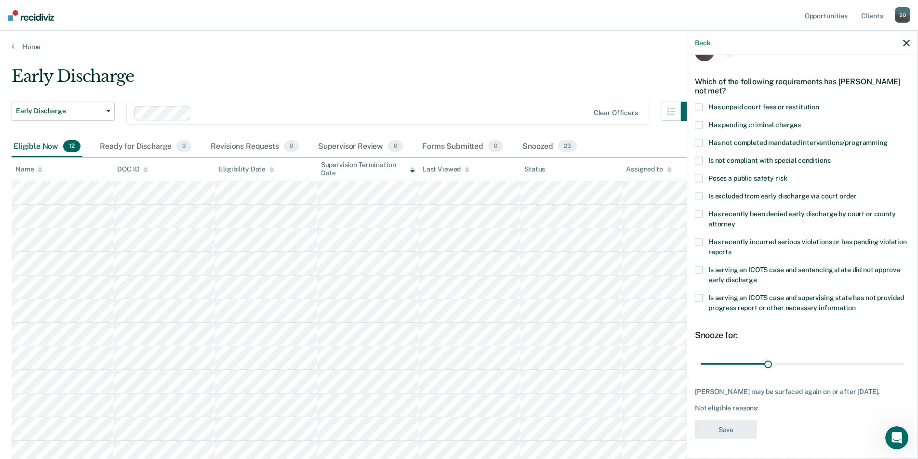
scroll to position [32, 0]
click at [701, 94] on div "Which of the following requirements has [PERSON_NAME] not met?" at bounding box center [802, 86] width 215 height 34
click at [698, 103] on span at bounding box center [699, 107] width 8 height 8
click at [819, 103] on input "Has unpaid court fees or restitution" at bounding box center [819, 103] width 0 height 0
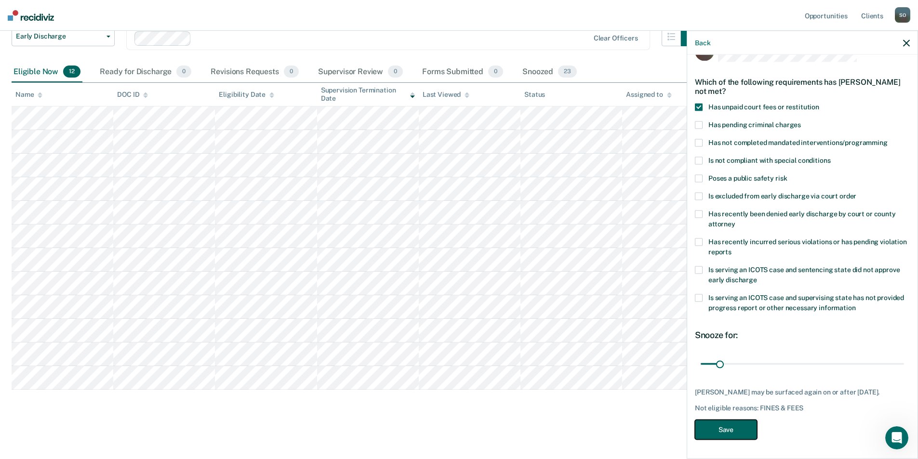
click at [704, 424] on button "Save" at bounding box center [726, 430] width 62 height 20
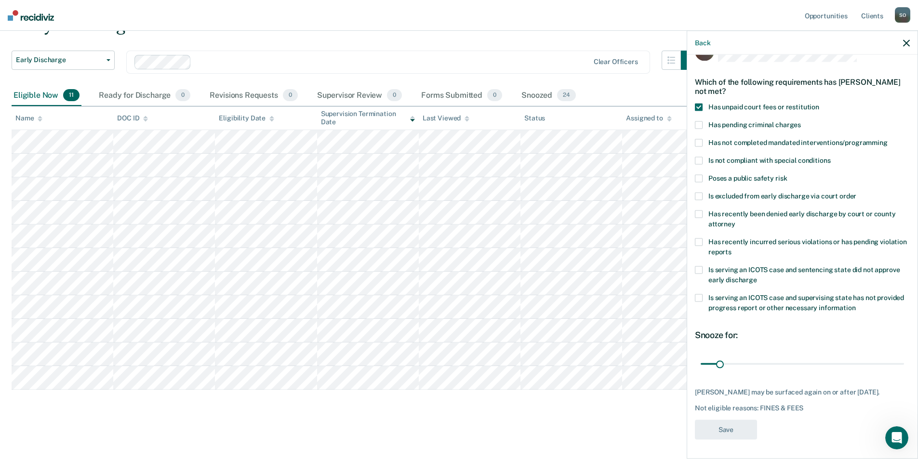
scroll to position [51, 0]
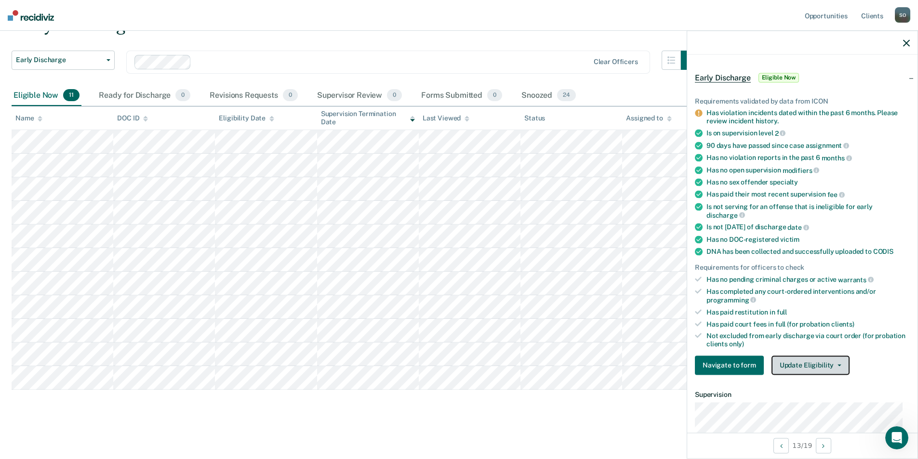
click at [832, 359] on button "Update Eligibility" at bounding box center [810, 365] width 78 height 19
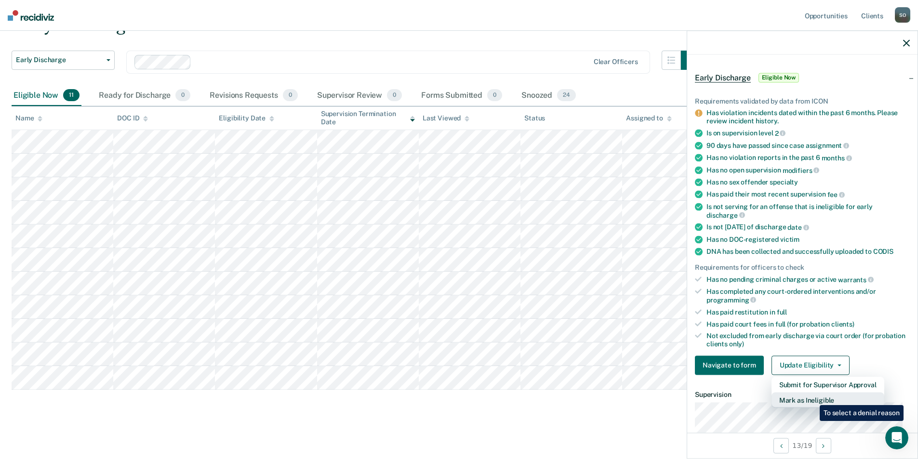
click at [812, 398] on button "Mark as Ineligible" at bounding box center [827, 399] width 113 height 15
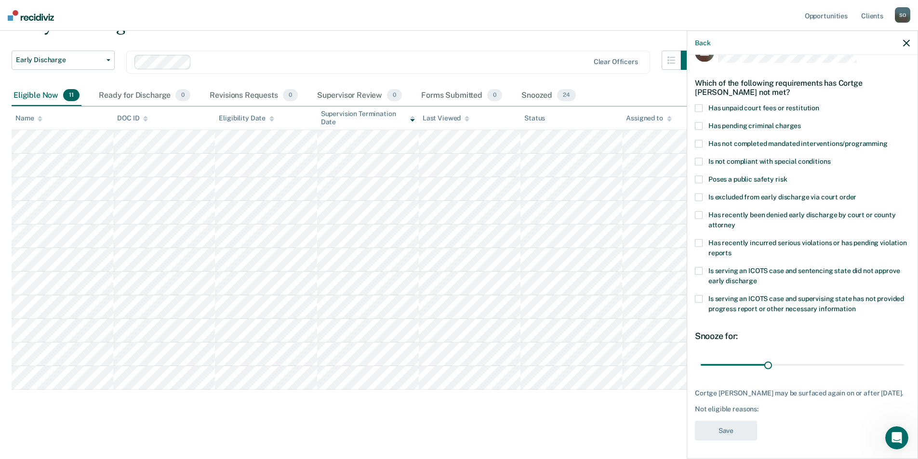
click at [698, 105] on span at bounding box center [699, 108] width 8 height 8
click at [819, 104] on input "Has unpaid court fees or restitution" at bounding box center [819, 104] width 0 height 0
drag, startPoint x: 720, startPoint y: 366, endPoint x: 736, endPoint y: 366, distance: 15.9
type input "62"
click at [736, 366] on input "range" at bounding box center [801, 364] width 203 height 17
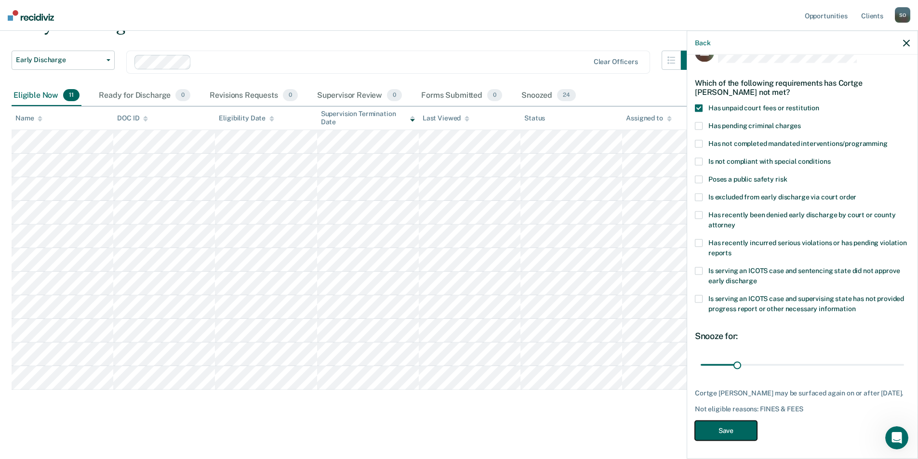
click at [726, 429] on button "Save" at bounding box center [726, 431] width 62 height 20
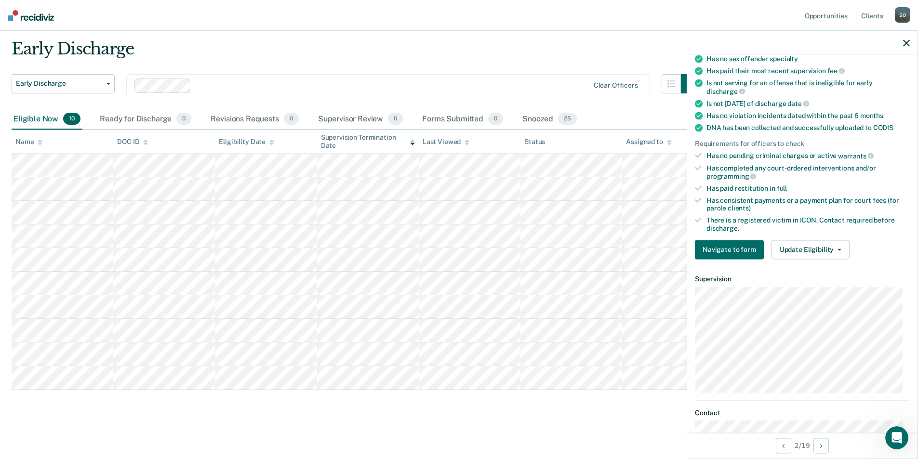
scroll to position [256, 0]
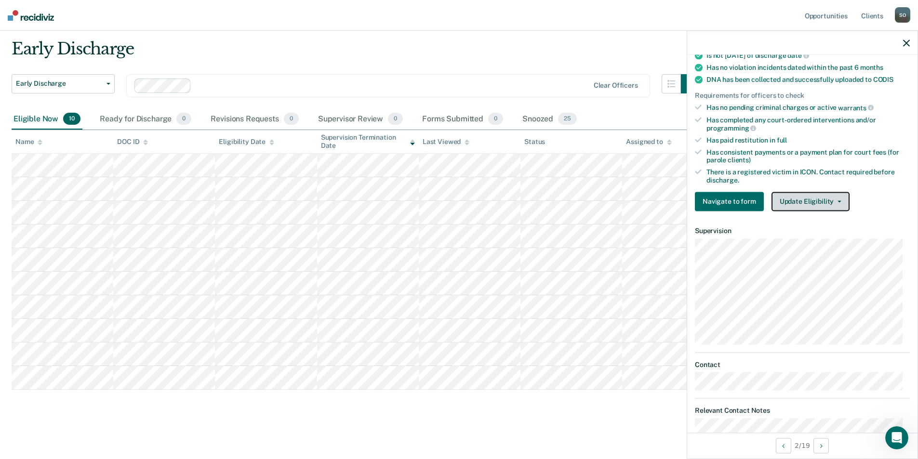
click at [813, 198] on button "Update Eligibility" at bounding box center [810, 201] width 78 height 19
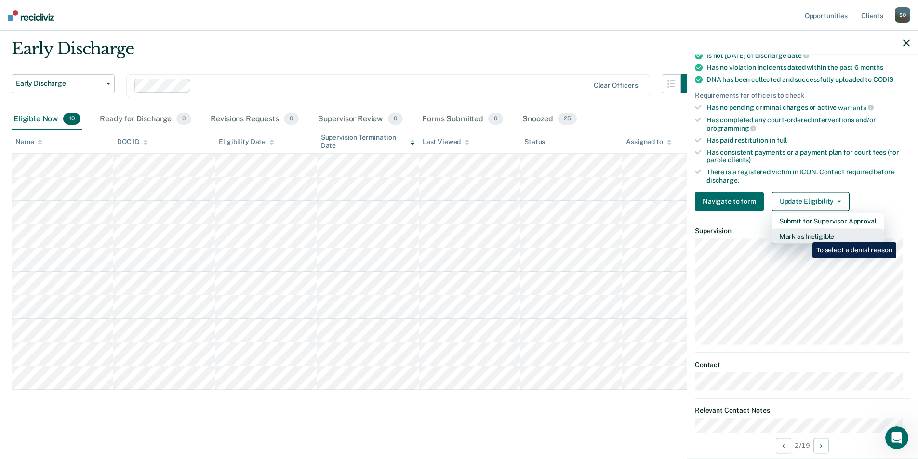
click at [805, 235] on button "Mark as Ineligible" at bounding box center [827, 235] width 113 height 15
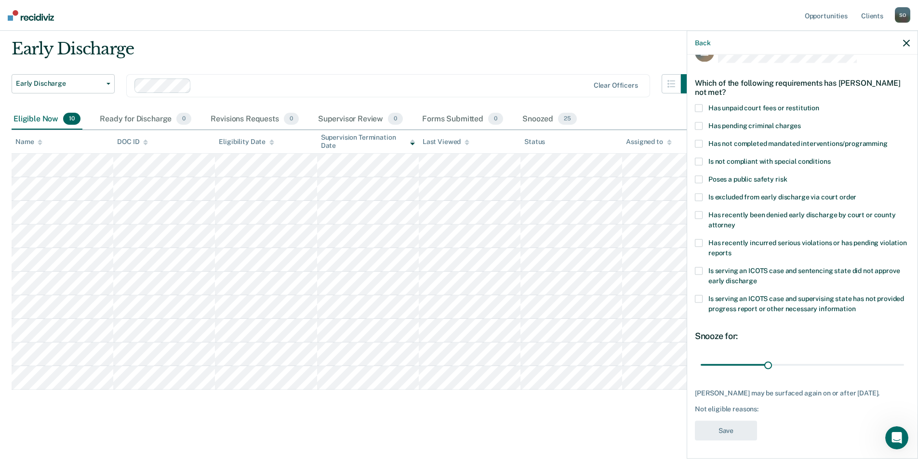
click at [694, 110] on div "AT Which of the following requirements has [PERSON_NAME] not met? Has unpaid co…" at bounding box center [802, 256] width 230 height 402
click at [702, 107] on span at bounding box center [699, 108] width 8 height 8
click at [819, 104] on input "Has unpaid court fees or restitution" at bounding box center [819, 104] width 0 height 0
drag, startPoint x: 721, startPoint y: 365, endPoint x: 735, endPoint y: 369, distance: 14.5
type input "61"
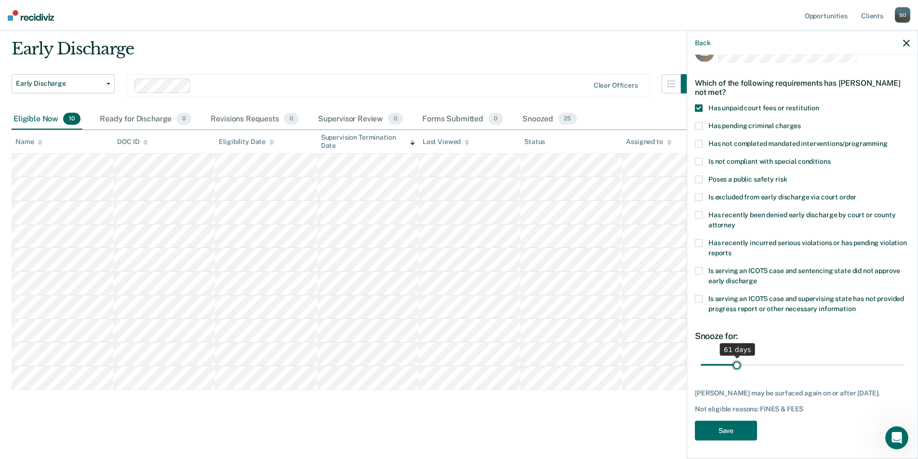
click at [735, 369] on input "range" at bounding box center [801, 364] width 203 height 17
click at [724, 425] on button "Save" at bounding box center [726, 431] width 62 height 20
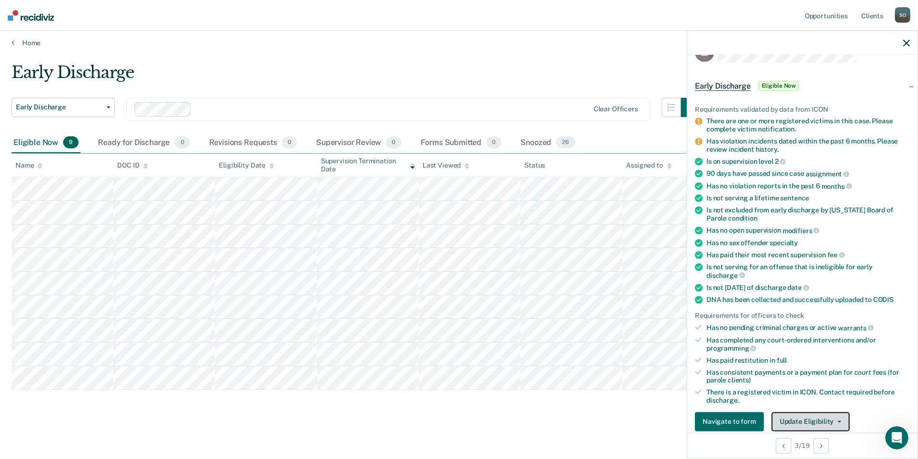
click at [802, 415] on button "Update Eligibility" at bounding box center [810, 421] width 78 height 19
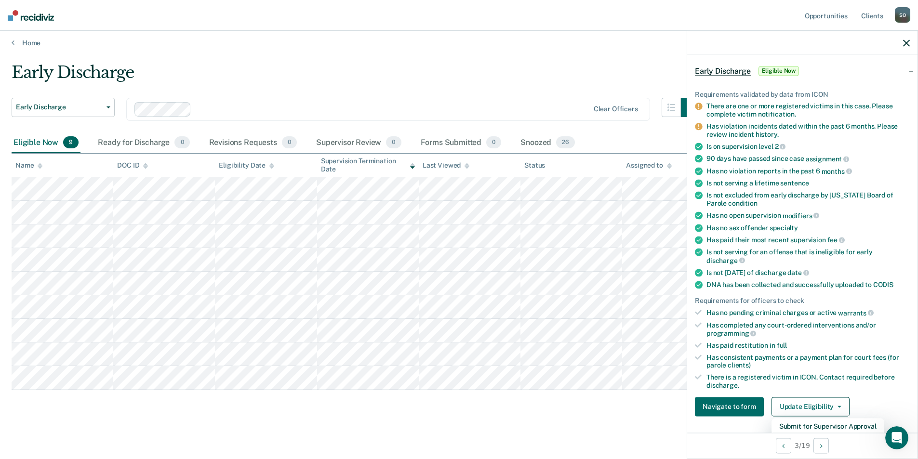
scroll to position [232, 0]
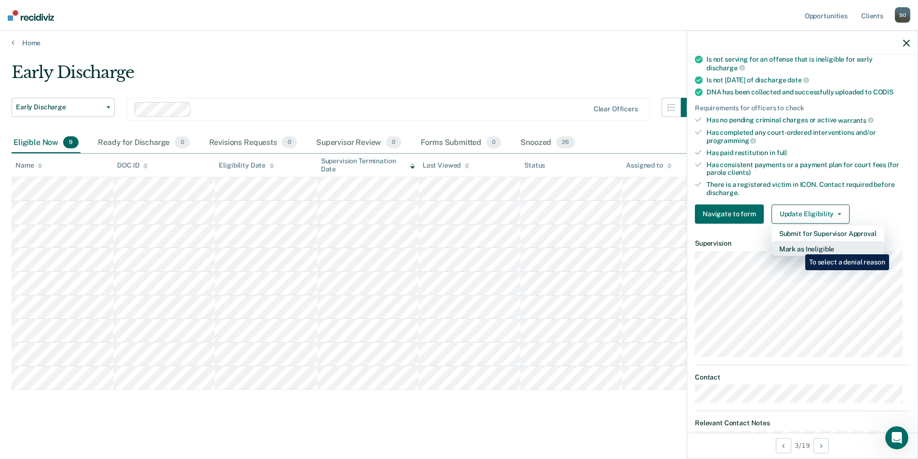
click at [798, 247] on button "Mark as Ineligible" at bounding box center [827, 248] width 113 height 15
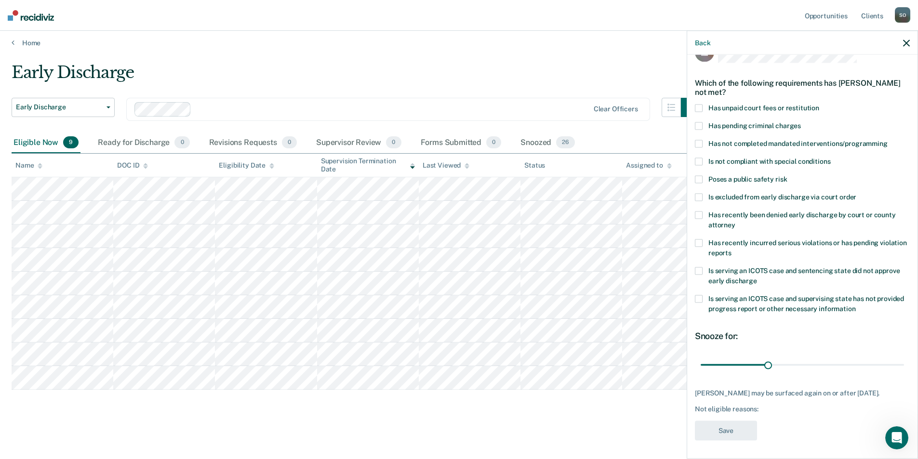
click at [695, 106] on span at bounding box center [699, 108] width 8 height 8
click at [819, 104] on input "Has unpaid court fees or restitution" at bounding box center [819, 104] width 0 height 0
drag, startPoint x: 717, startPoint y: 366, endPoint x: 734, endPoint y: 358, distance: 18.7
click at [734, 358] on input "range" at bounding box center [801, 364] width 203 height 17
type input "61"
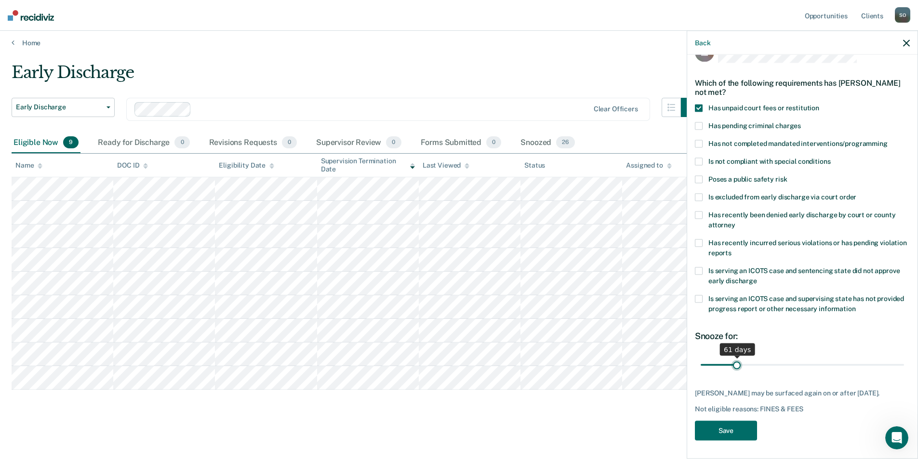
click at [735, 364] on input "range" at bounding box center [801, 364] width 203 height 17
click at [735, 425] on button "Save" at bounding box center [726, 431] width 62 height 20
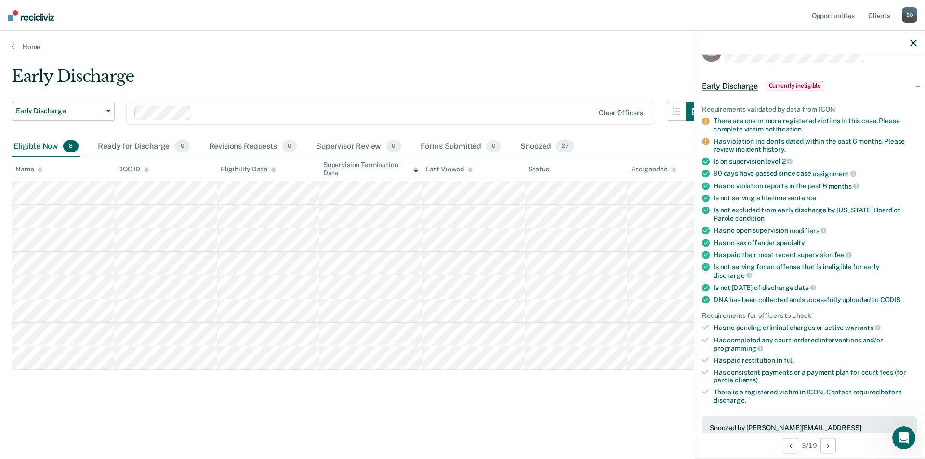
scroll to position [0, 0]
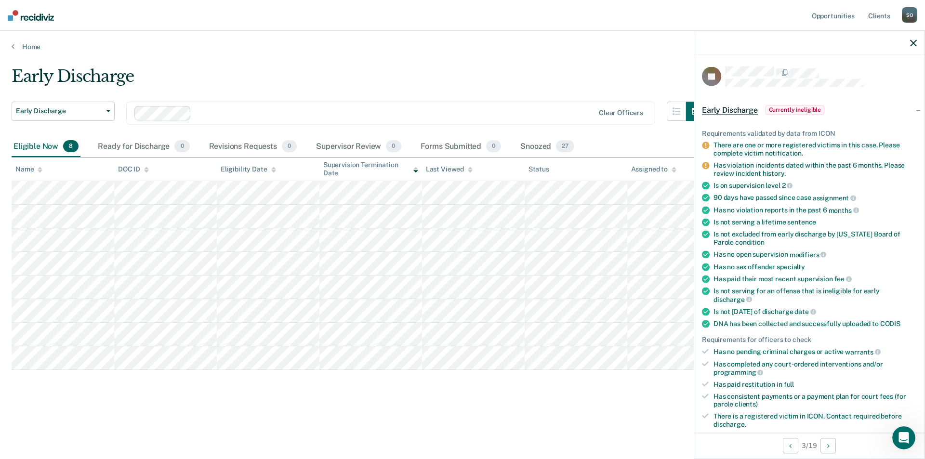
click at [330, 92] on div "Early Discharge" at bounding box center [359, 79] width 694 height 27
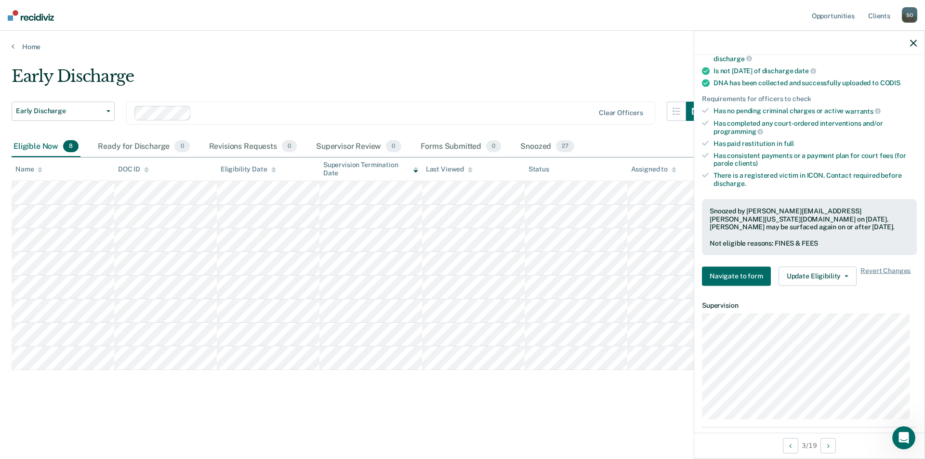
scroll to position [477, 0]
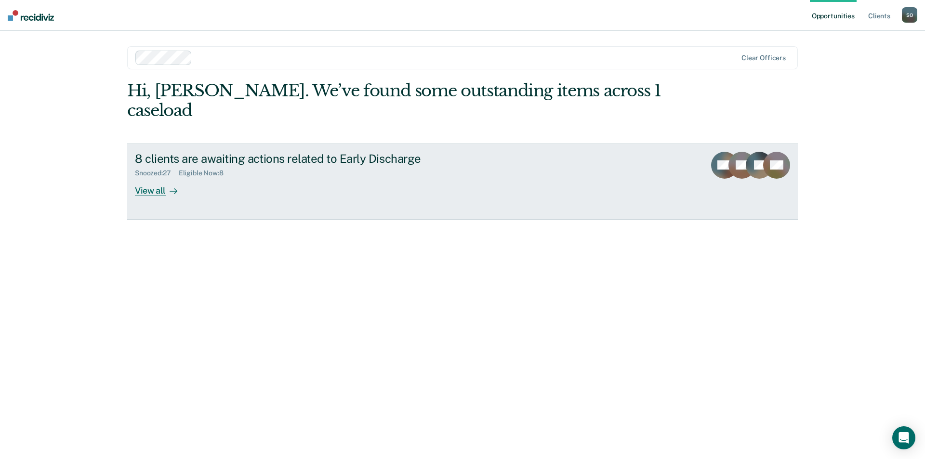
click at [158, 177] on div "View all" at bounding box center [162, 186] width 54 height 19
